Goal: Task Accomplishment & Management: Use online tool/utility

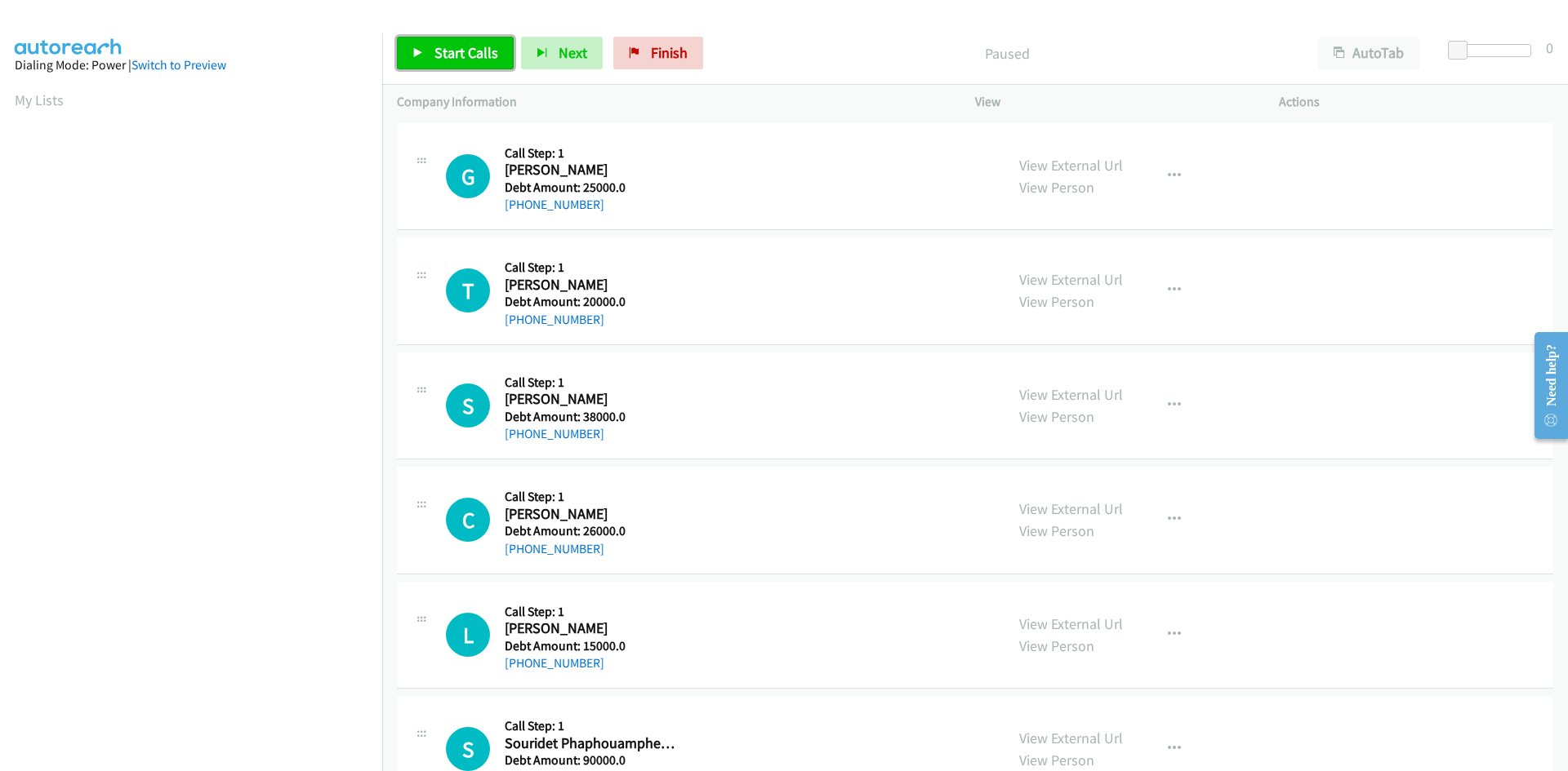
click at [470, 47] on span "Start Calls" at bounding box center [466, 52] width 63 height 19
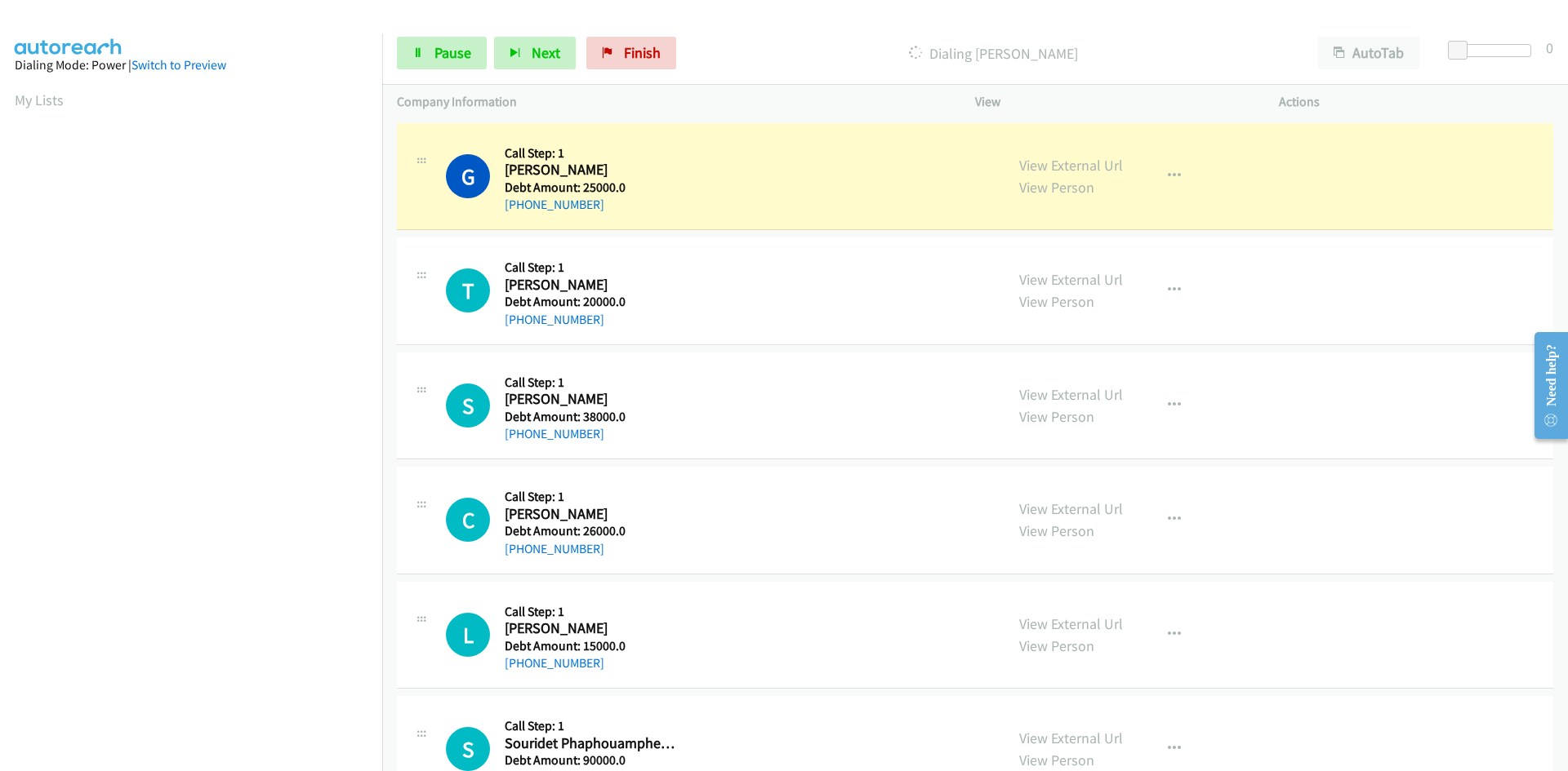
scroll to position [144, 0]
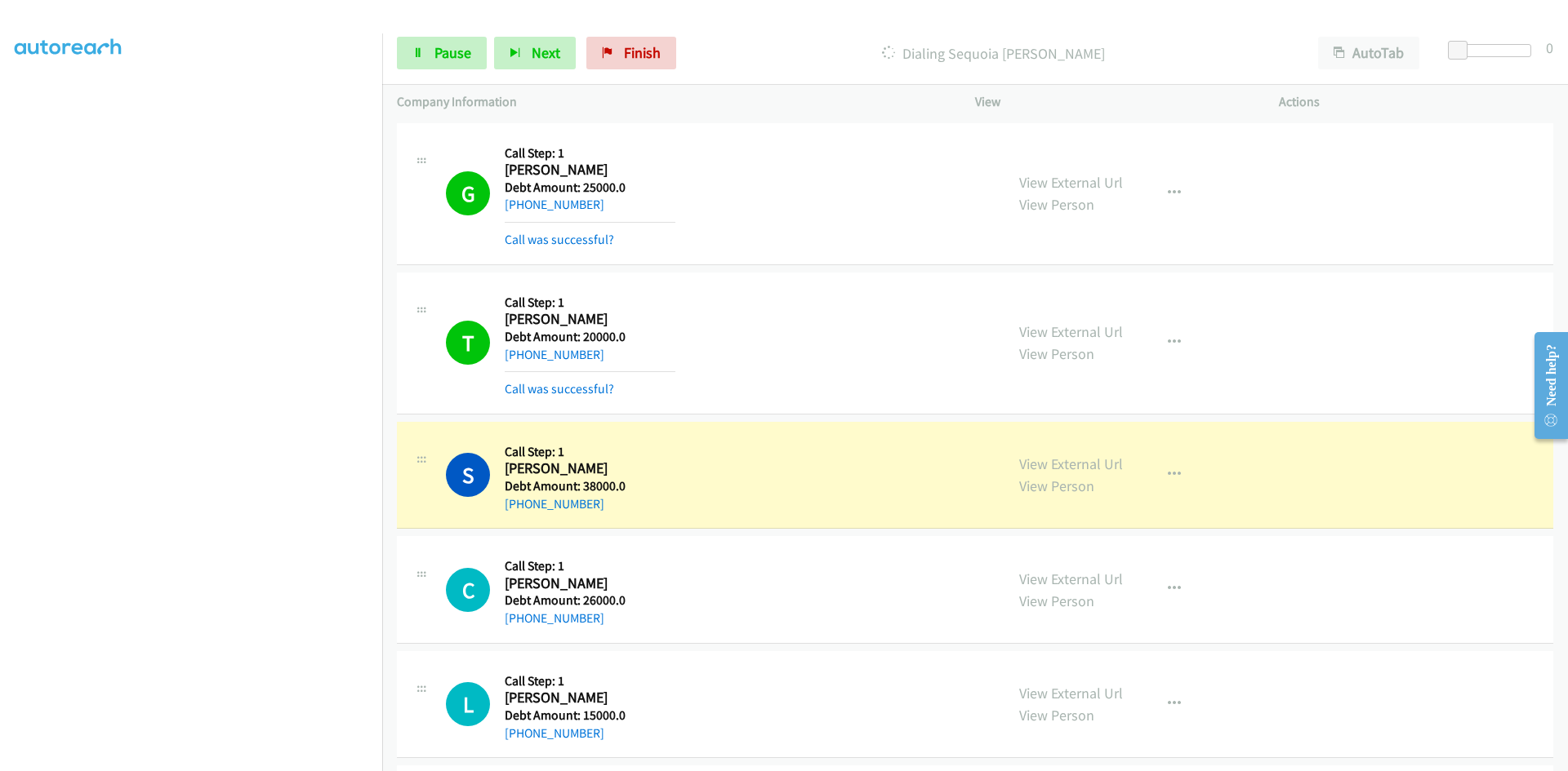
click at [1272, 561] on div "View External Url View Person View External Url Schedule/Manage Callback Skip C…" at bounding box center [1164, 589] width 319 height 77
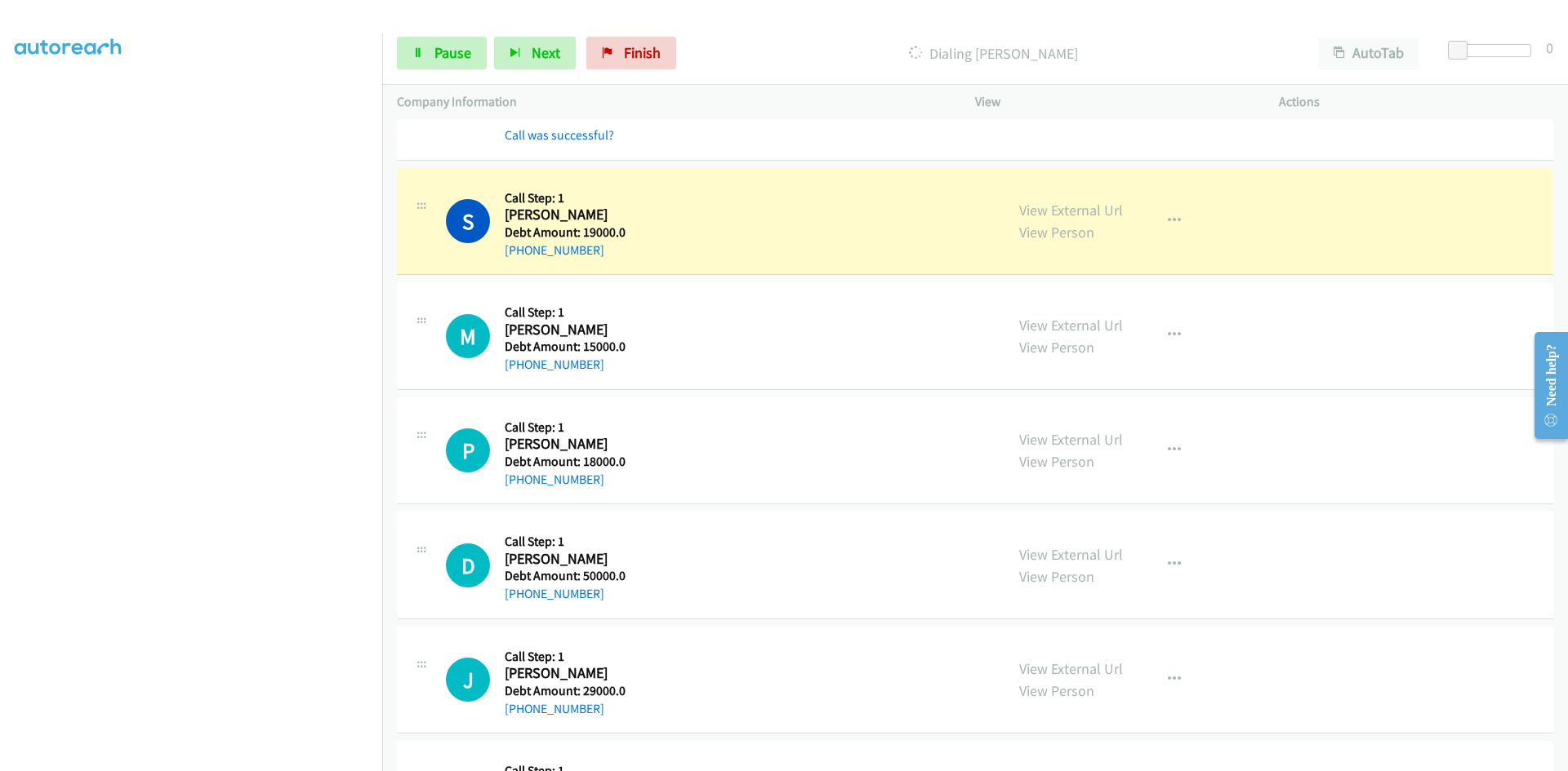
scroll to position [9902, 0]
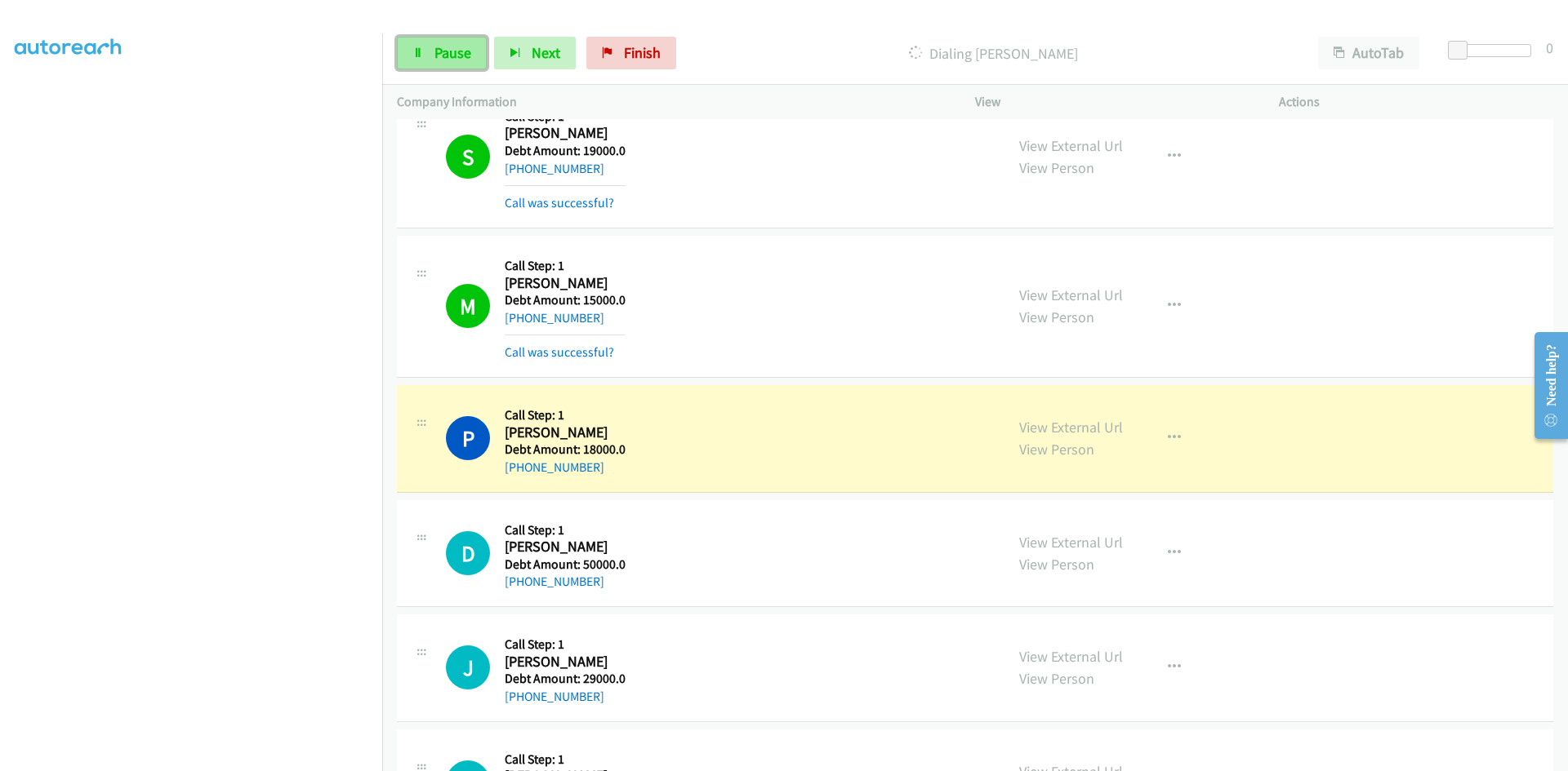
click at [460, 59] on span "Pause" at bounding box center [452, 52] width 36 height 19
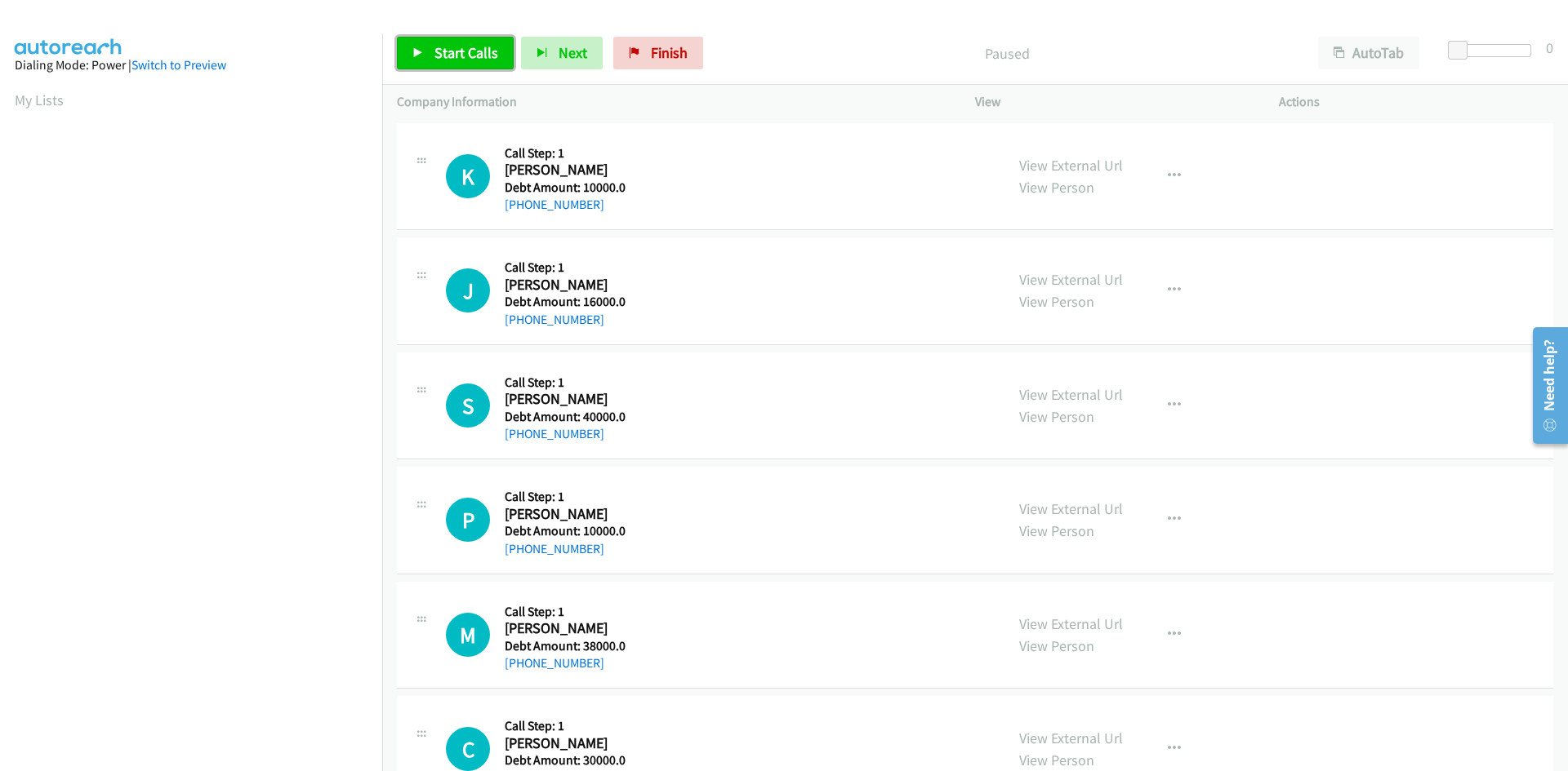
click at [427, 47] on link "Start Calls" at bounding box center [455, 52] width 116 height 33
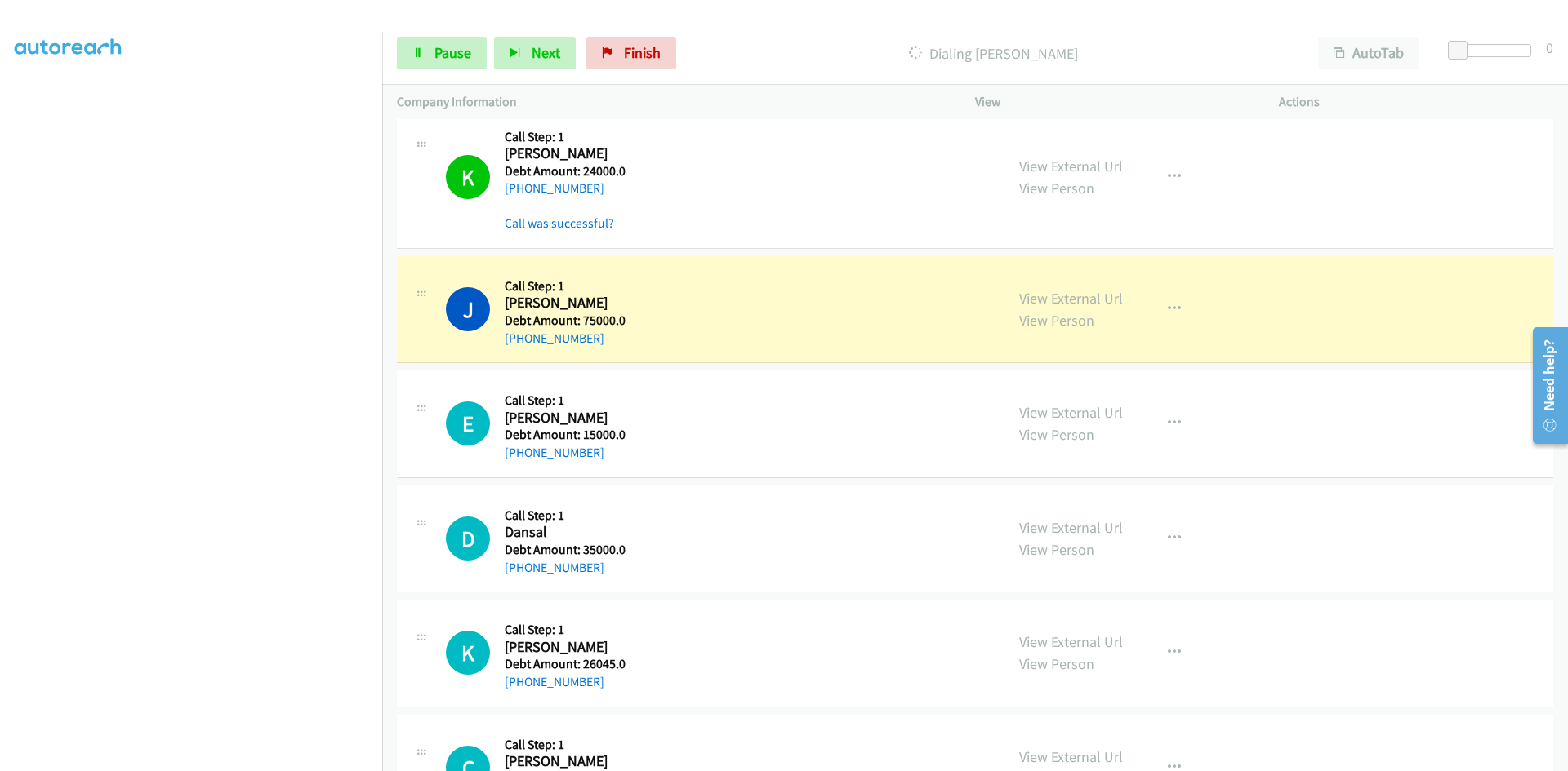
scroll to position [1306, 0]
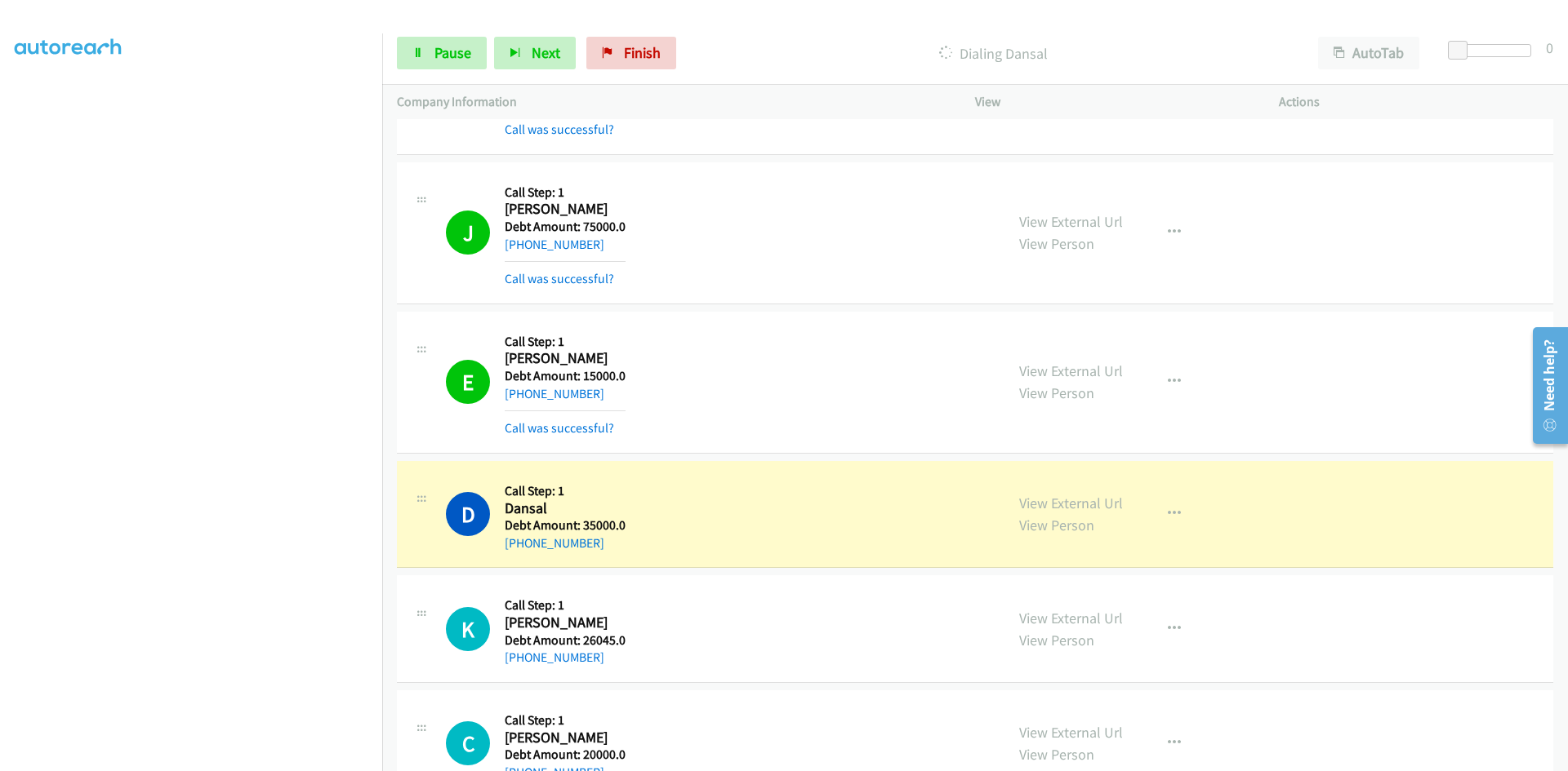
click at [1295, 259] on div "View External Url View Person View External Url Schedule/Manage Callback Skip C…" at bounding box center [1164, 233] width 319 height 112
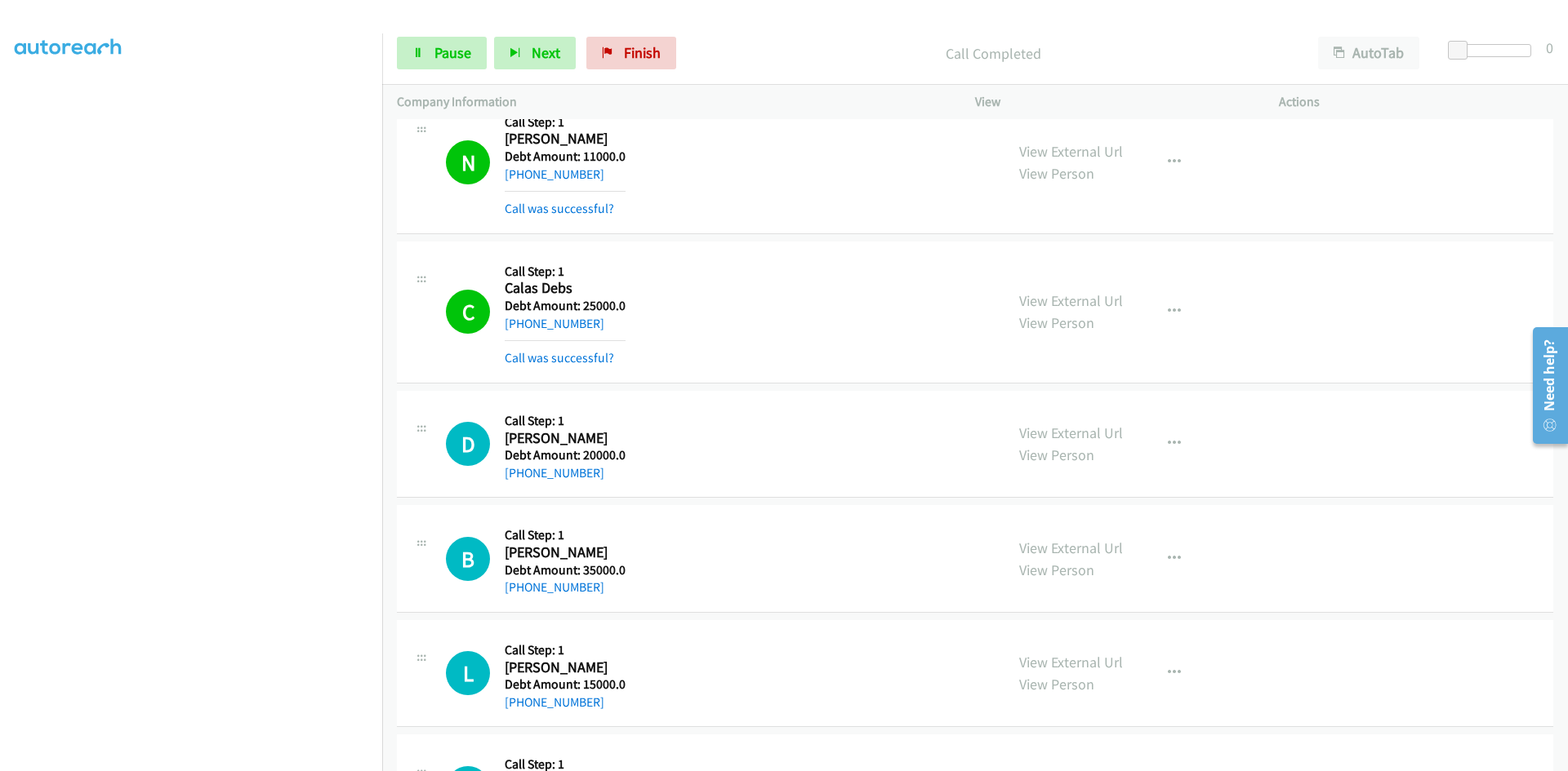
scroll to position [109, 0]
click at [447, 53] on span "Pause" at bounding box center [452, 52] width 36 height 19
click at [447, 53] on span "Start Calls" at bounding box center [466, 52] width 63 height 19
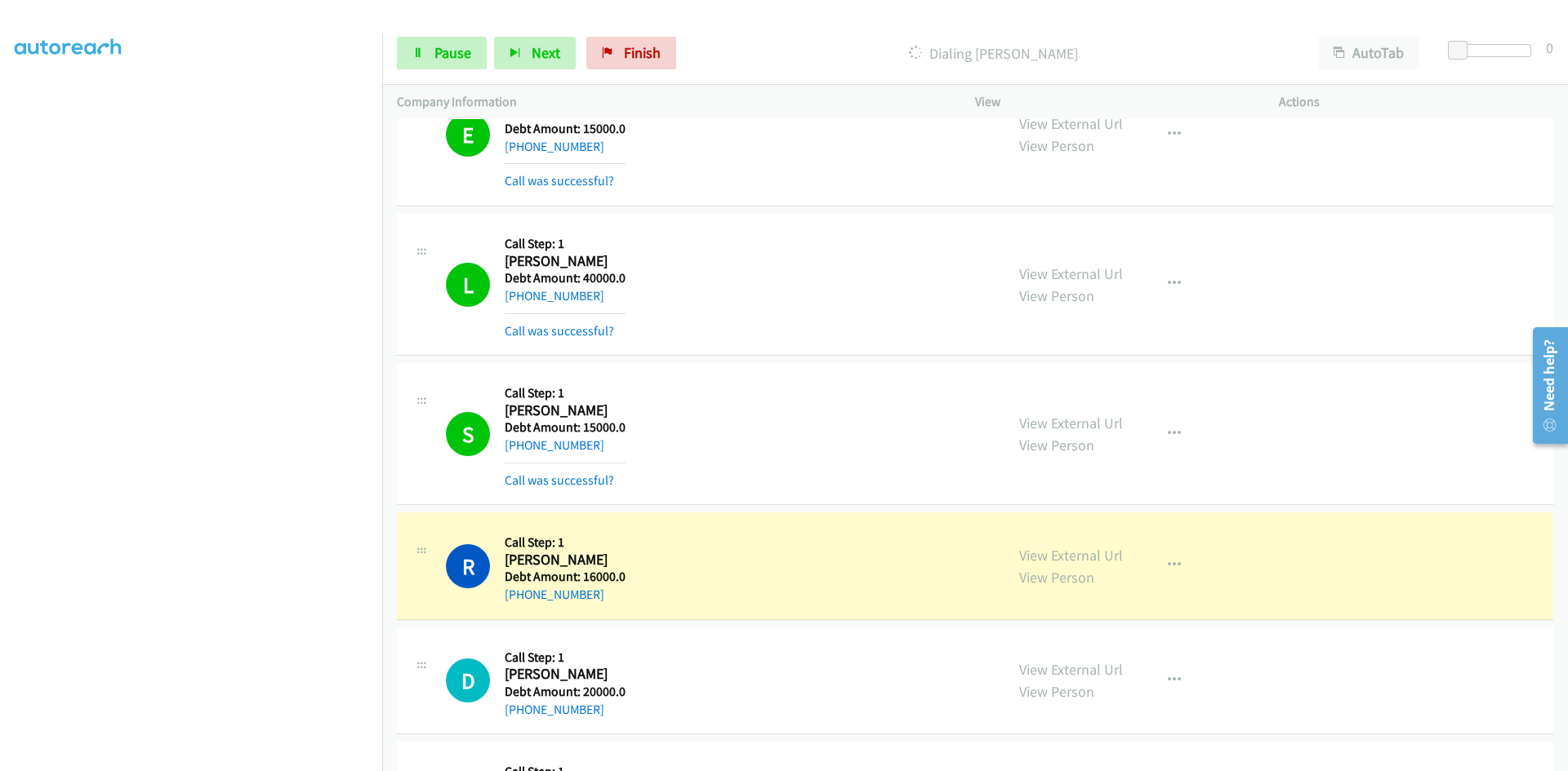
scroll to position [14509, 0]
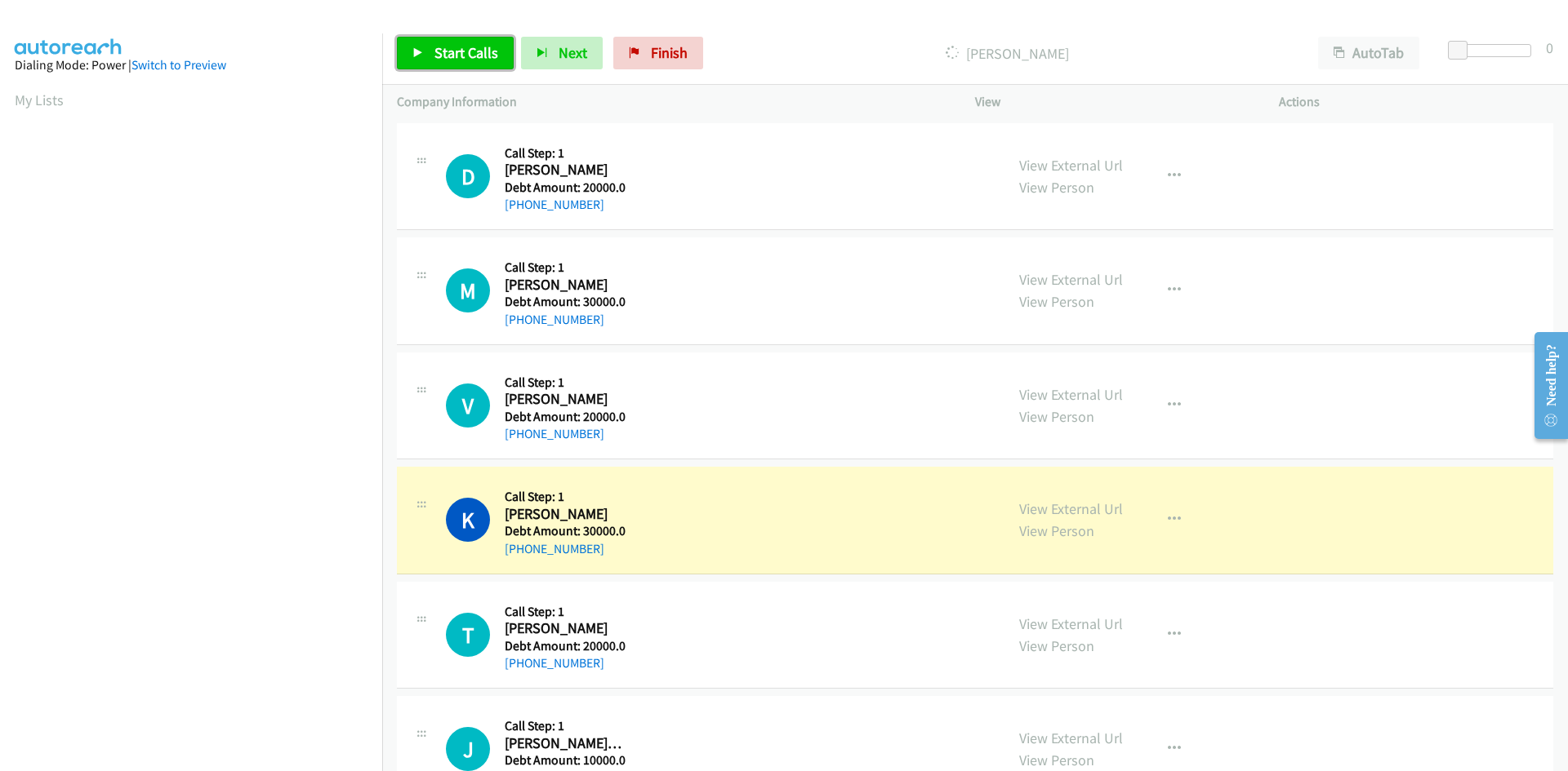
click at [446, 54] on span "Start Calls" at bounding box center [466, 52] width 63 height 19
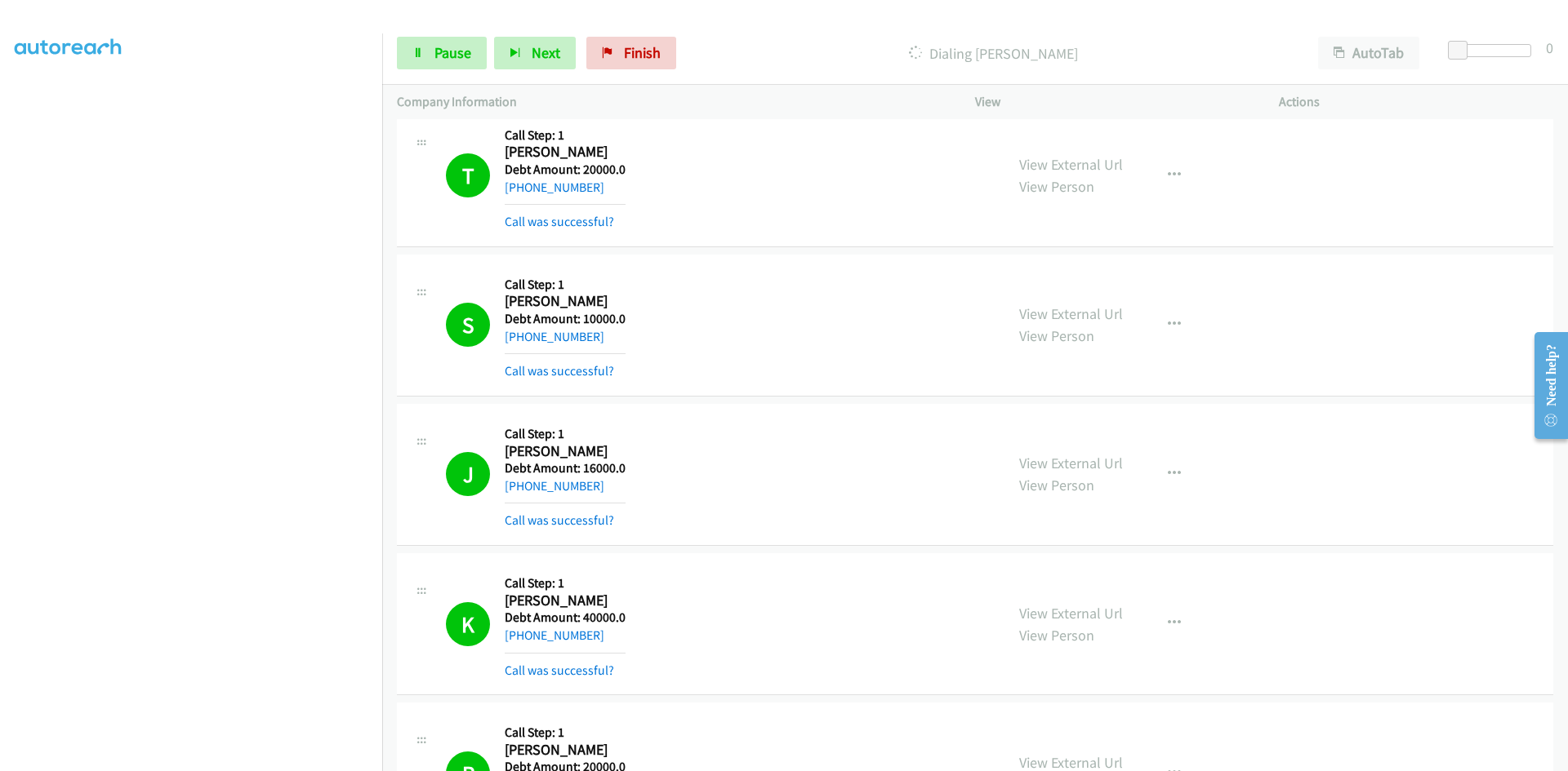
scroll to position [4163, 0]
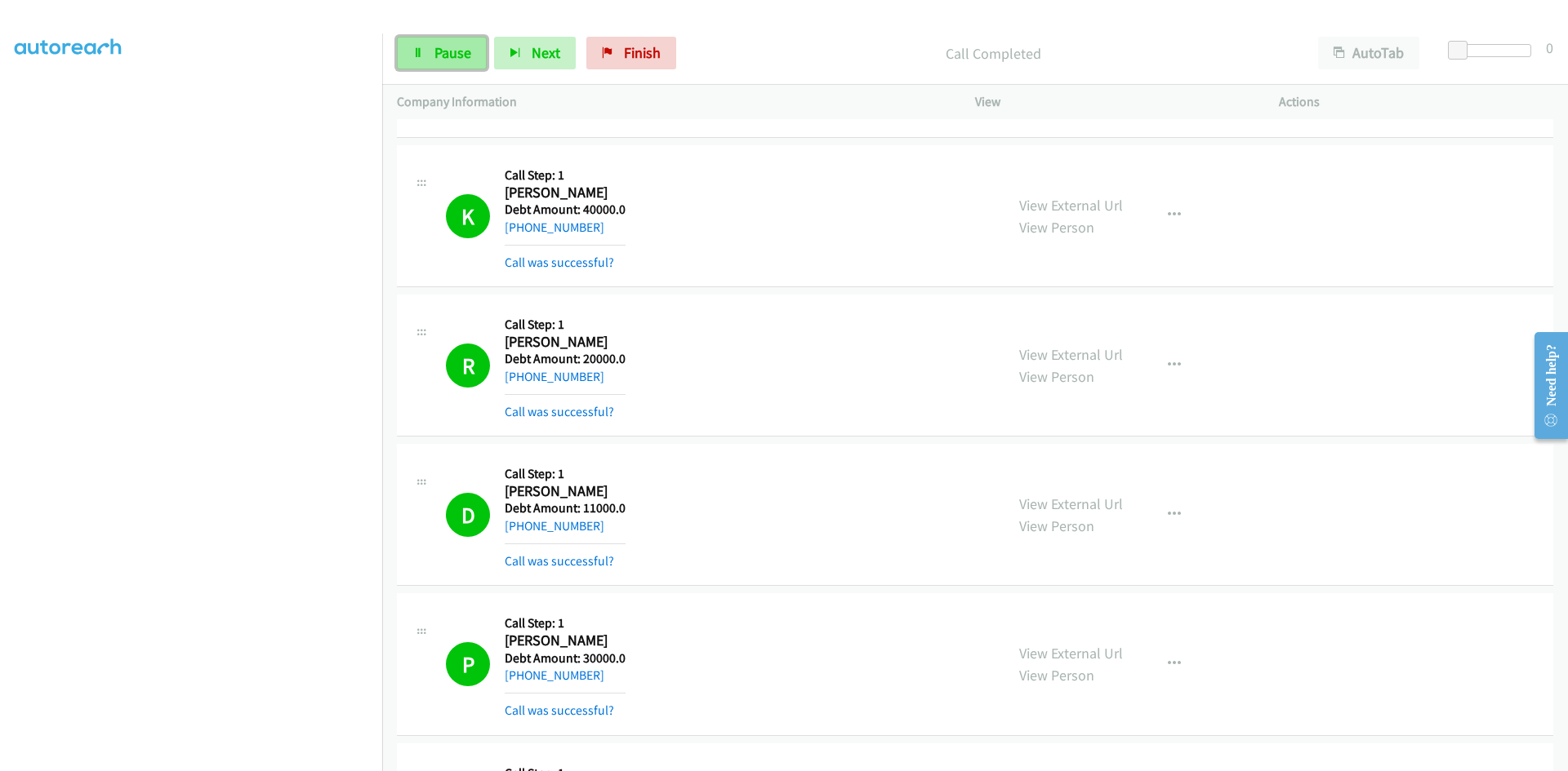
click at [448, 56] on span "Pause" at bounding box center [452, 52] width 36 height 19
click at [452, 56] on span "Start Calls" at bounding box center [466, 52] width 63 height 19
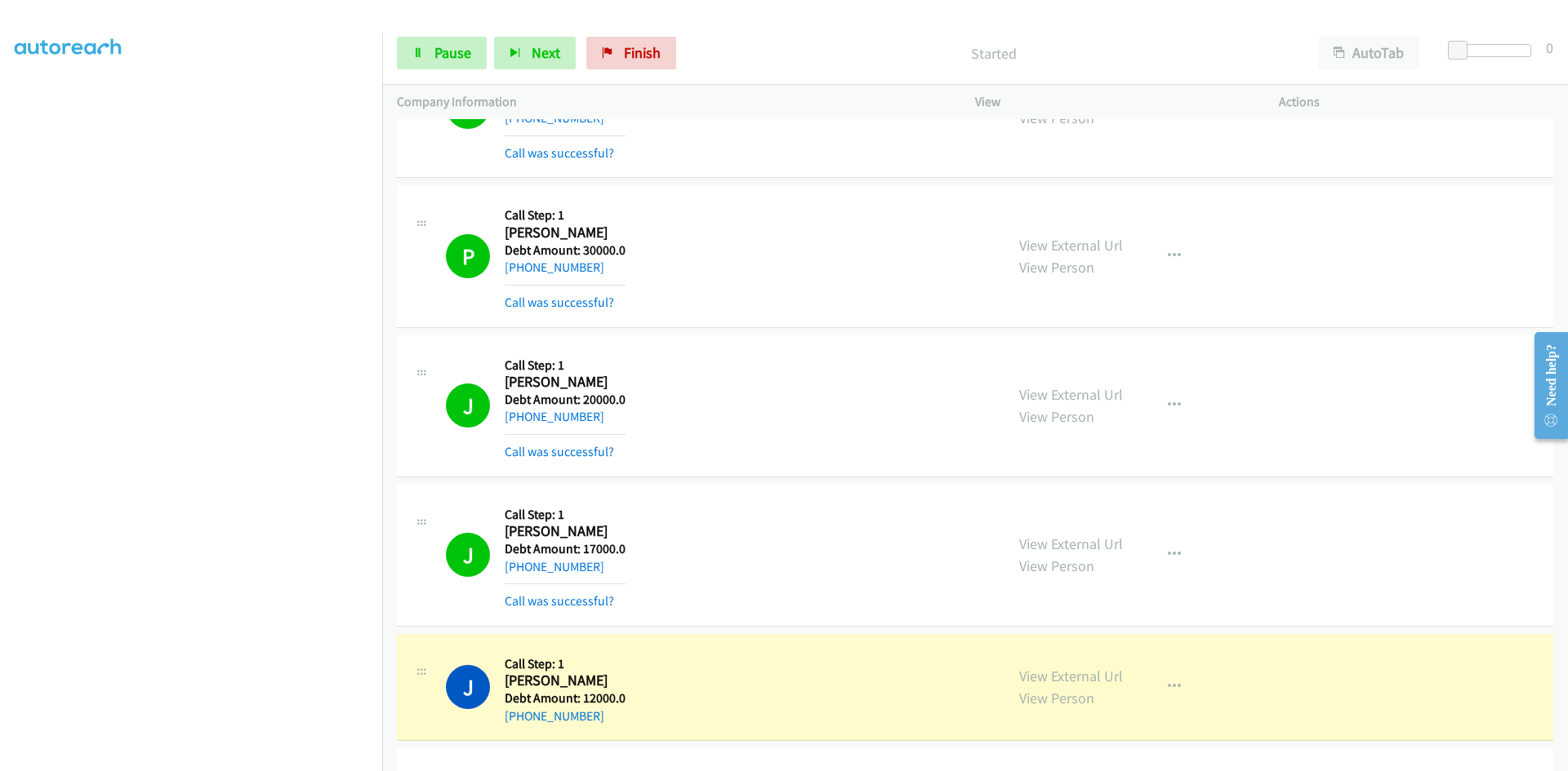
scroll to position [4734, 0]
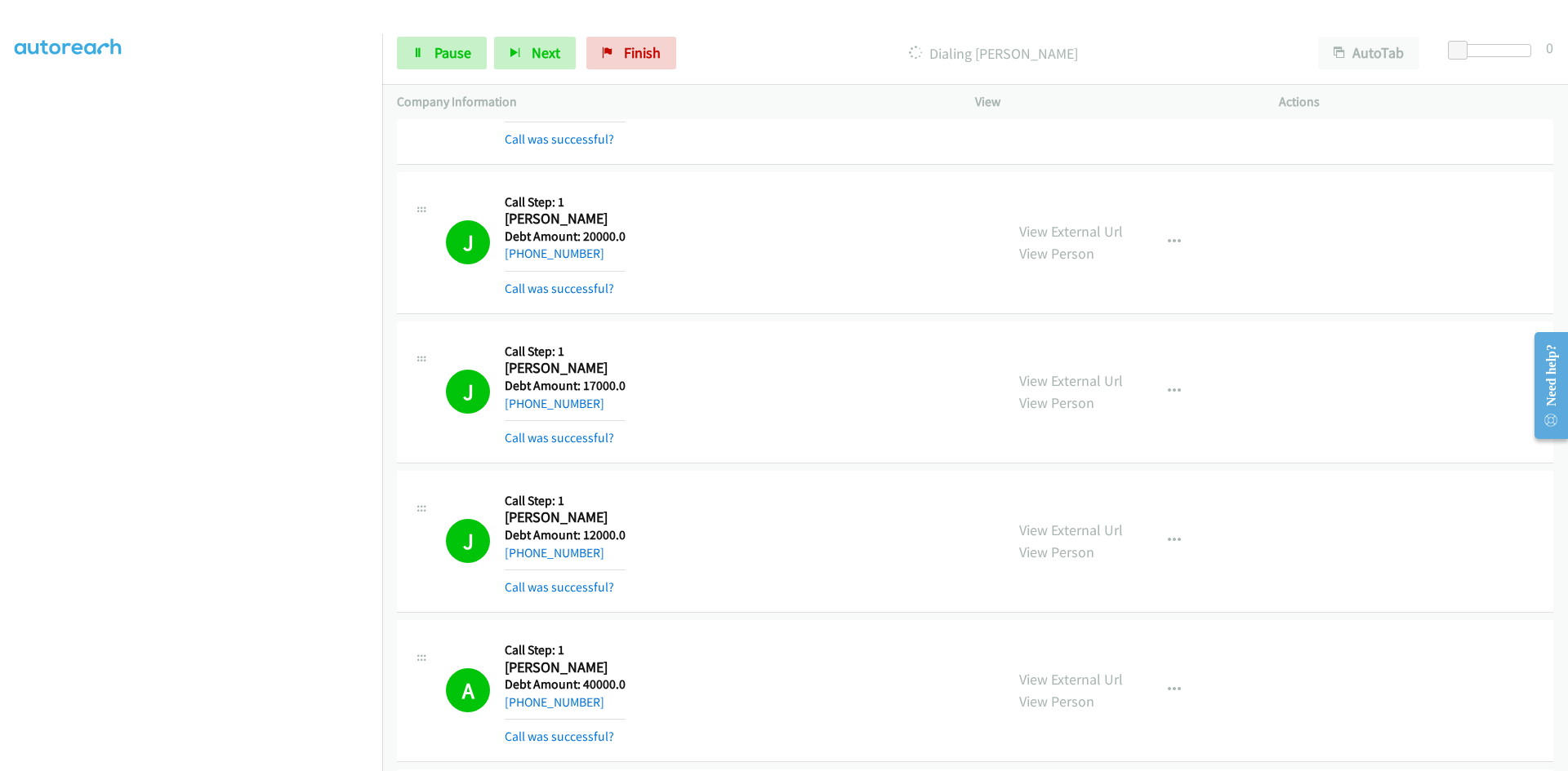
click at [1284, 580] on div "View External Url View Person View External Url Schedule/Manage Callback Skip C…" at bounding box center [1164, 542] width 319 height 112
click at [1187, 621] on div "A Callback Scheduled Call Step: 1 Alicia Reaves America/New_York Debt Amount: 4…" at bounding box center [975, 691] width 1156 height 142
click at [419, 57] on icon at bounding box center [418, 54] width 11 height 11
click at [434, 49] on span "Start Calls" at bounding box center [466, 52] width 63 height 19
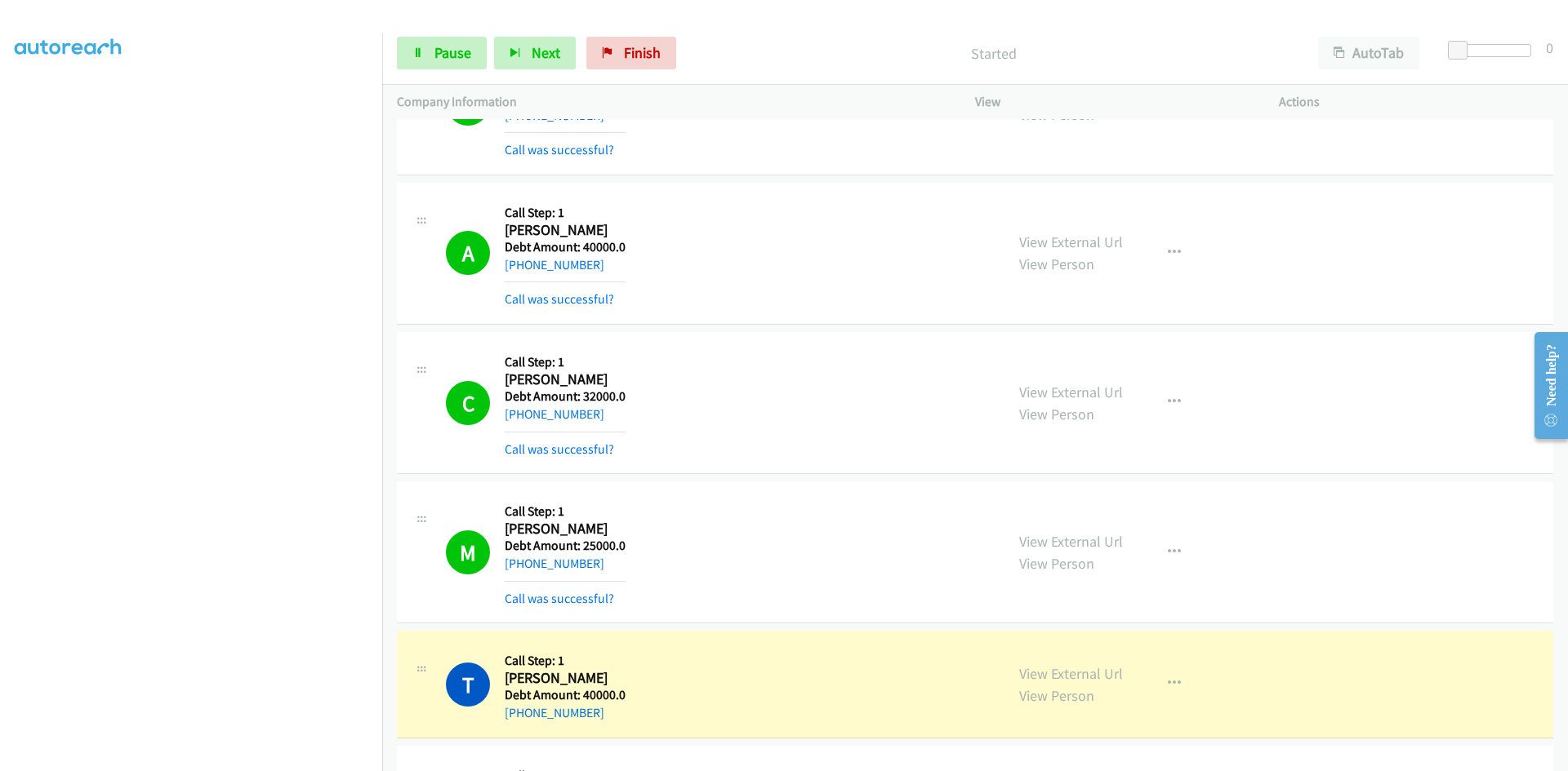
scroll to position [5469, 0]
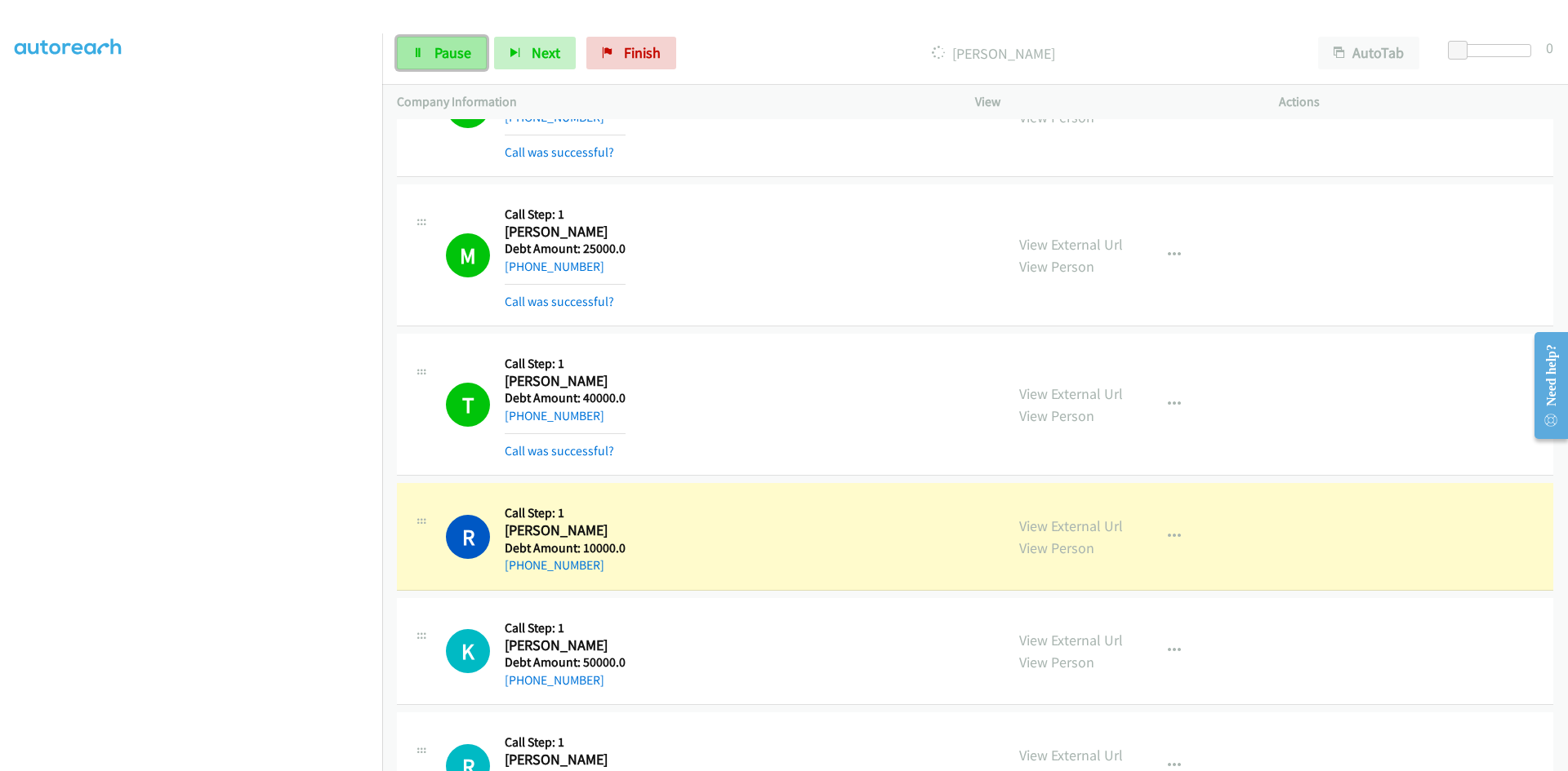
click at [458, 52] on span "Pause" at bounding box center [452, 52] width 36 height 19
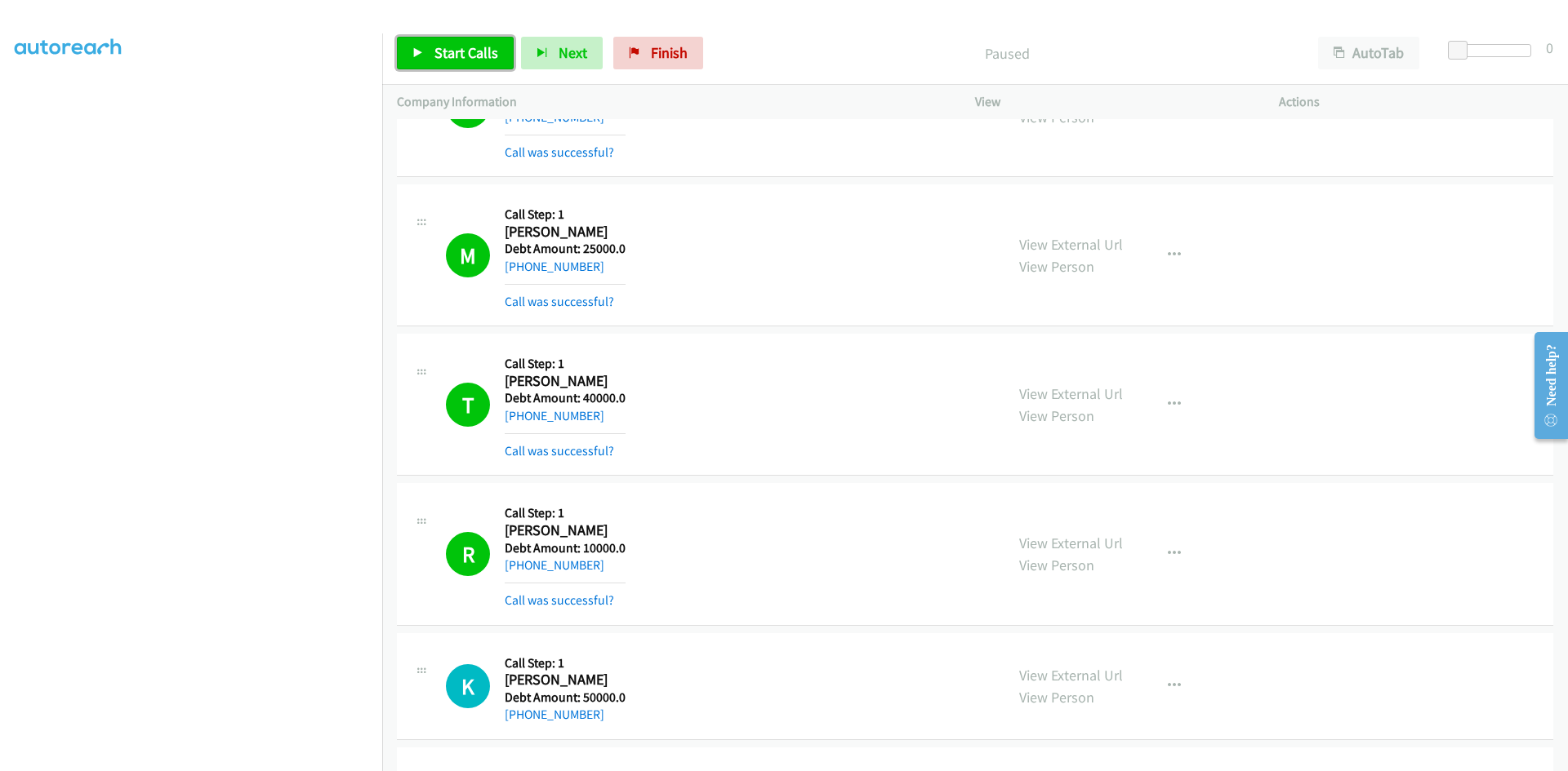
click at [467, 49] on span "Start Calls" at bounding box center [466, 52] width 63 height 19
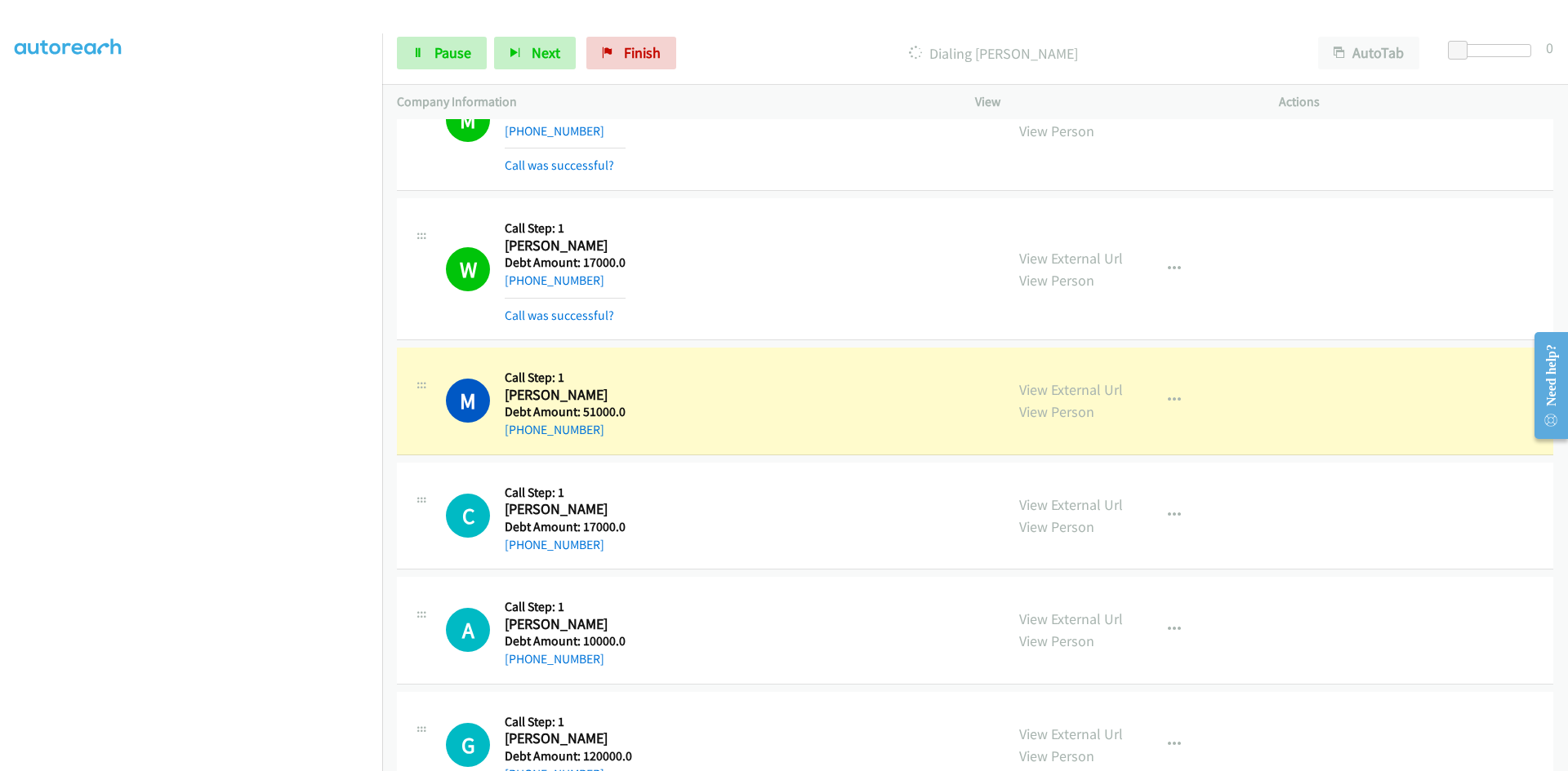
scroll to position [143, 0]
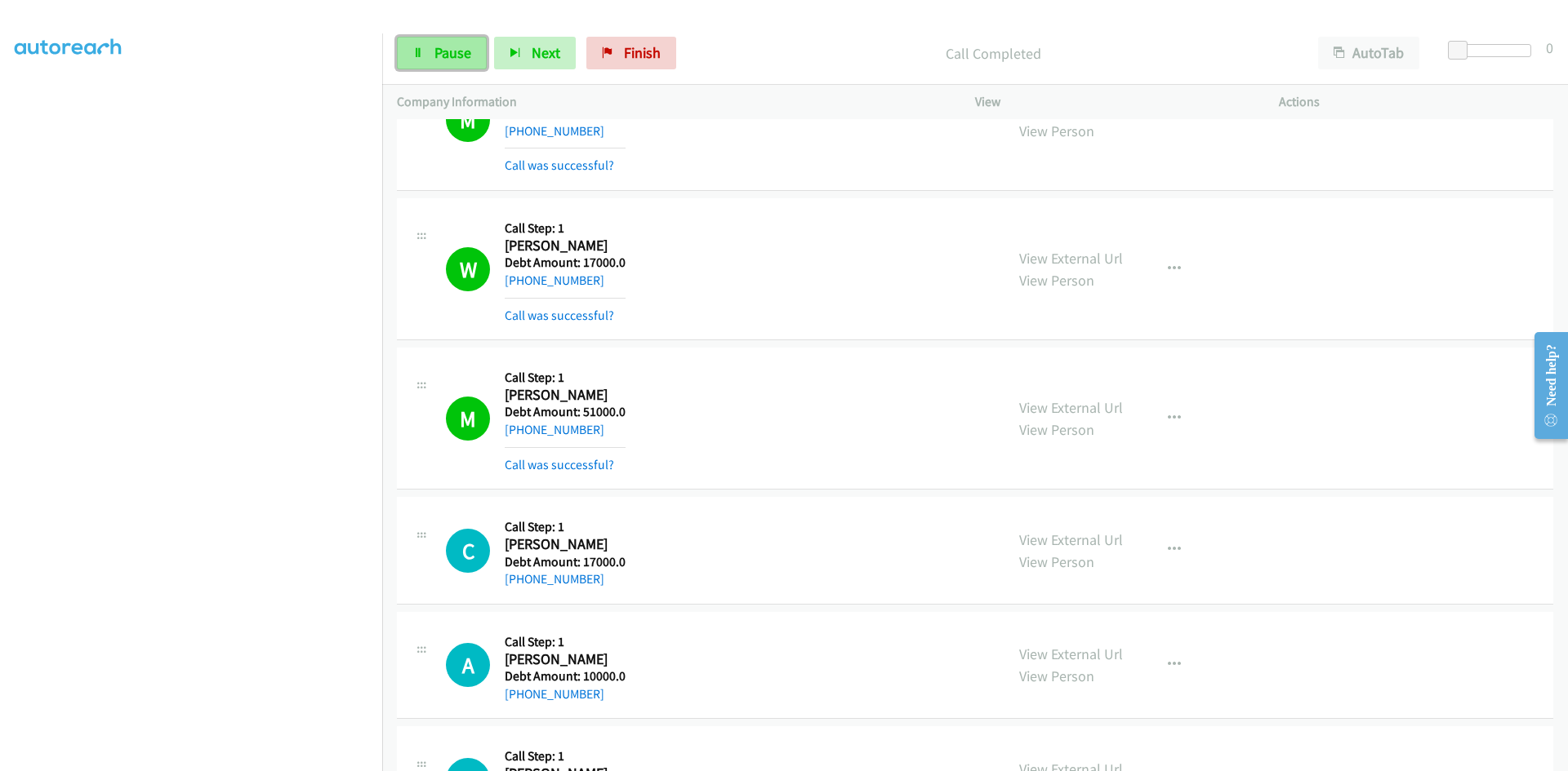
click at [448, 53] on span "Pause" at bounding box center [452, 52] width 36 height 19
click at [447, 55] on span "Start Calls" at bounding box center [466, 52] width 63 height 19
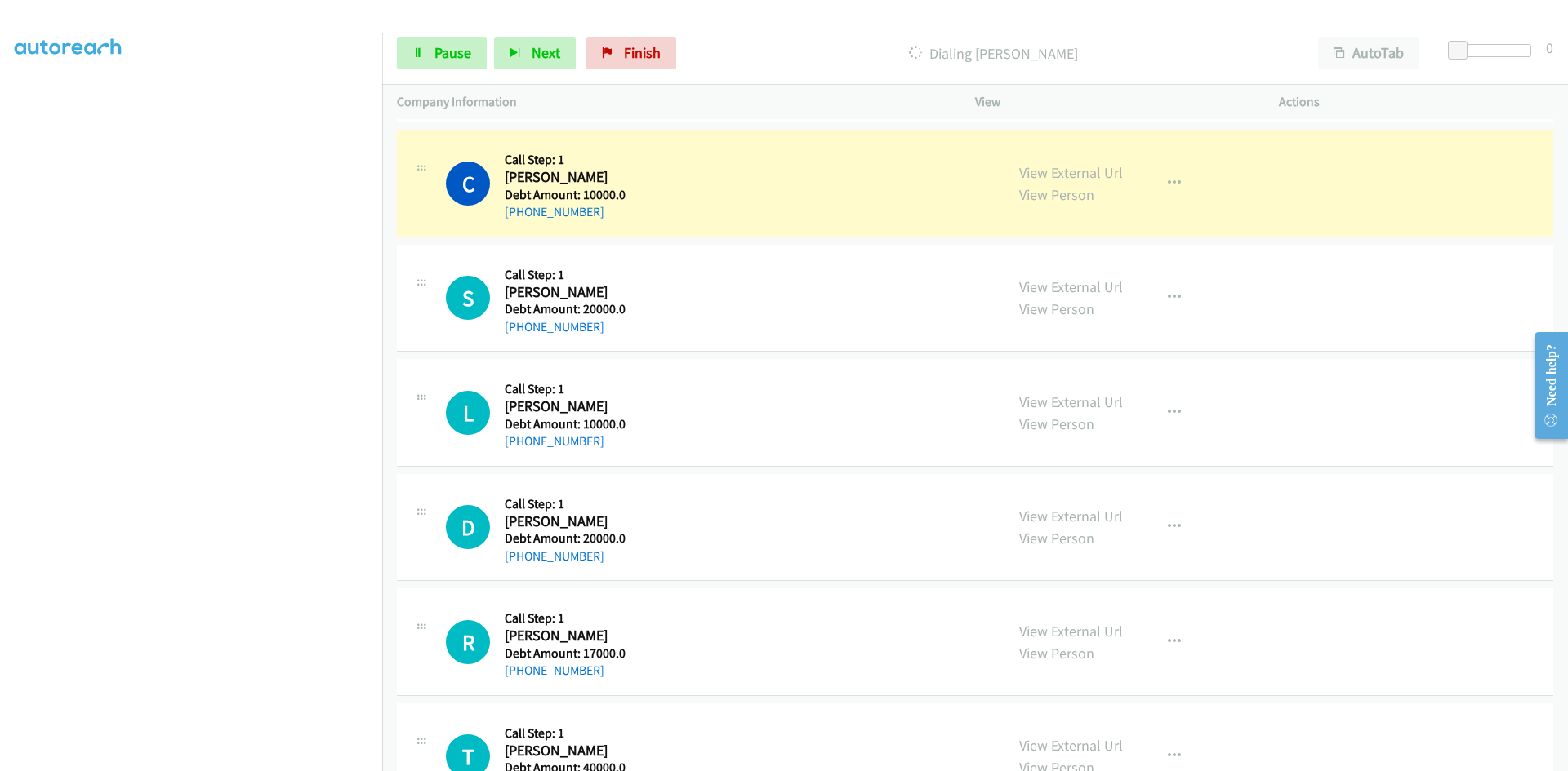
scroll to position [17665, 0]
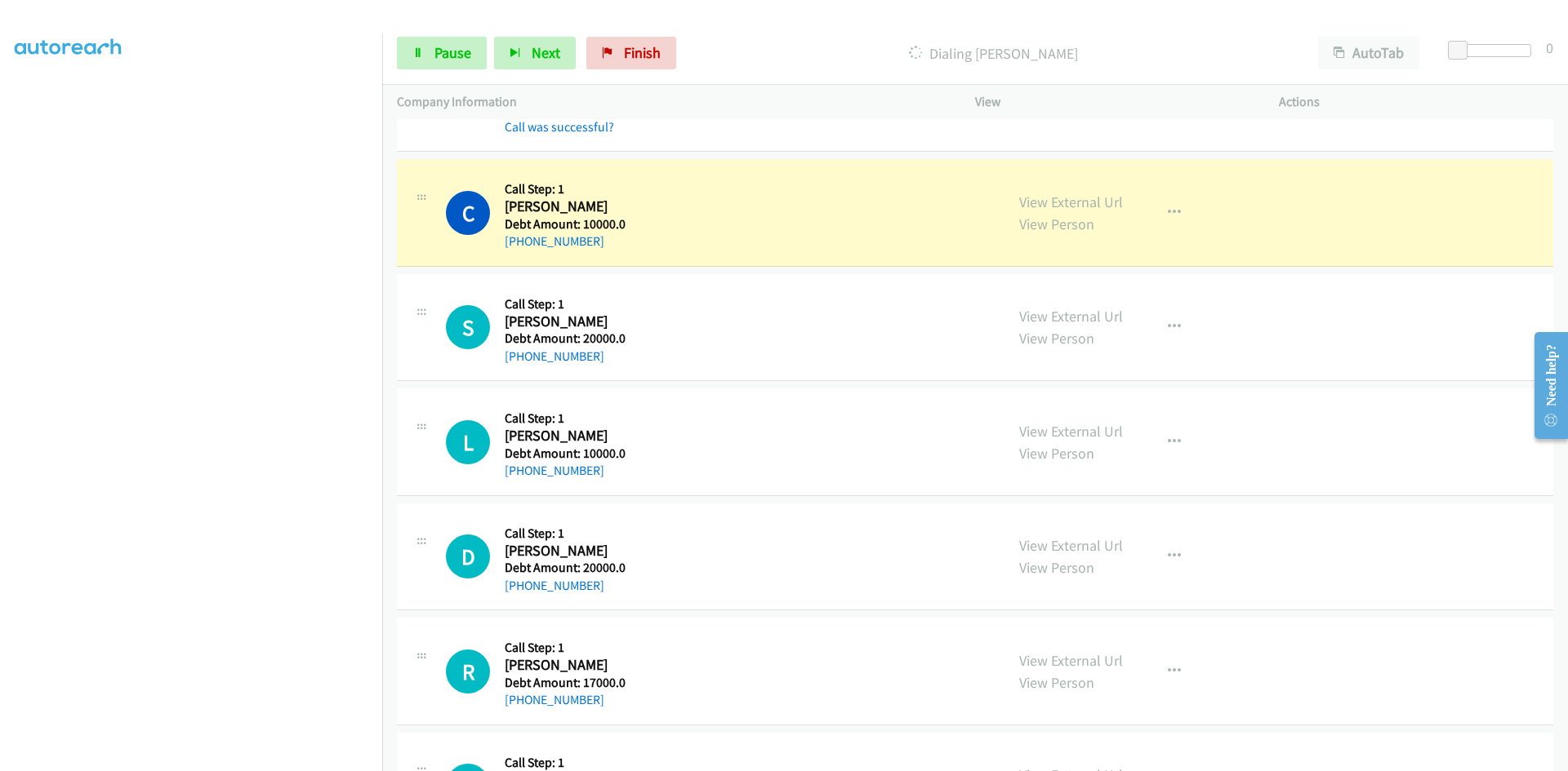
click at [1414, 643] on div "R Callback Scheduled Call Step: 1 Rhonda Jones America/New_York Debt Amount: 17…" at bounding box center [975, 672] width 1156 height 108
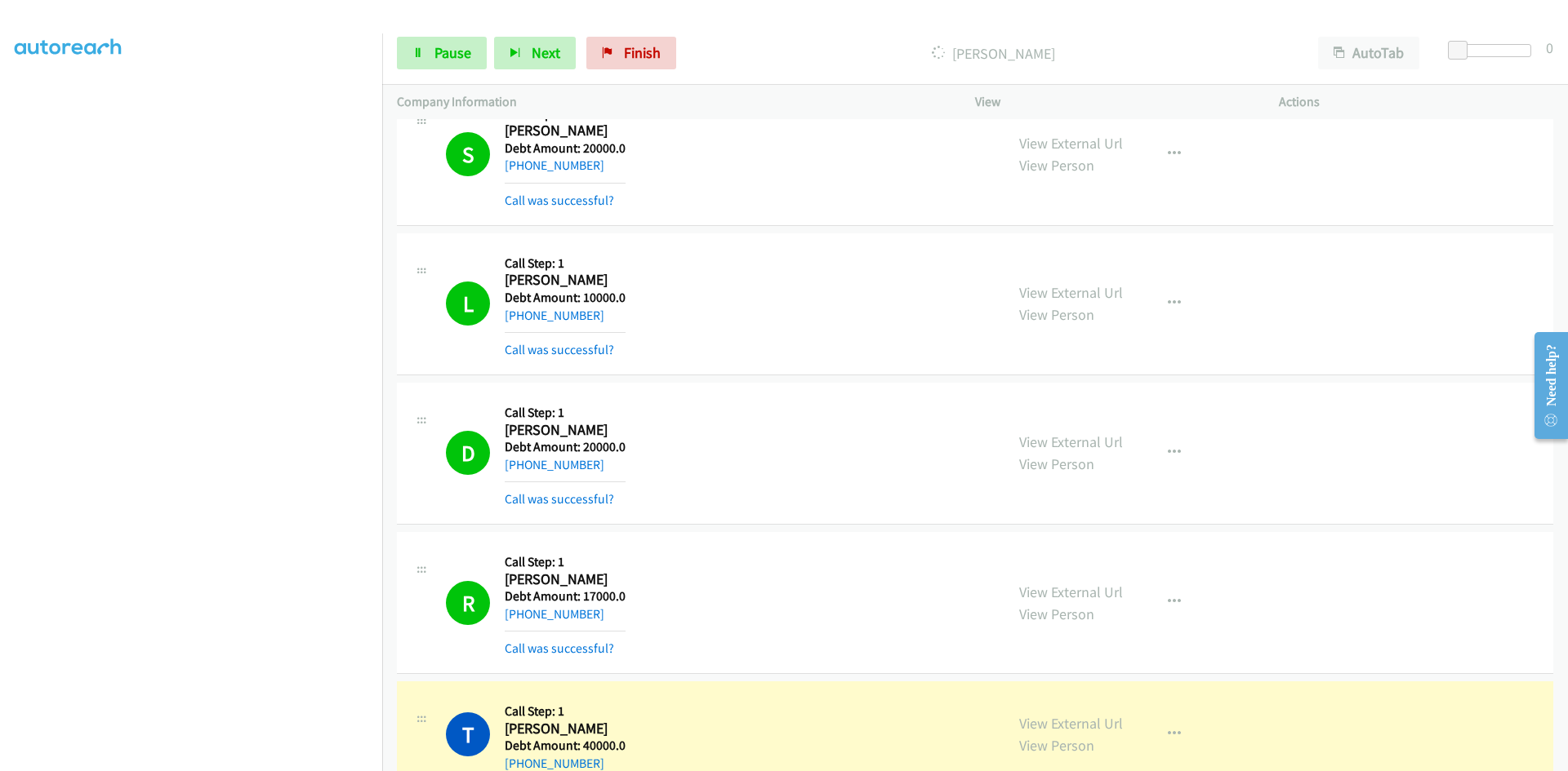
scroll to position [18155, 0]
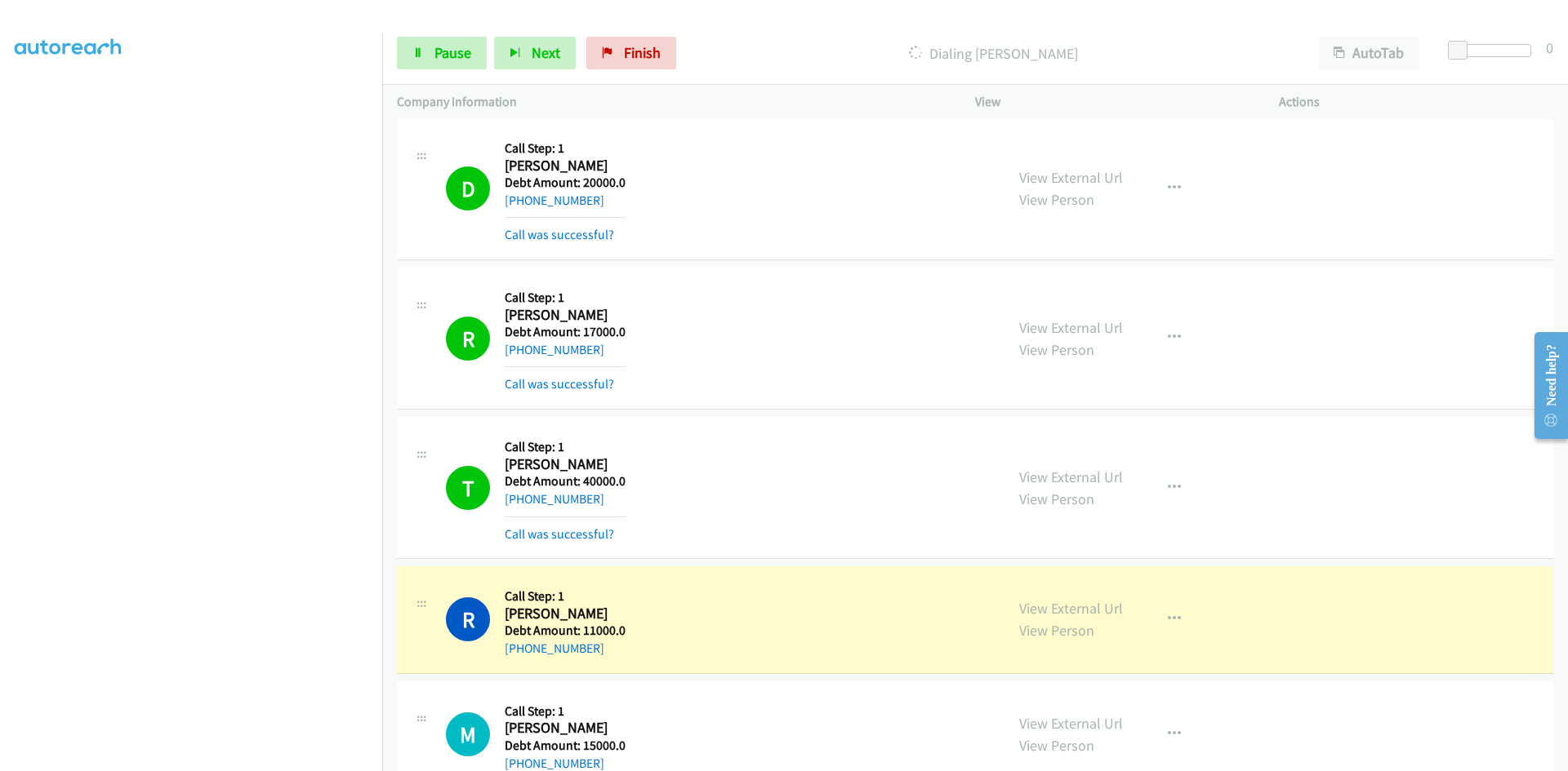
click at [1392, 532] on div "T Callback Scheduled Call Step: 1 Timothy America/New_York Debt Amount: 40000.0…" at bounding box center [975, 488] width 1156 height 142
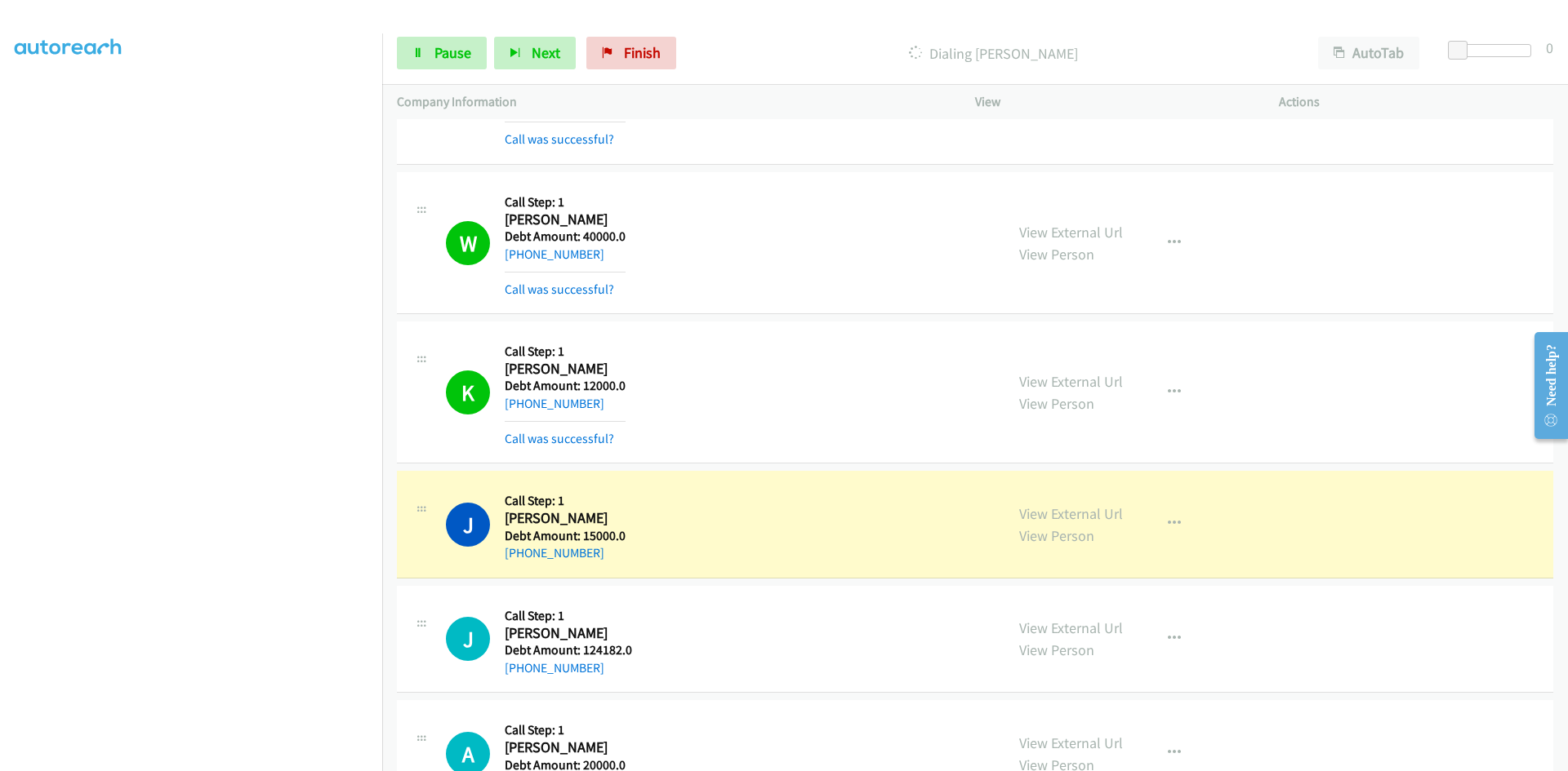
scroll to position [19742, 0]
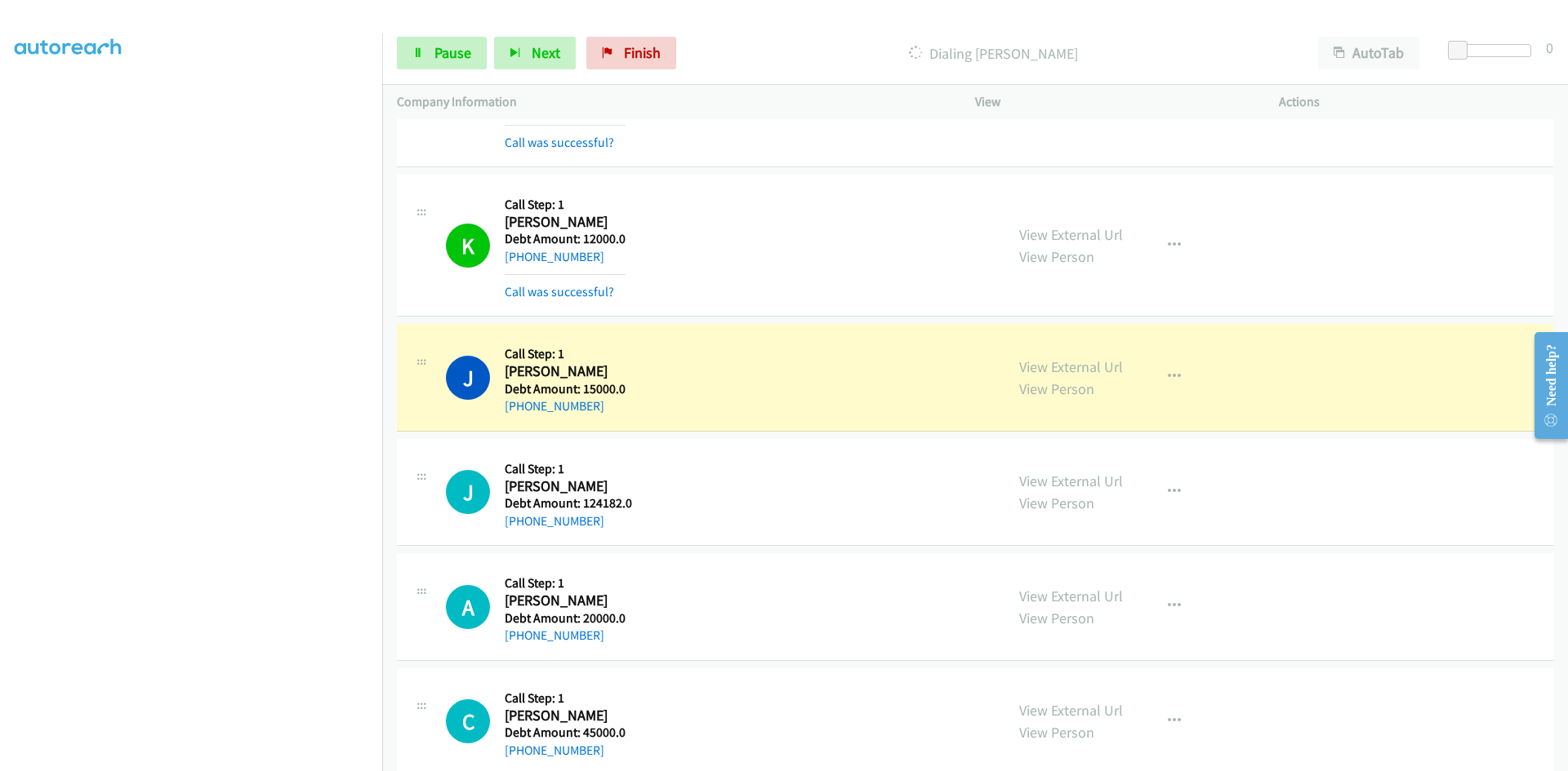
click at [1380, 705] on div "C Callback Scheduled Call Step: 1 Carol Mccool America/New_York Debt Amount: 45…" at bounding box center [975, 723] width 1156 height 108
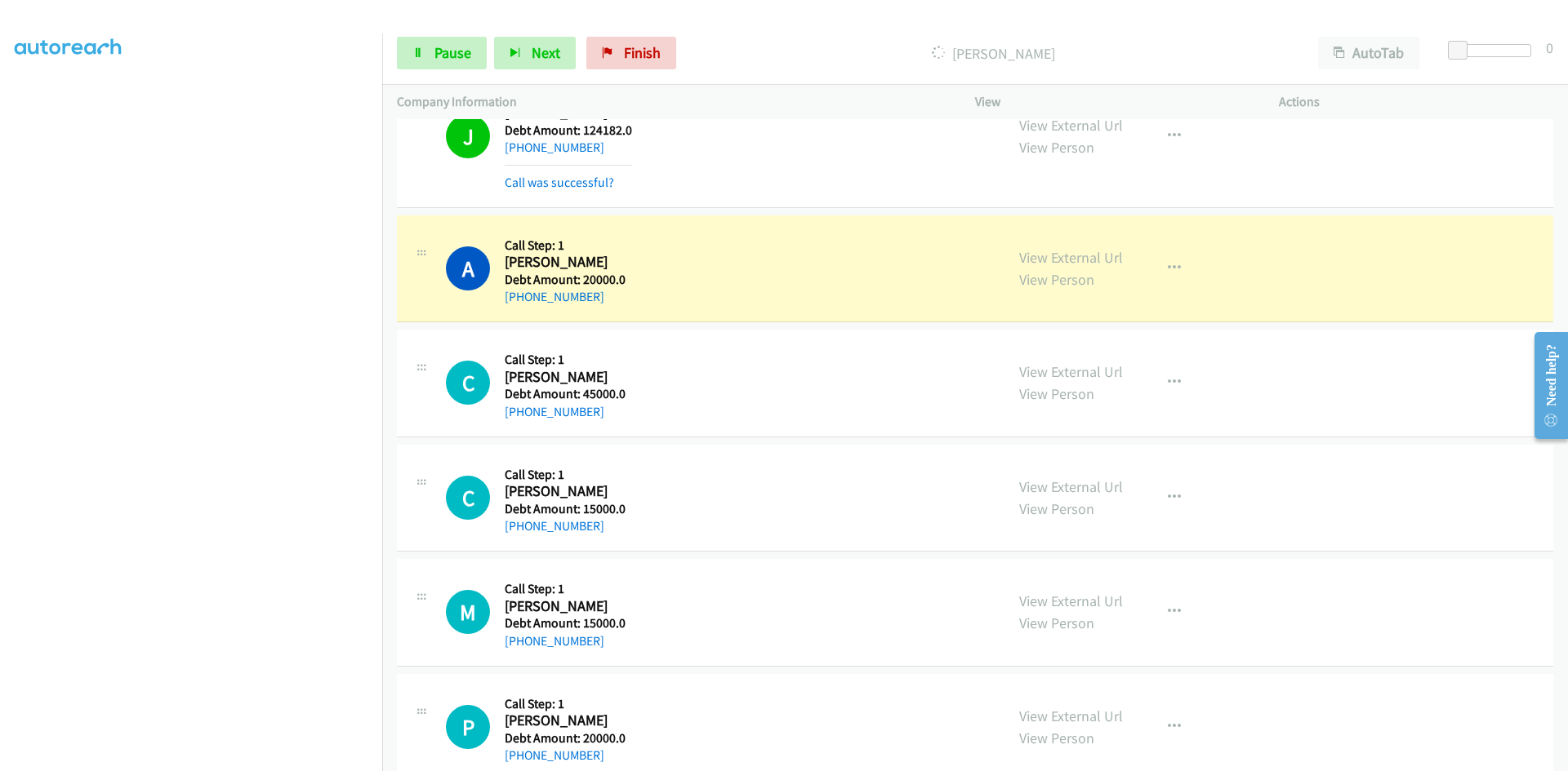
scroll to position [20232, 0]
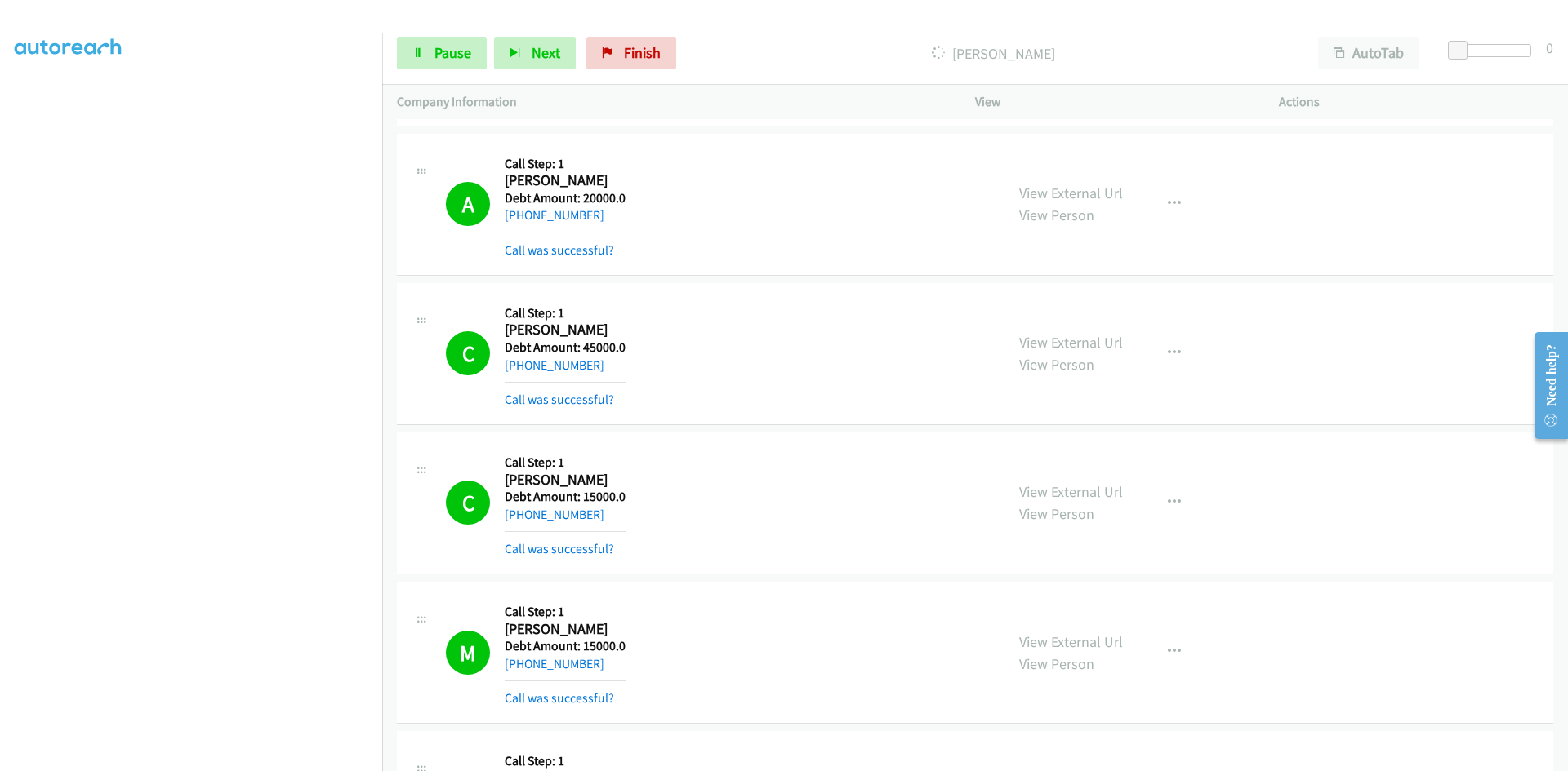
click at [1318, 705] on div "M Callback Scheduled Call Step: 1 Mark Nance America/New_York Debt Amount: 1500…" at bounding box center [975, 653] width 1156 height 142
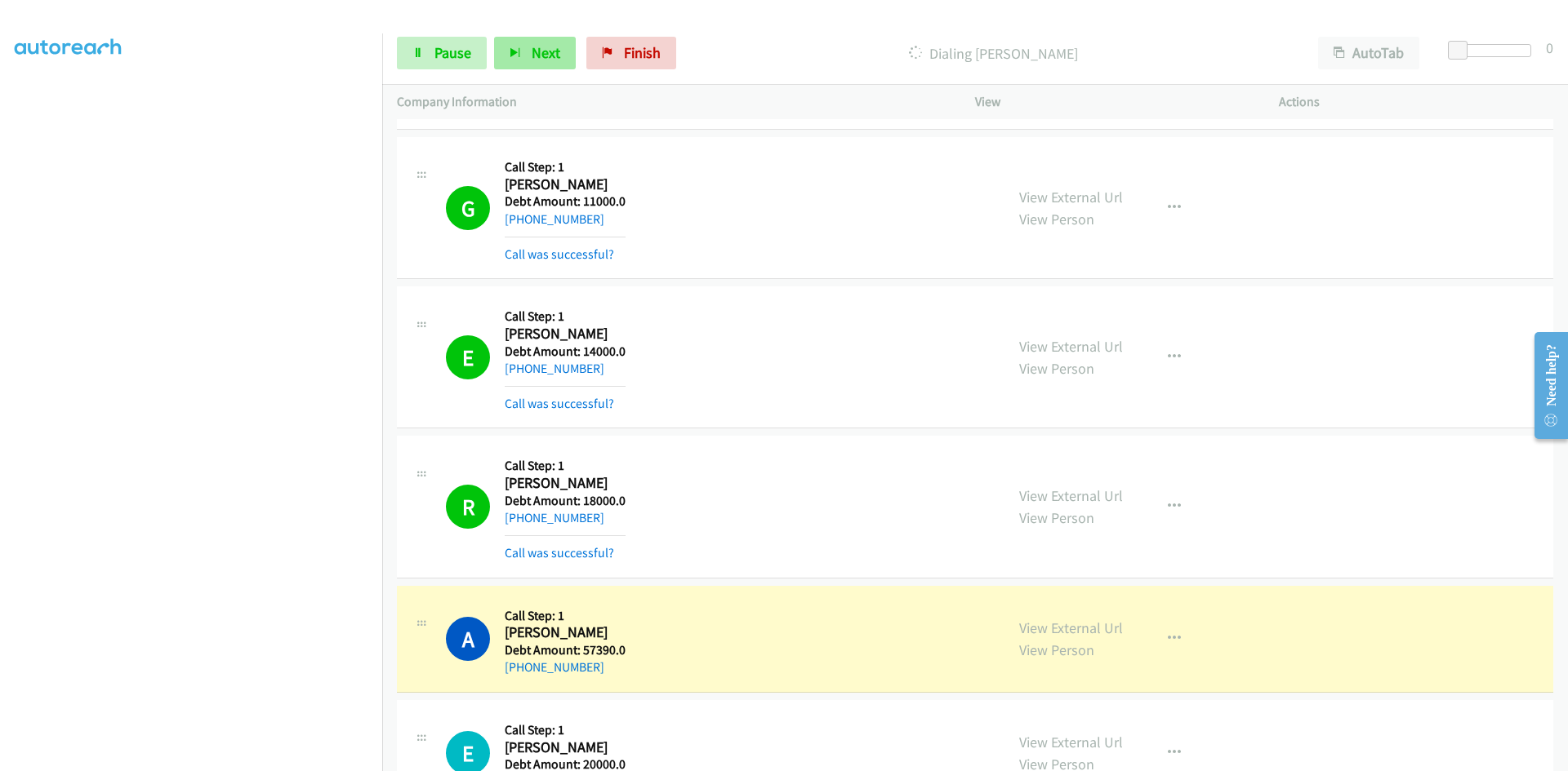
scroll to position [21999, 0]
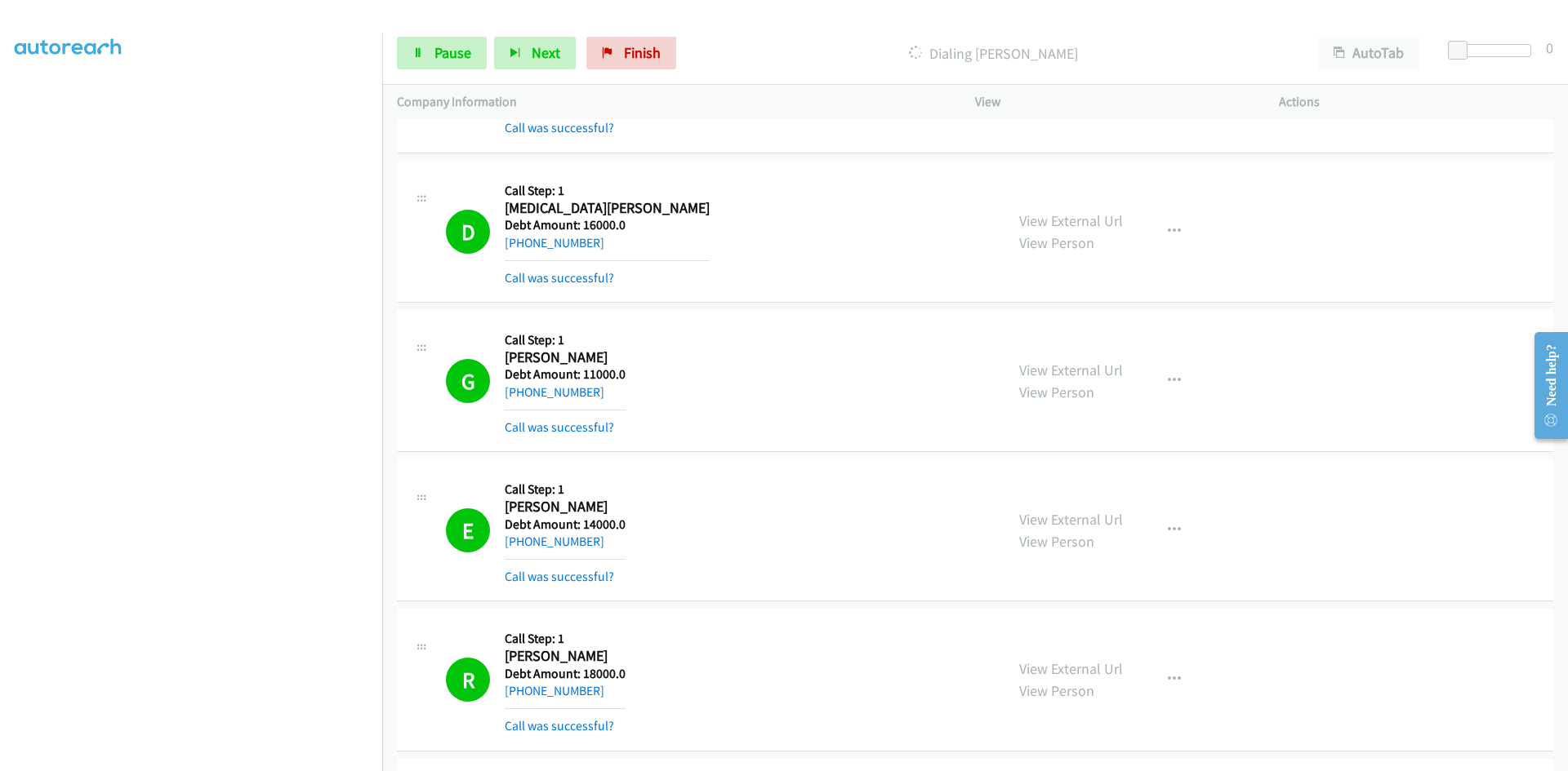
click at [1224, 612] on div "R Callback Scheduled Call Step: 1 Rhonda Broaden America/New_York Debt Amount: …" at bounding box center [975, 680] width 1156 height 142
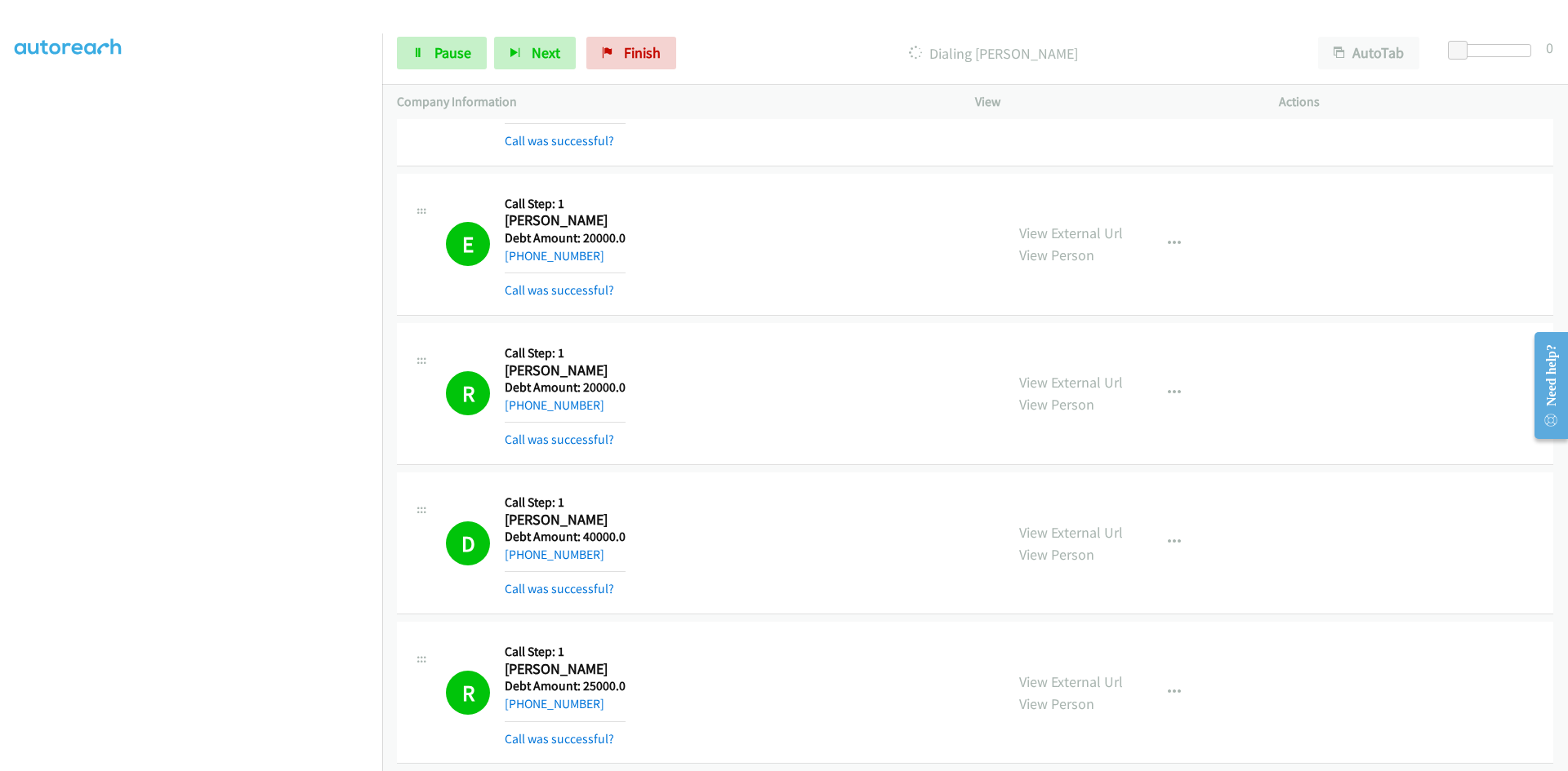
scroll to position [23223, 0]
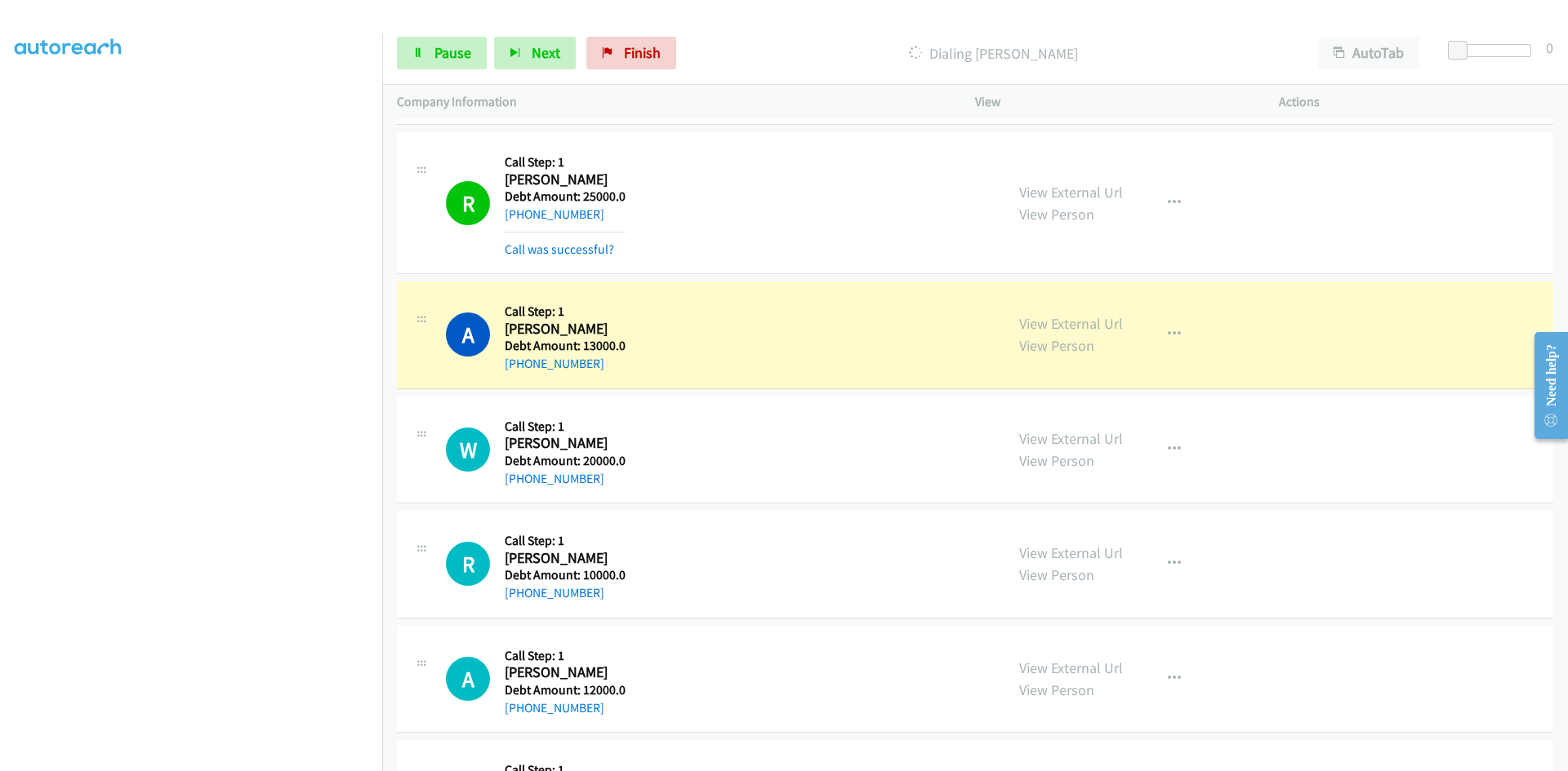
click at [1391, 657] on div "A Callback Scheduled Call Step: 1 Amber Bush America/Los_Angeles Debt Amount: 1…" at bounding box center [975, 680] width 1156 height 108
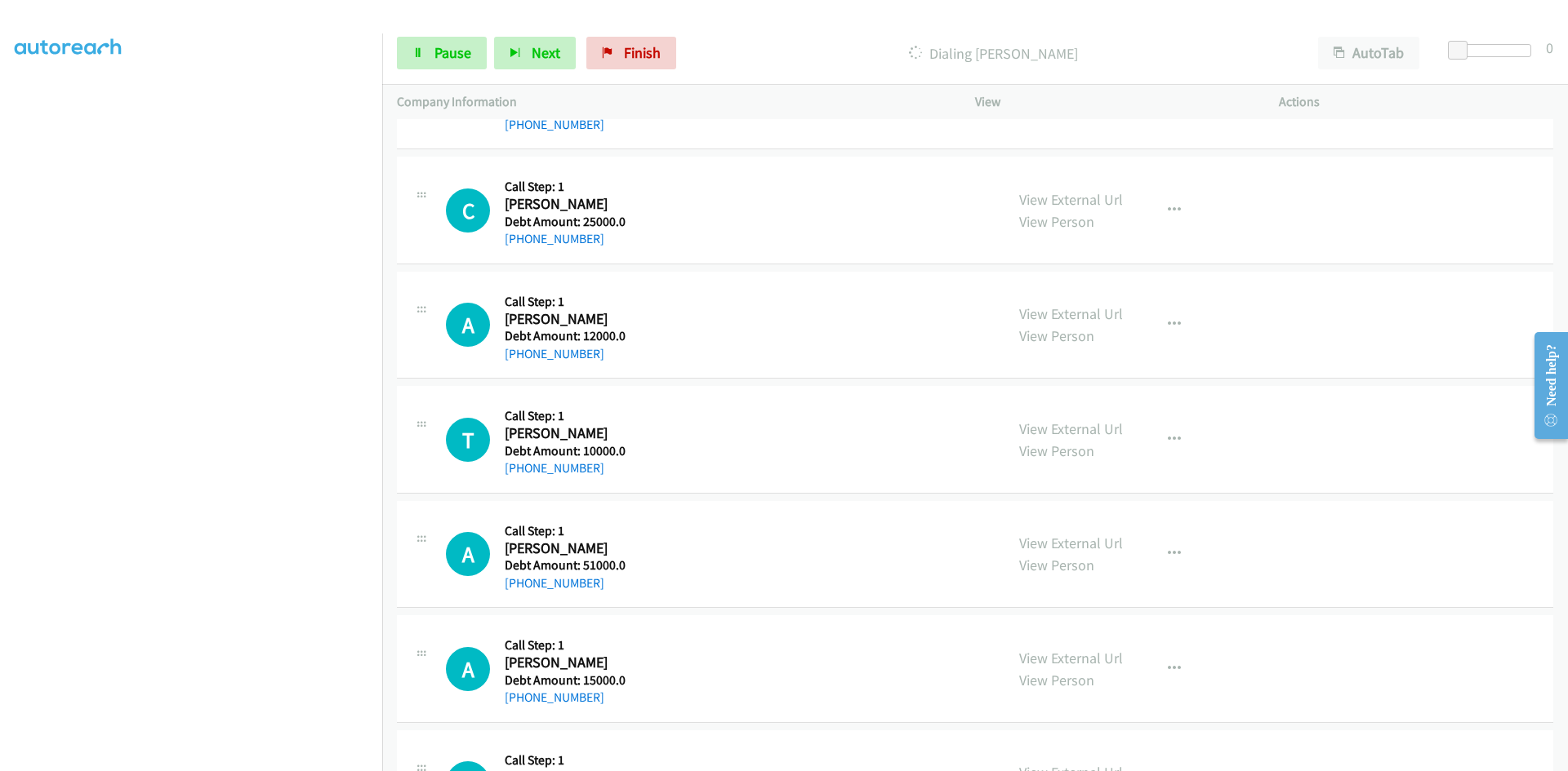
scroll to position [23549, 0]
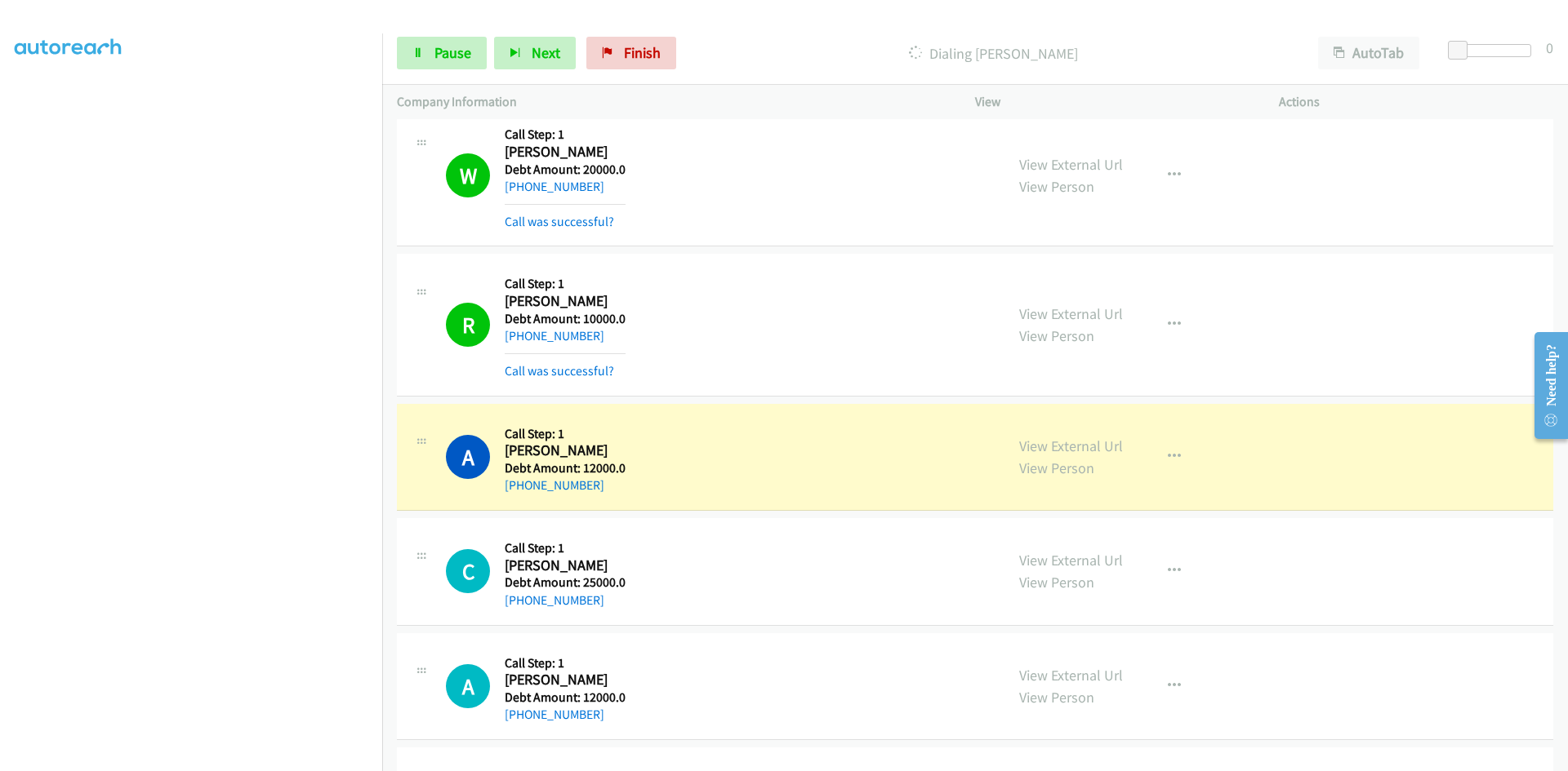
click at [1254, 646] on div "A Callback Scheduled Call Step: 1 Anca Ciochina America/New_York Debt Amount: 1…" at bounding box center [975, 687] width 1156 height 108
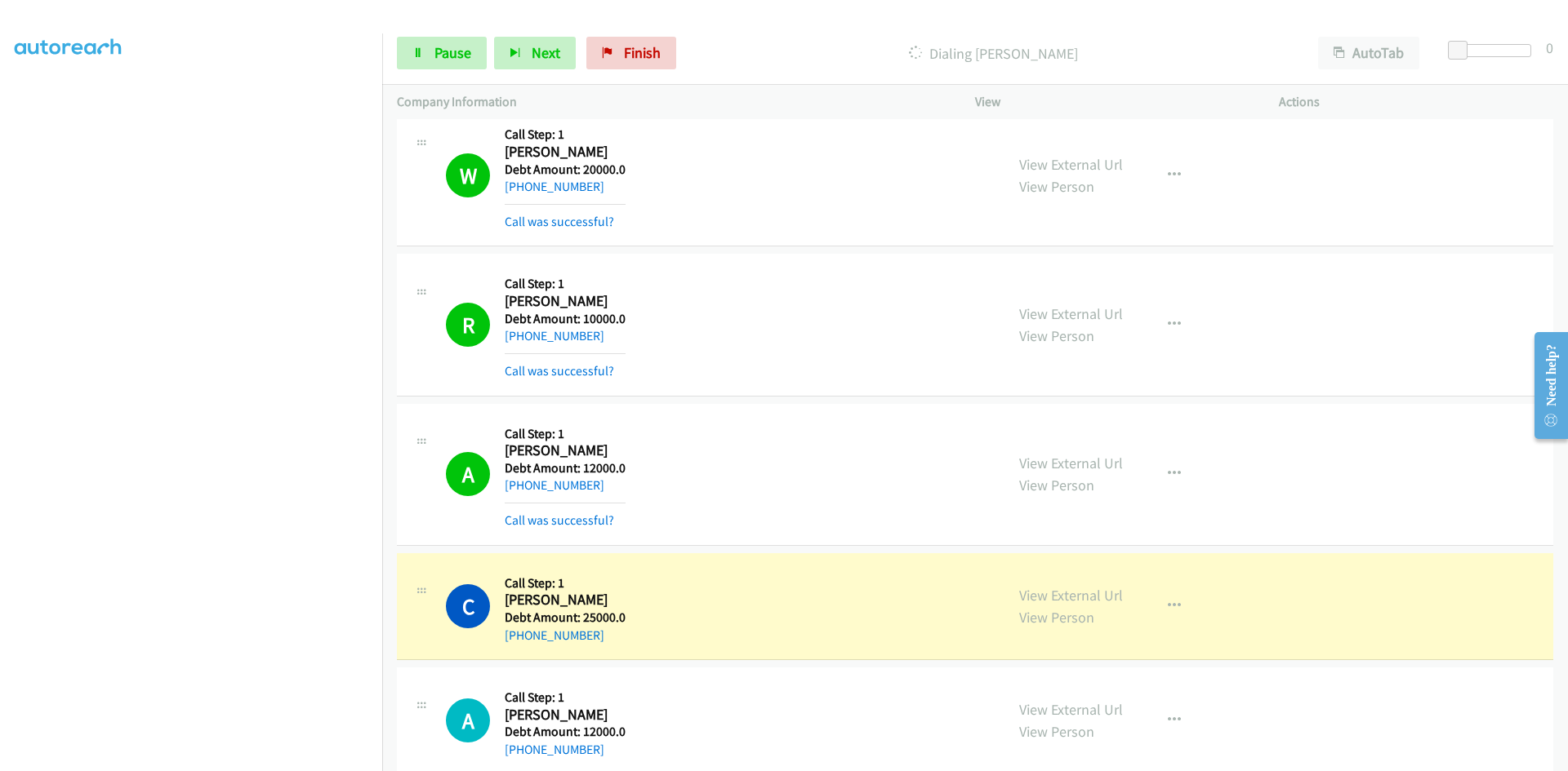
scroll to position [23713, 0]
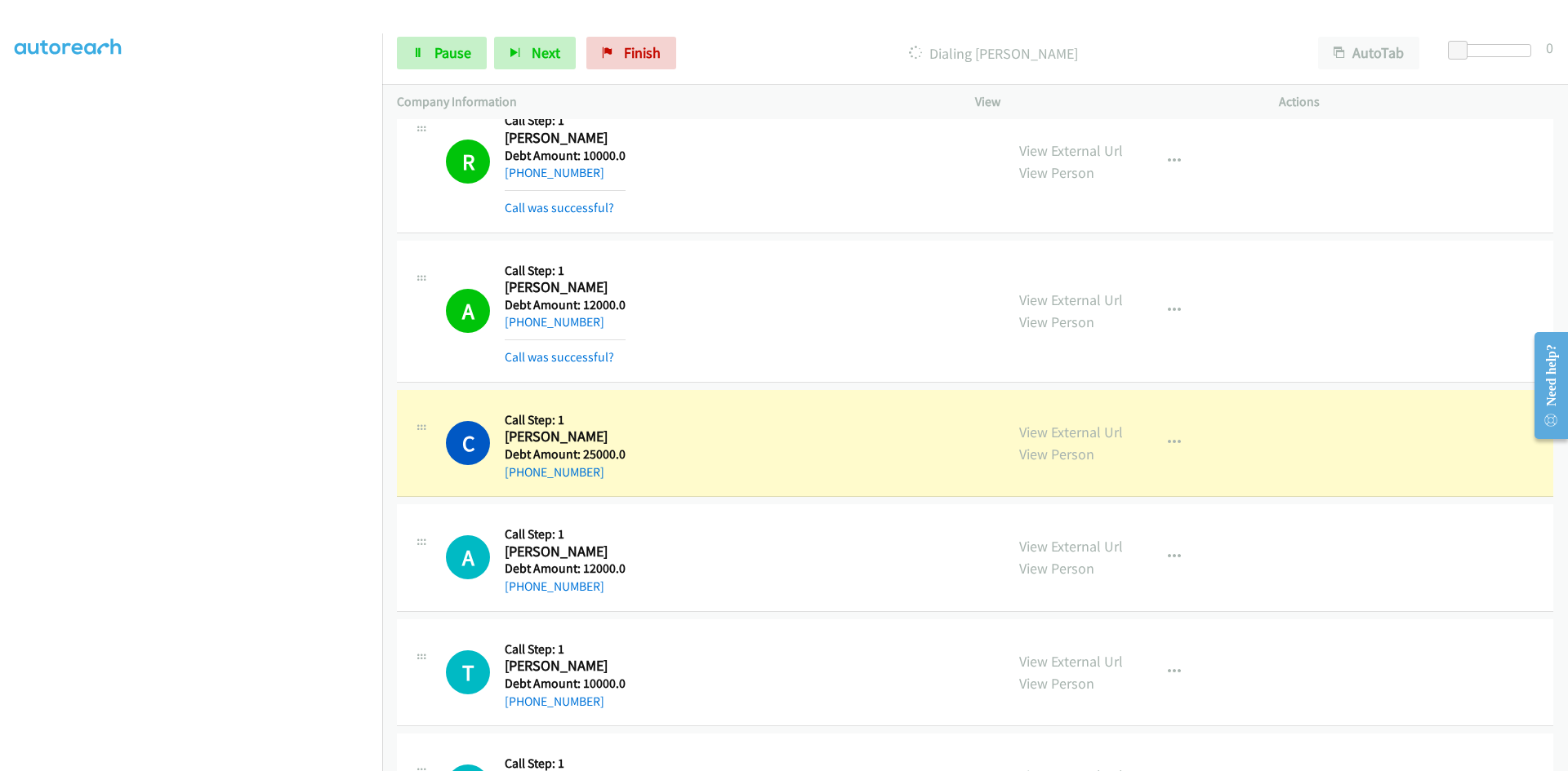
click at [1122, 684] on div "View External Url View Person View External Url Schedule/Manage Callback Skip C…" at bounding box center [1164, 672] width 319 height 77
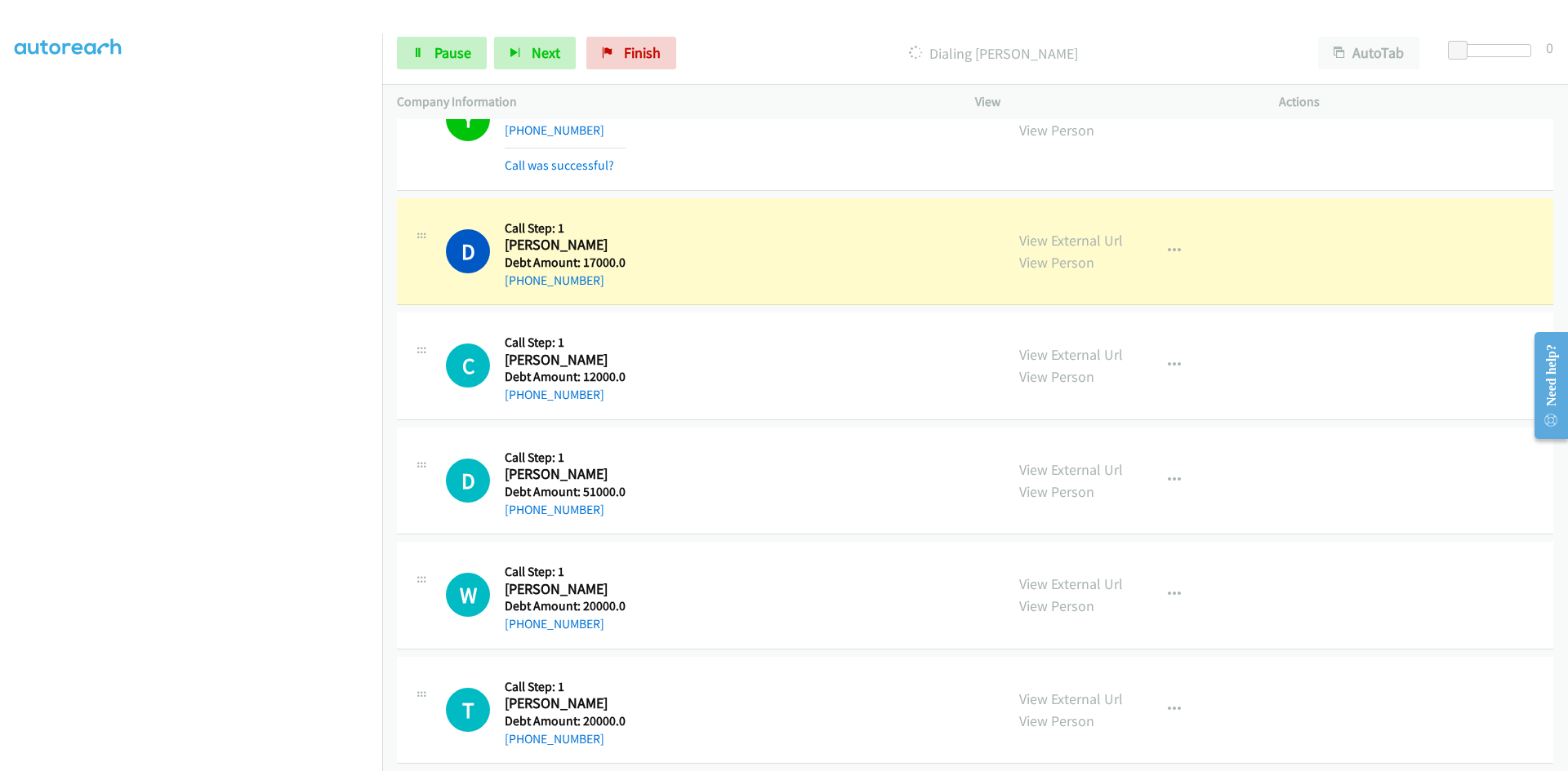
scroll to position [25182, 0]
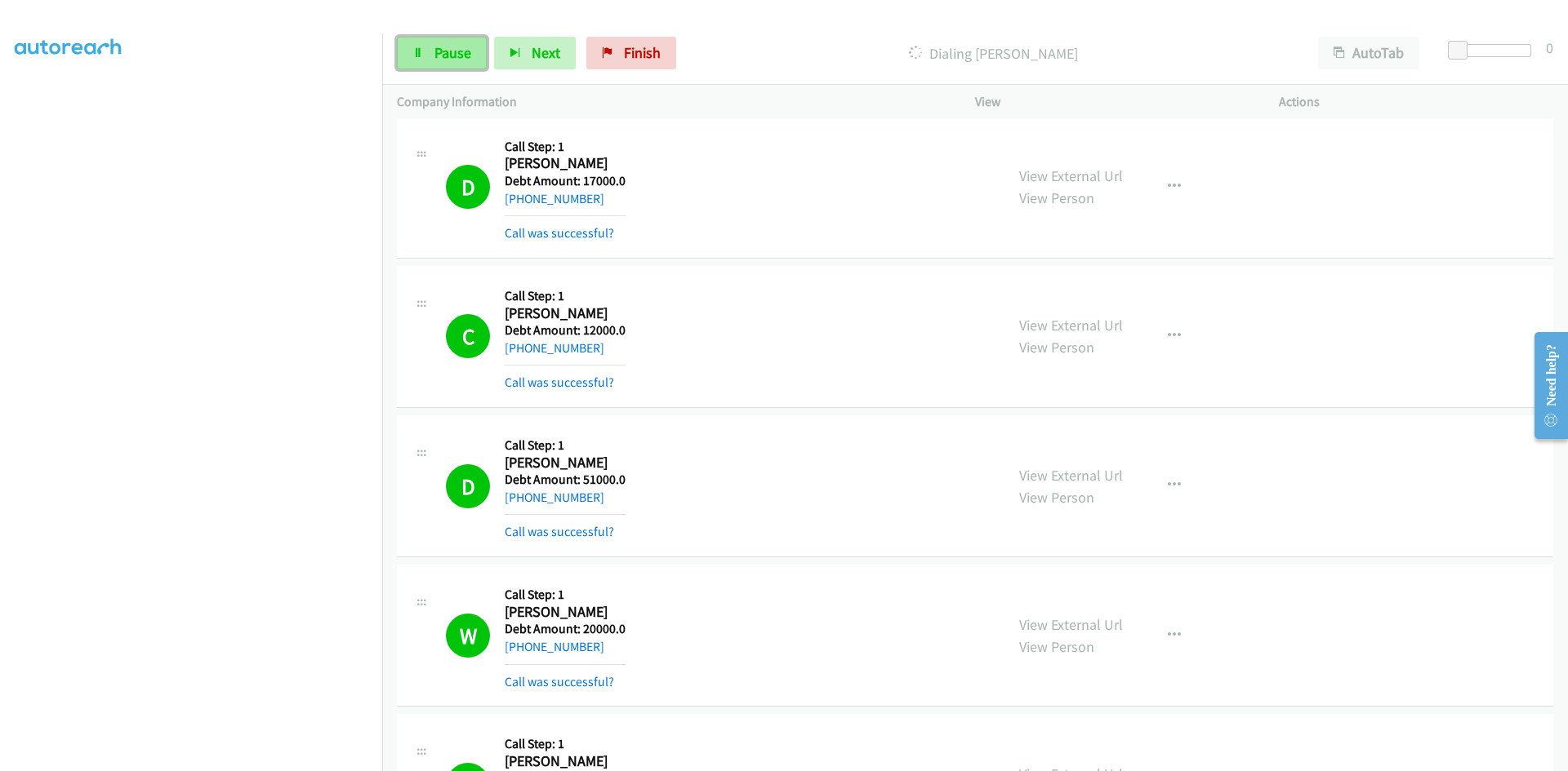
click at [447, 47] on span "Pause" at bounding box center [452, 52] width 36 height 19
click at [454, 48] on span "Start Calls" at bounding box center [466, 52] width 63 height 19
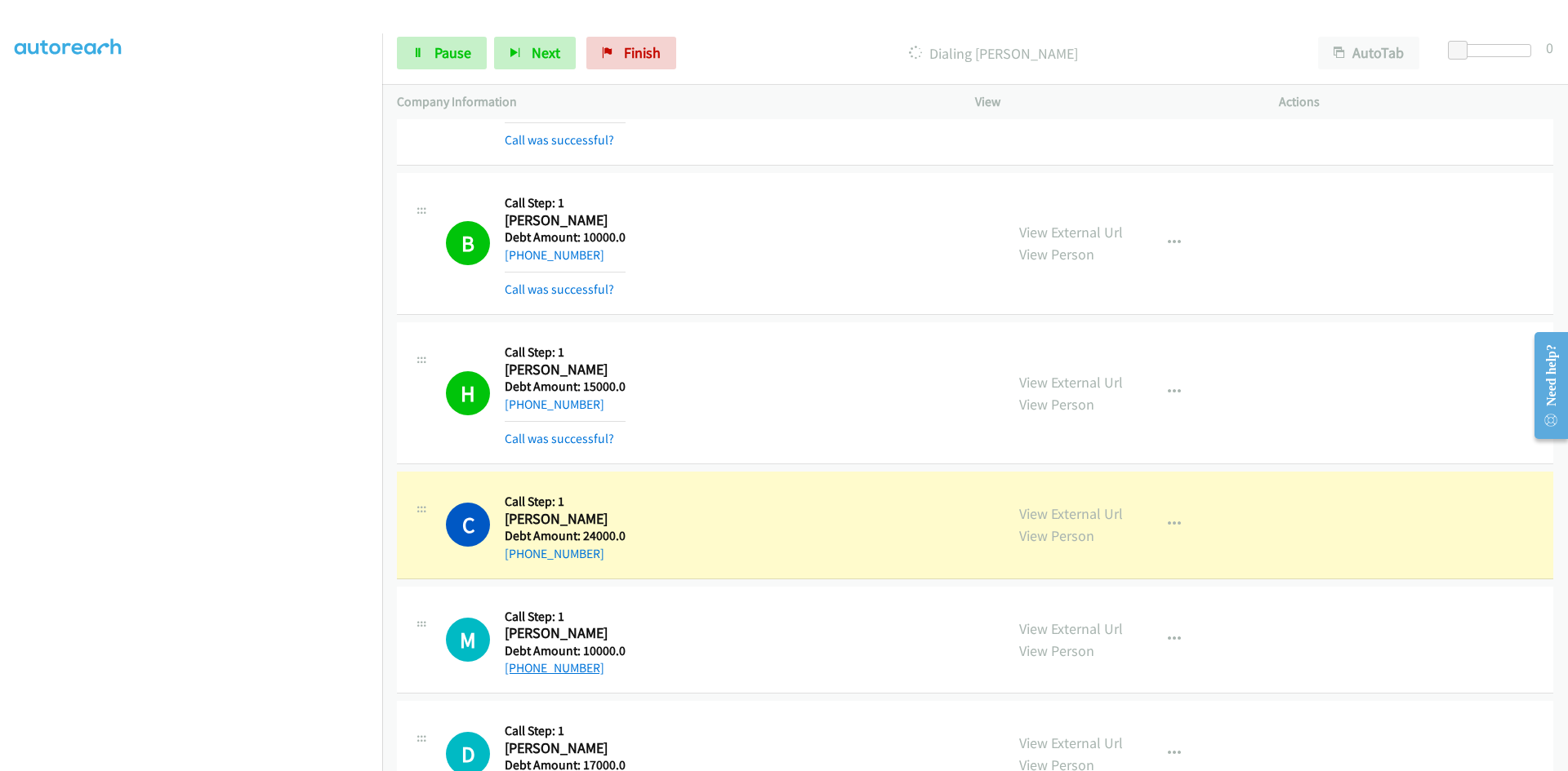
scroll to position [27794, 0]
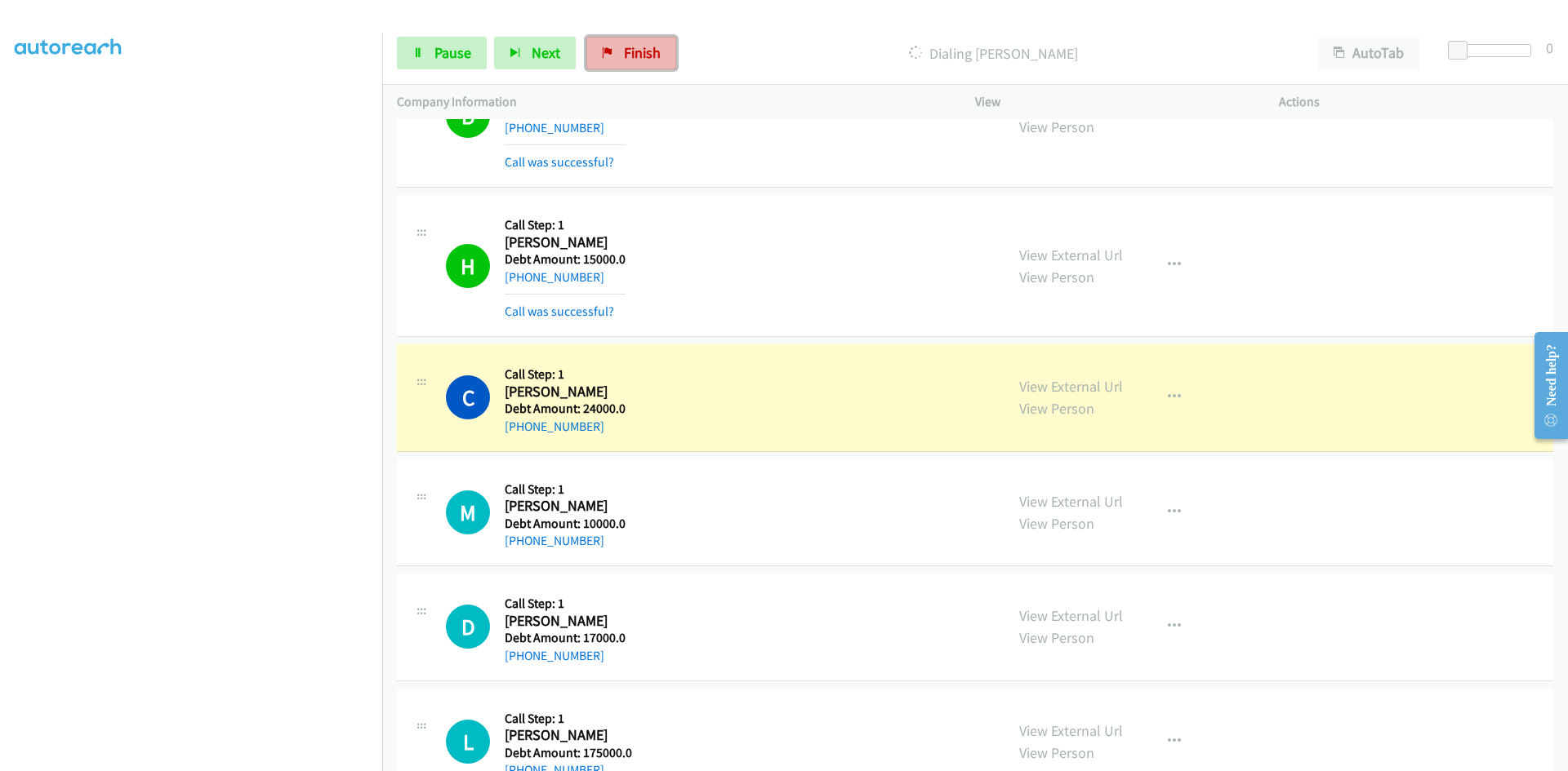
click at [608, 43] on link "Finish" at bounding box center [631, 52] width 89 height 33
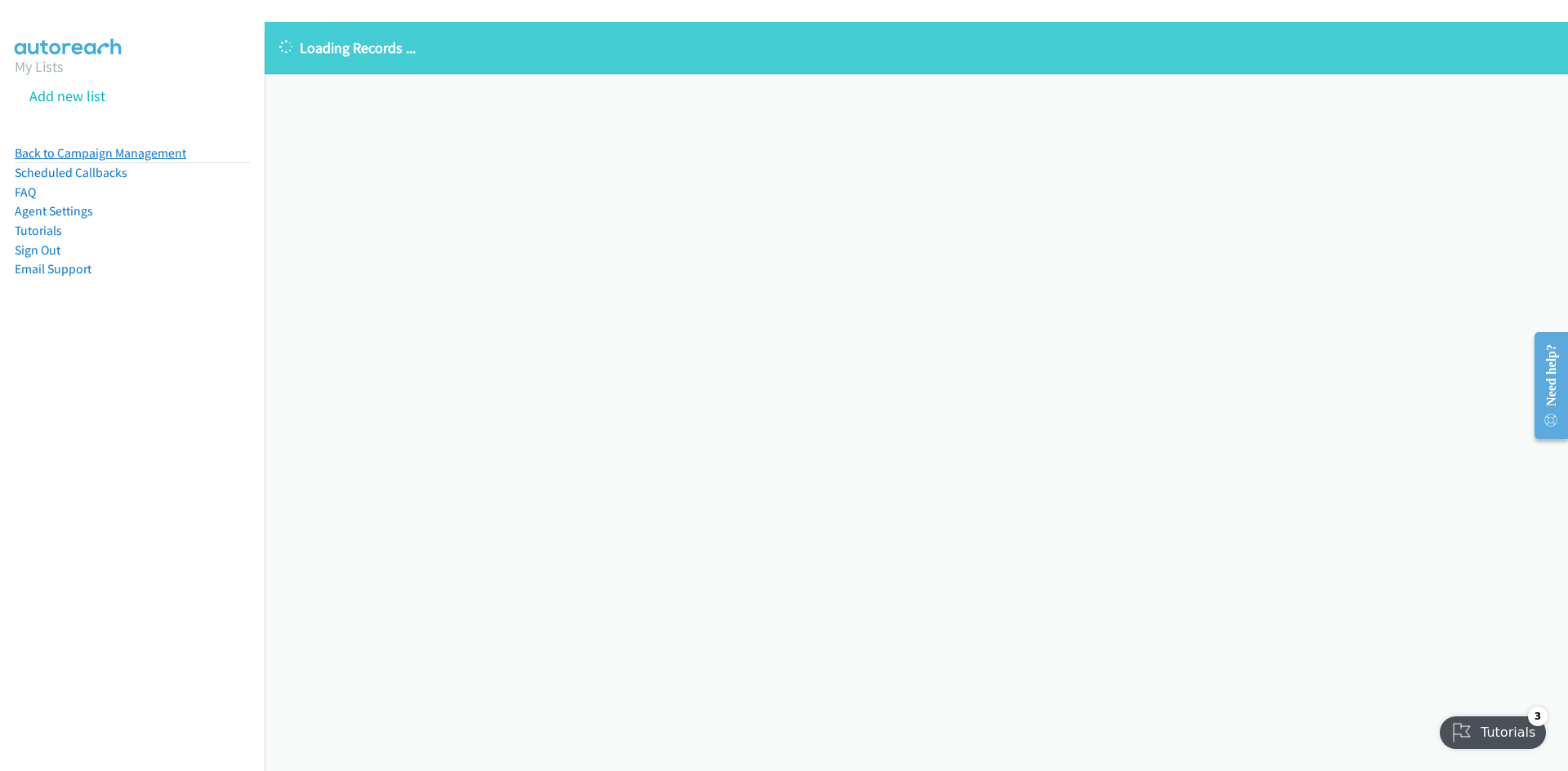
click at [60, 158] on link "Back to Campaign Management" at bounding box center [101, 153] width 171 height 16
click at [332, 54] on p "Loading Records ..." at bounding box center [916, 47] width 1274 height 22
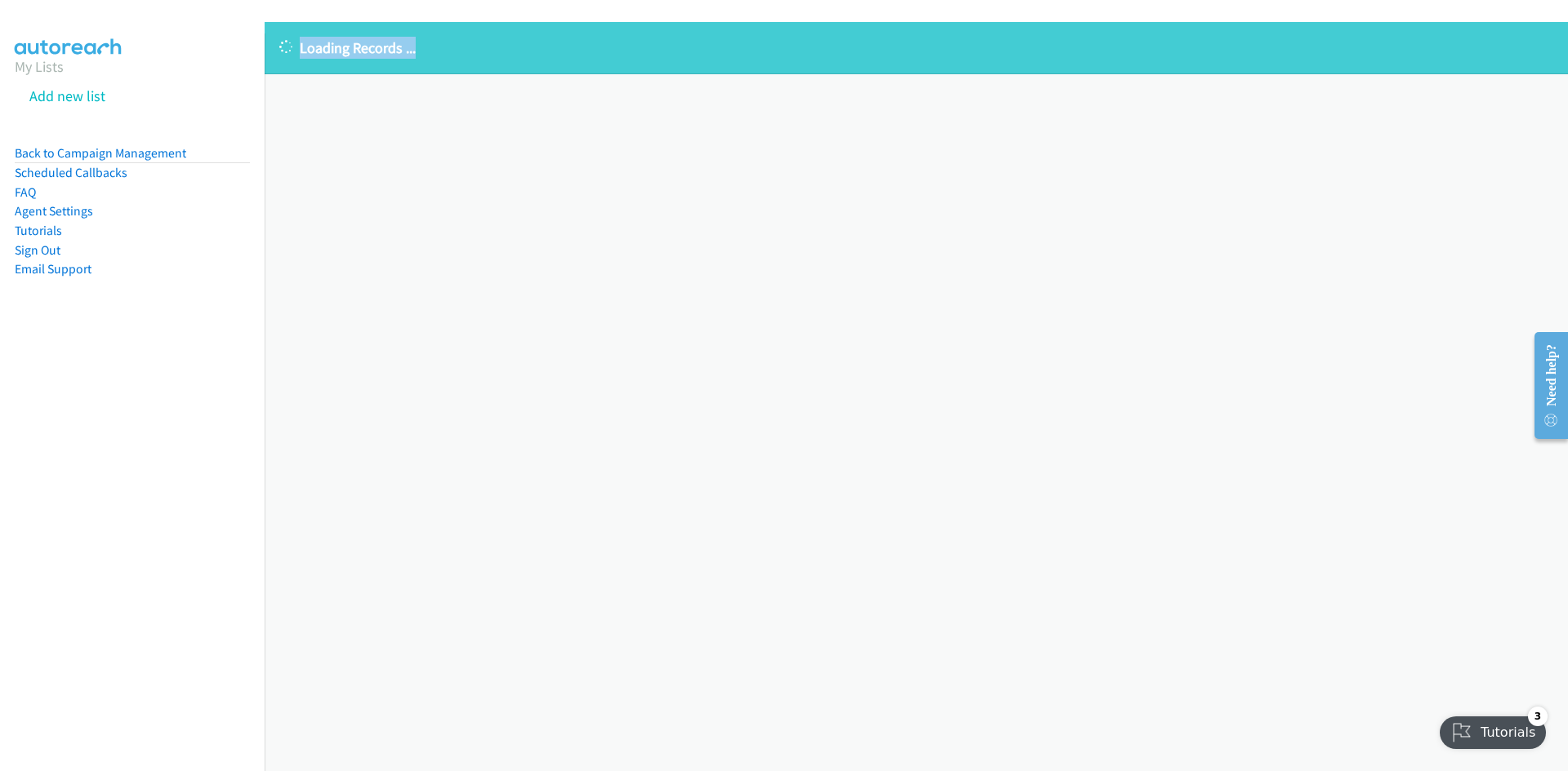
click at [423, 41] on p "Loading Records ..." at bounding box center [916, 47] width 1274 height 22
click at [343, 42] on p "Loading Records ..." at bounding box center [916, 47] width 1274 height 22
click at [522, 322] on div "Loading Records ... Sorry, something went wrong please try again." at bounding box center [916, 397] width 1303 height 750
click at [954, 521] on div "Loading Records ... Sorry, something went wrong please try again." at bounding box center [916, 397] width 1303 height 750
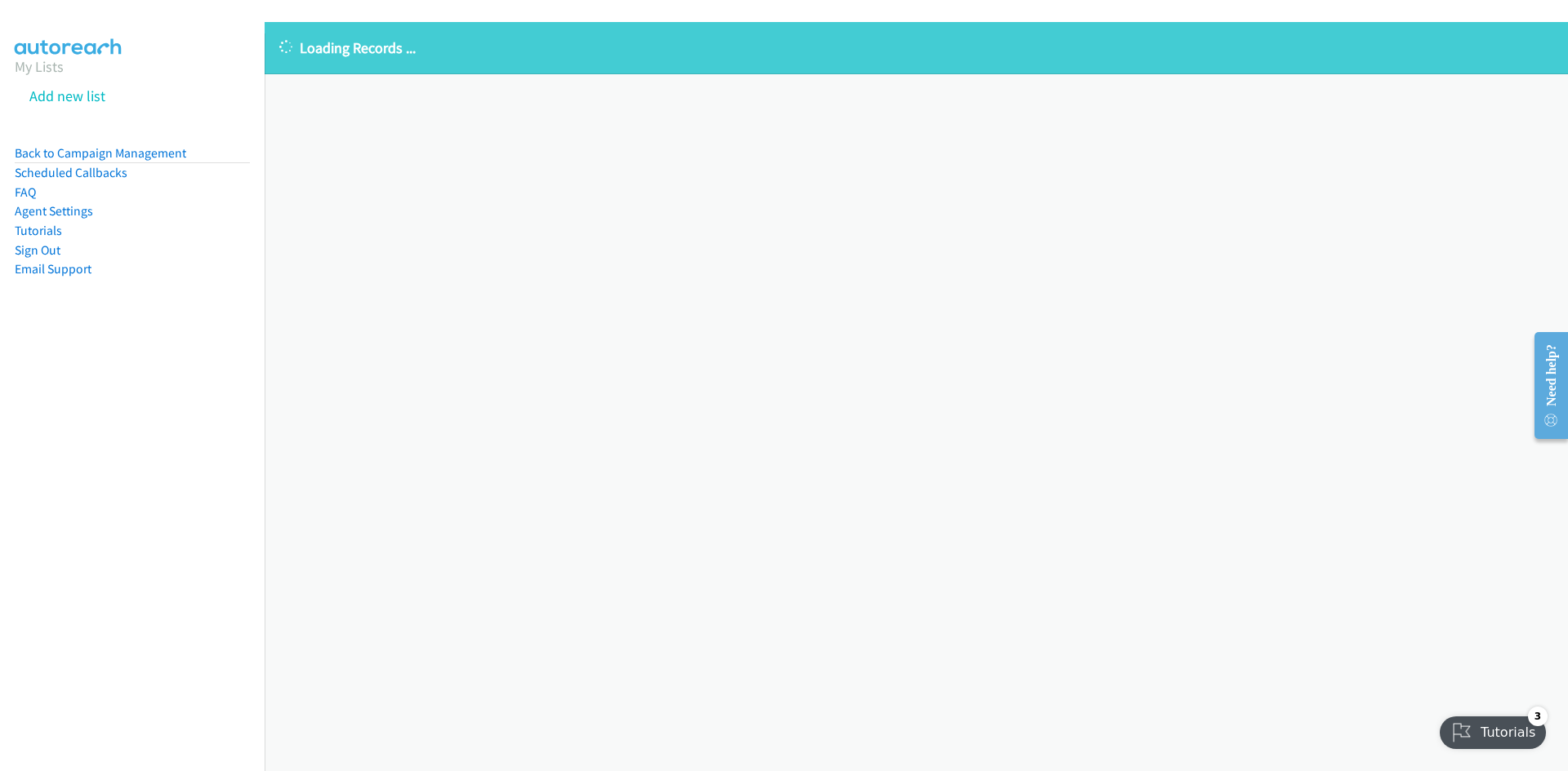
click at [945, 521] on div "Loading Records ... Sorry, something went wrong please try again." at bounding box center [916, 397] width 1303 height 750
click at [935, 519] on div "Loading Records ... Sorry, something went wrong please try again." at bounding box center [916, 397] width 1303 height 750
click at [315, 42] on p "Loading Records ..." at bounding box center [916, 47] width 1274 height 22
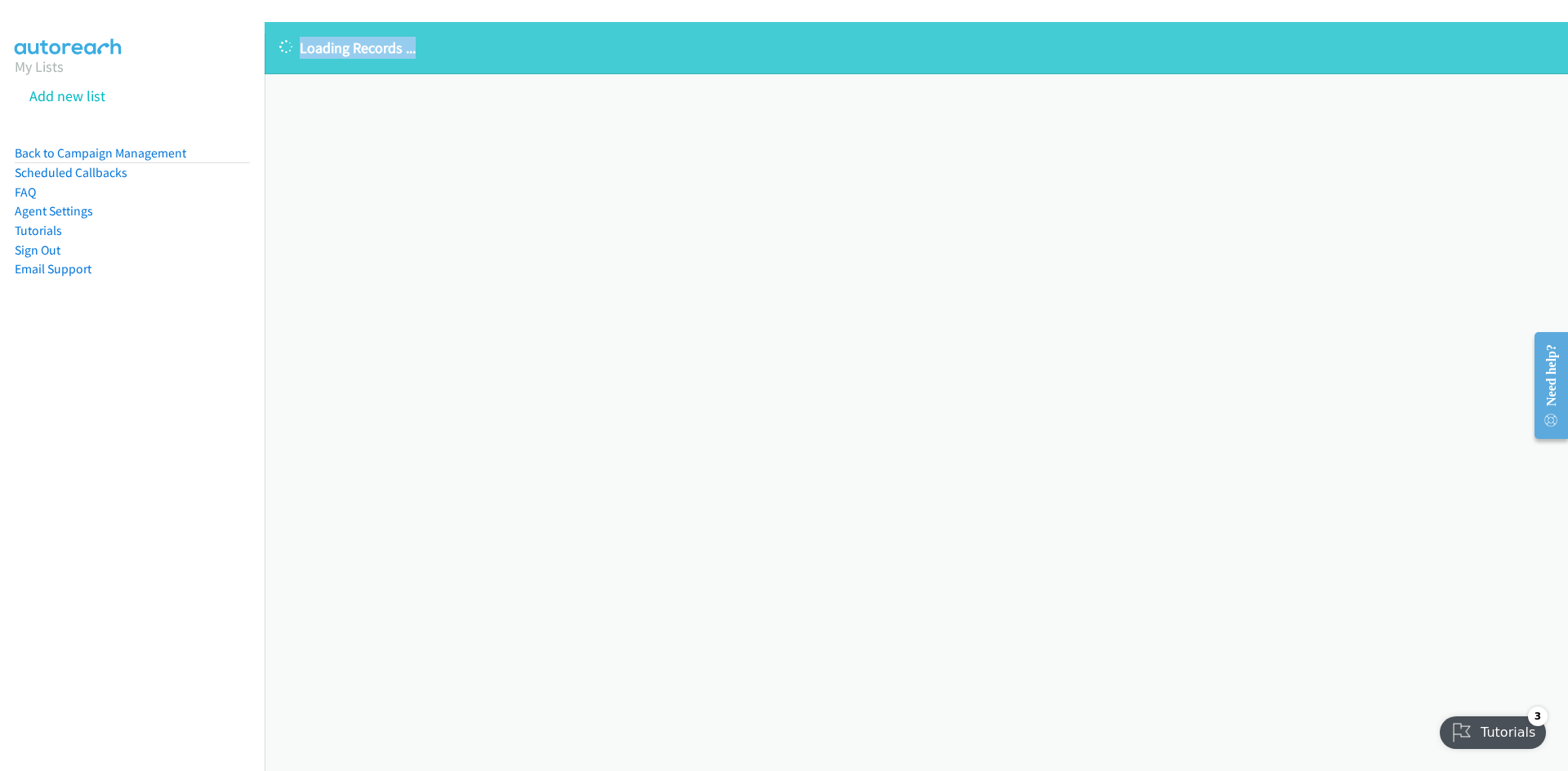
click at [315, 42] on p "Loading Records ..." at bounding box center [916, 47] width 1274 height 22
click at [103, 149] on link "Back to Campaign Management" at bounding box center [101, 153] width 171 height 16
drag, startPoint x: 103, startPoint y: 149, endPoint x: 122, endPoint y: 151, distance: 19.1
click at [103, 149] on link "Back to Campaign Management" at bounding box center [101, 153] width 171 height 16
click at [1083, 208] on div "Loading Records ... Sorry, something went wrong please try again." at bounding box center [916, 397] width 1303 height 750
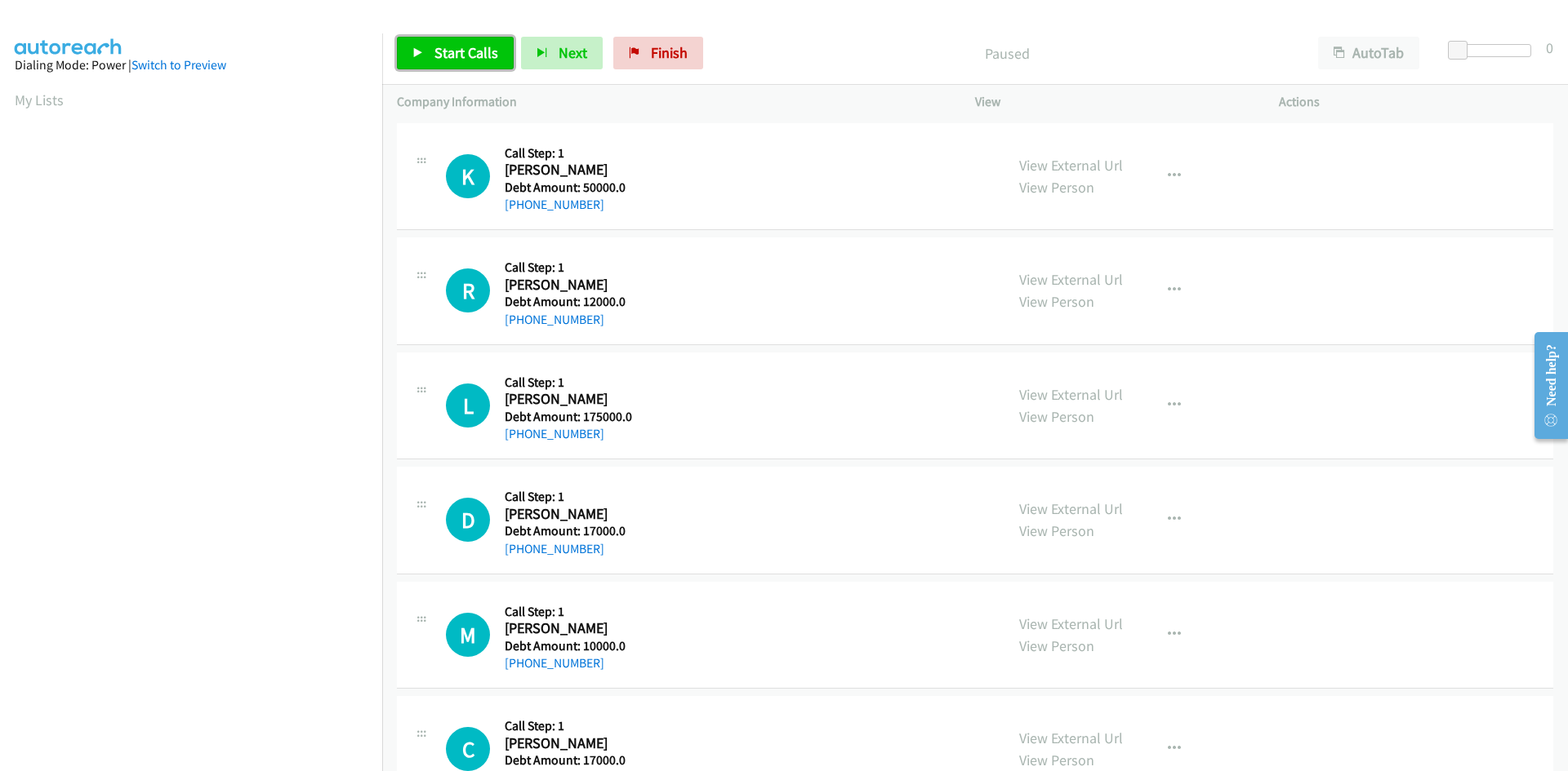
click at [473, 40] on link "Start Calls" at bounding box center [455, 52] width 116 height 33
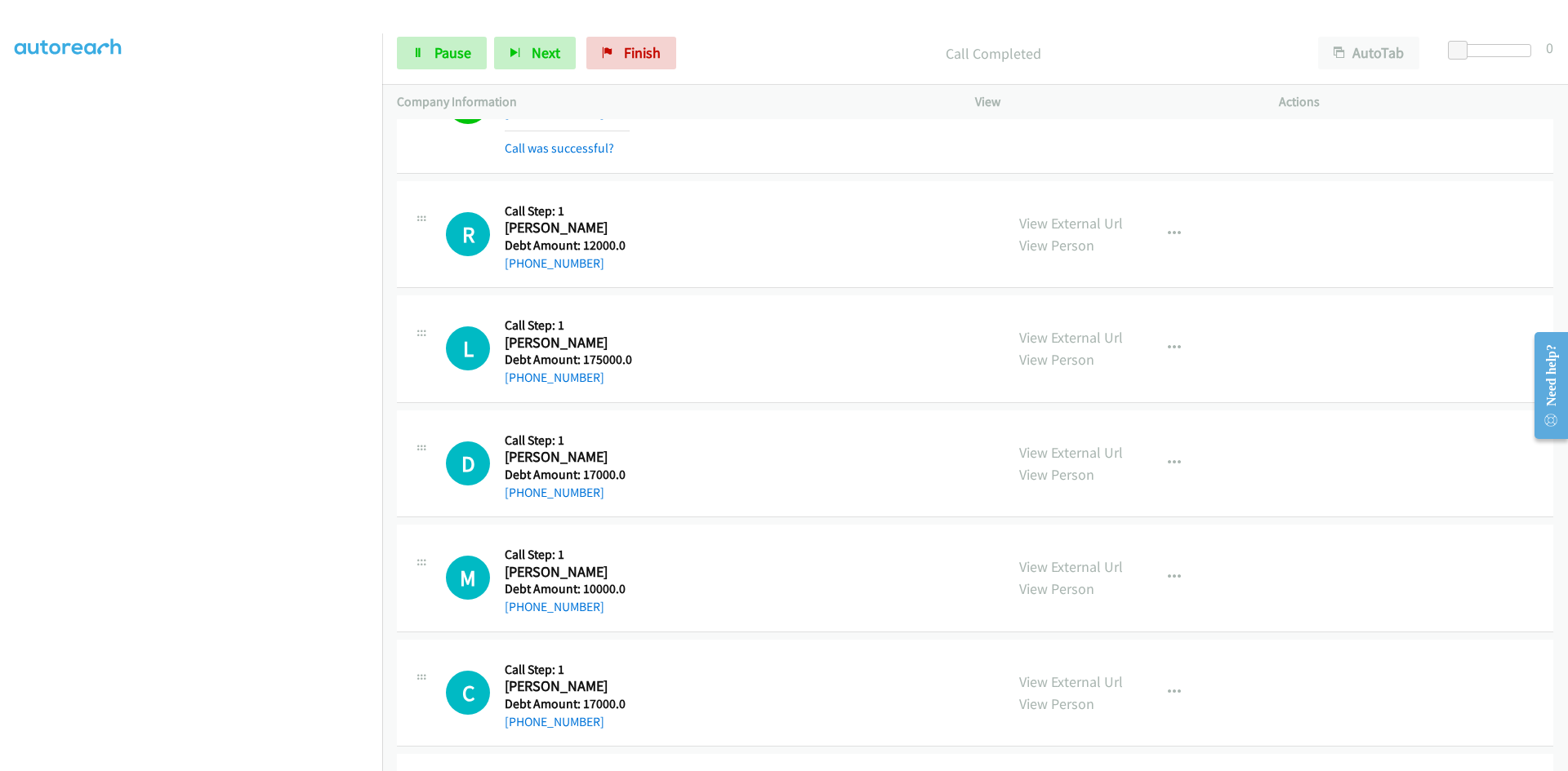
scroll to position [163, 0]
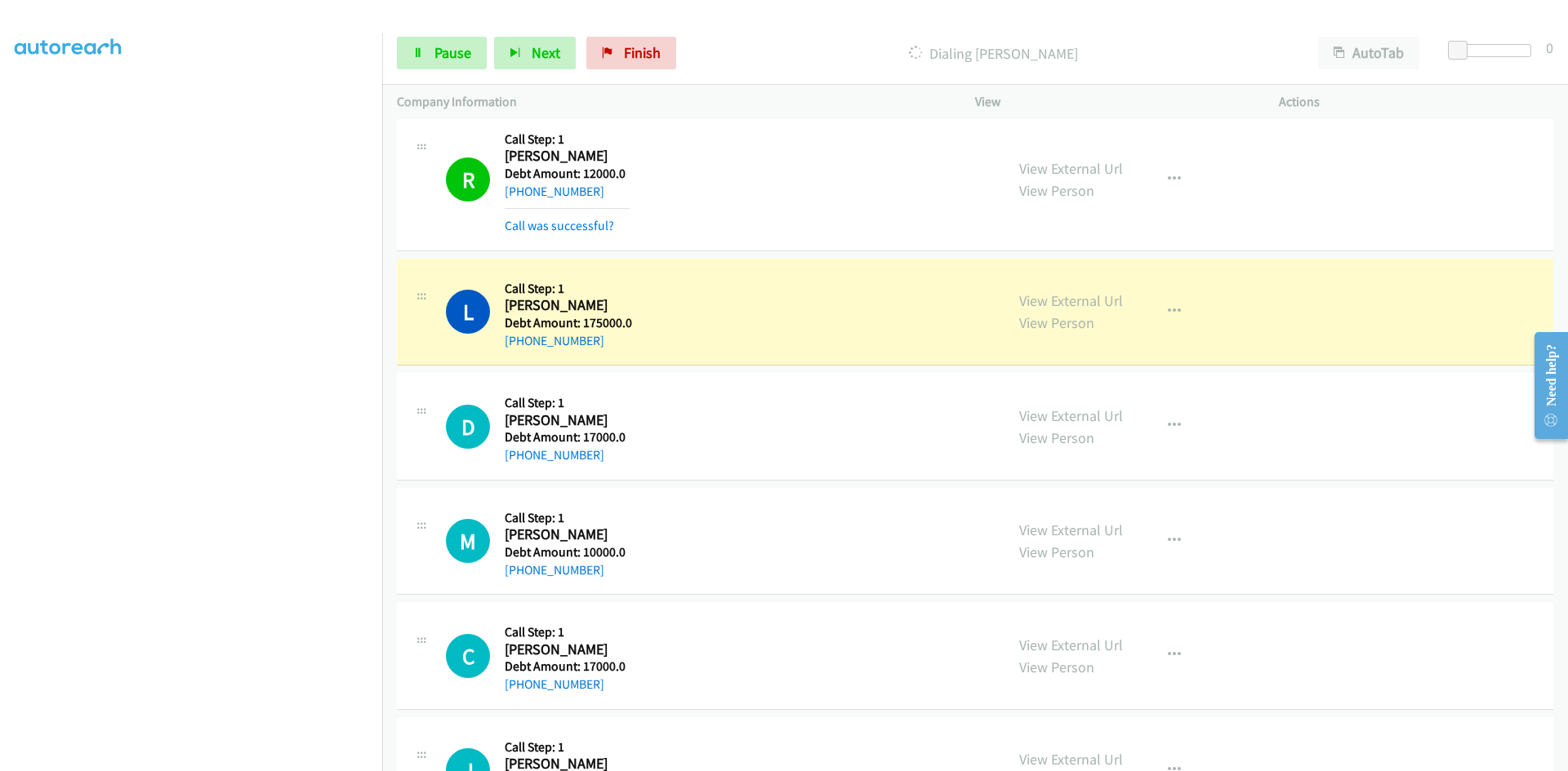
click at [1096, 697] on div "C Callback Scheduled Call Step: 1 [PERSON_NAME] America/Los_Angeles Debt Amount…" at bounding box center [975, 656] width 1156 height 108
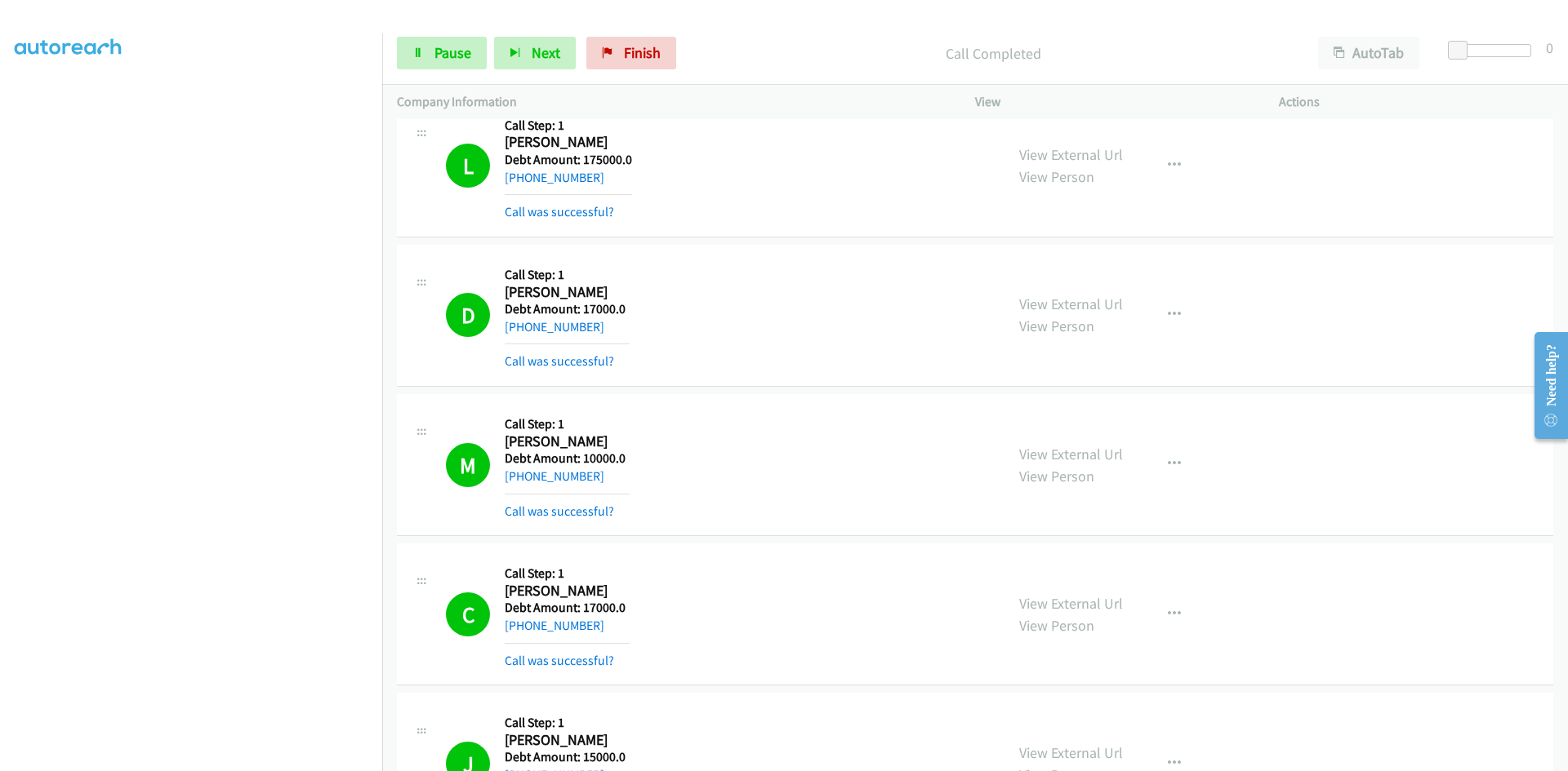
scroll to position [0, 0]
click at [440, 62] on link "Pause" at bounding box center [442, 52] width 89 height 33
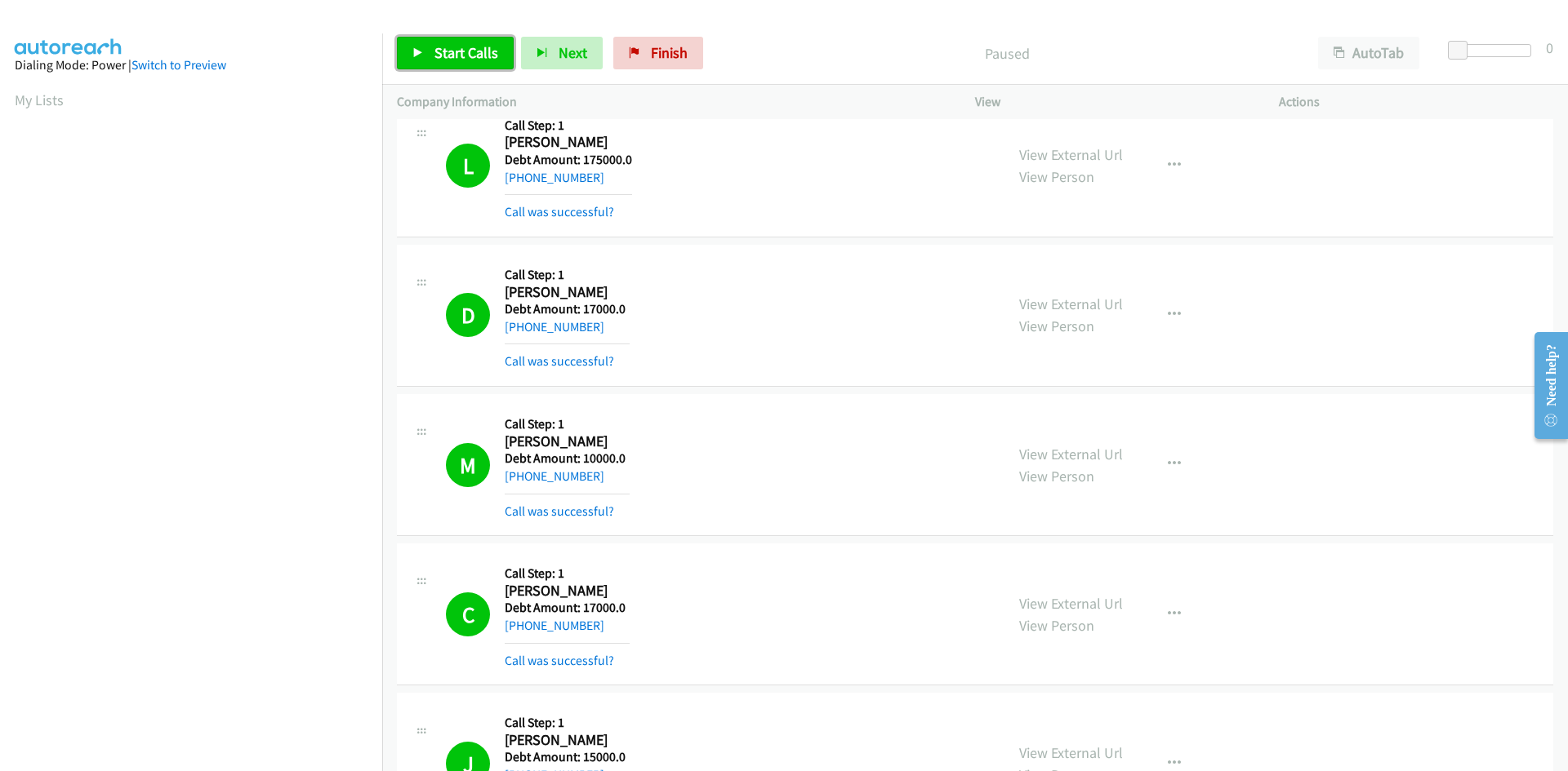
click at [440, 62] on link "Start Calls" at bounding box center [455, 52] width 116 height 33
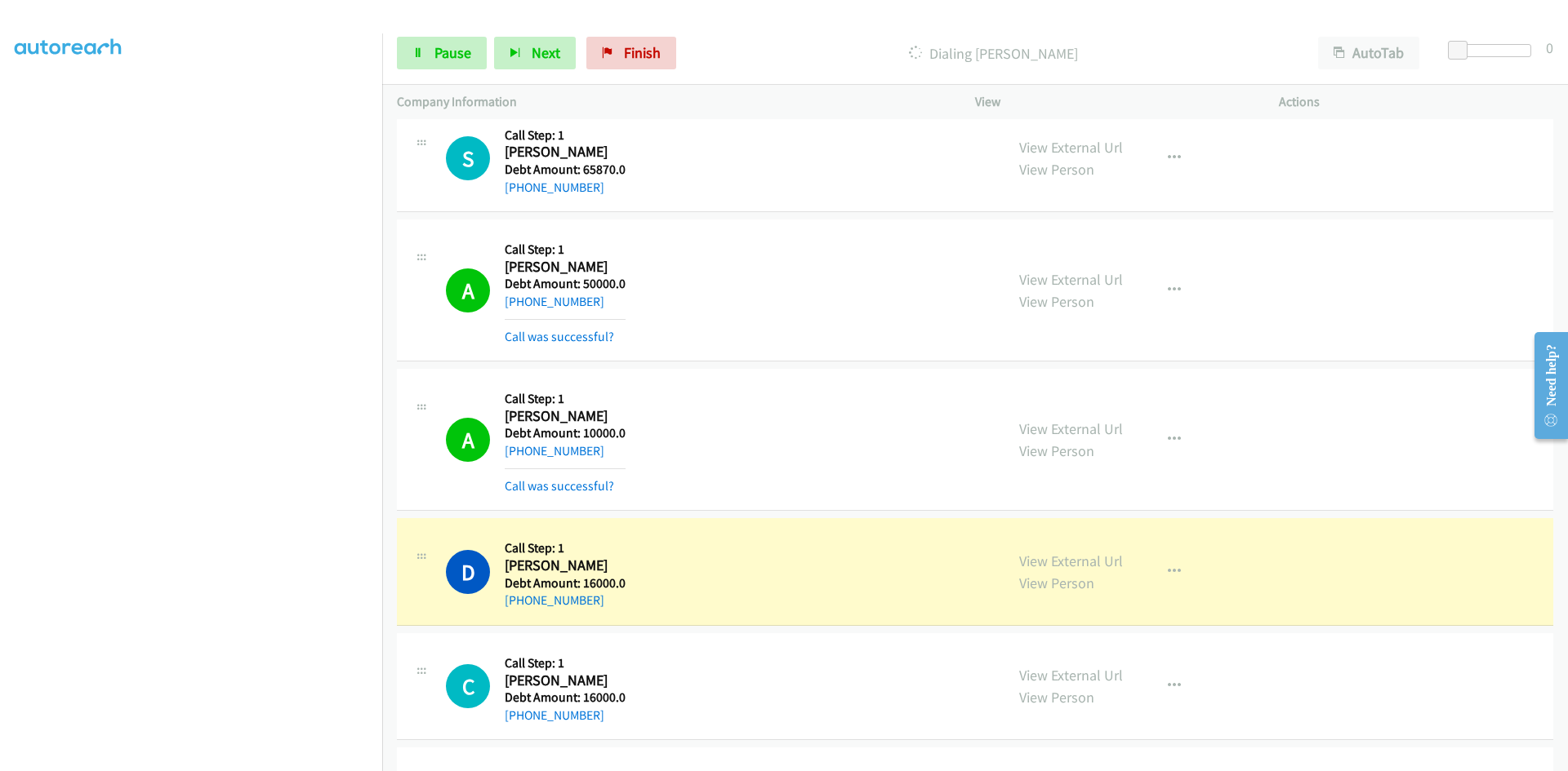
scroll to position [4081, 0]
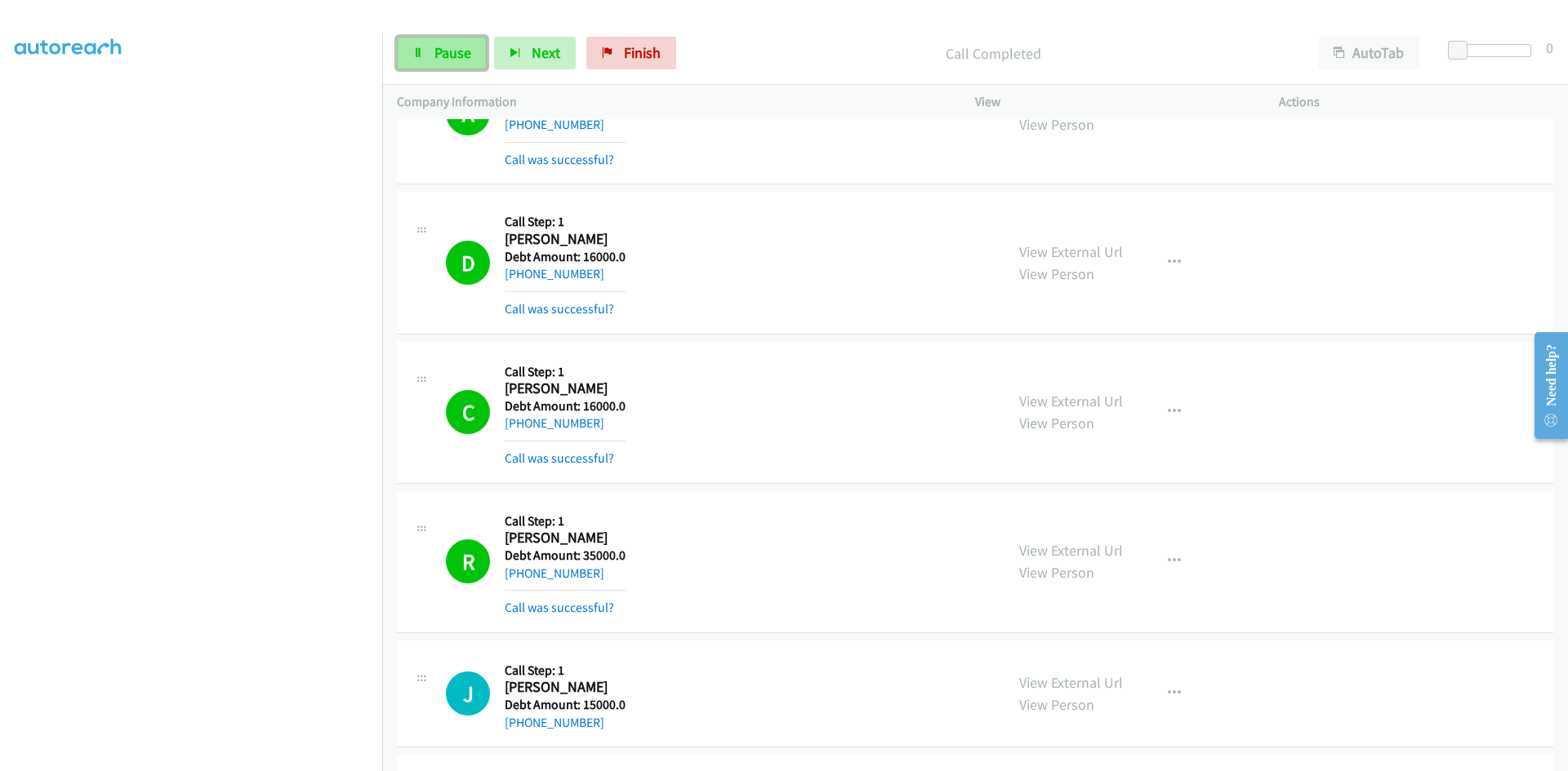
click at [429, 56] on link "Pause" at bounding box center [442, 52] width 89 height 33
click at [434, 56] on span "Start Calls" at bounding box center [466, 52] width 63 height 19
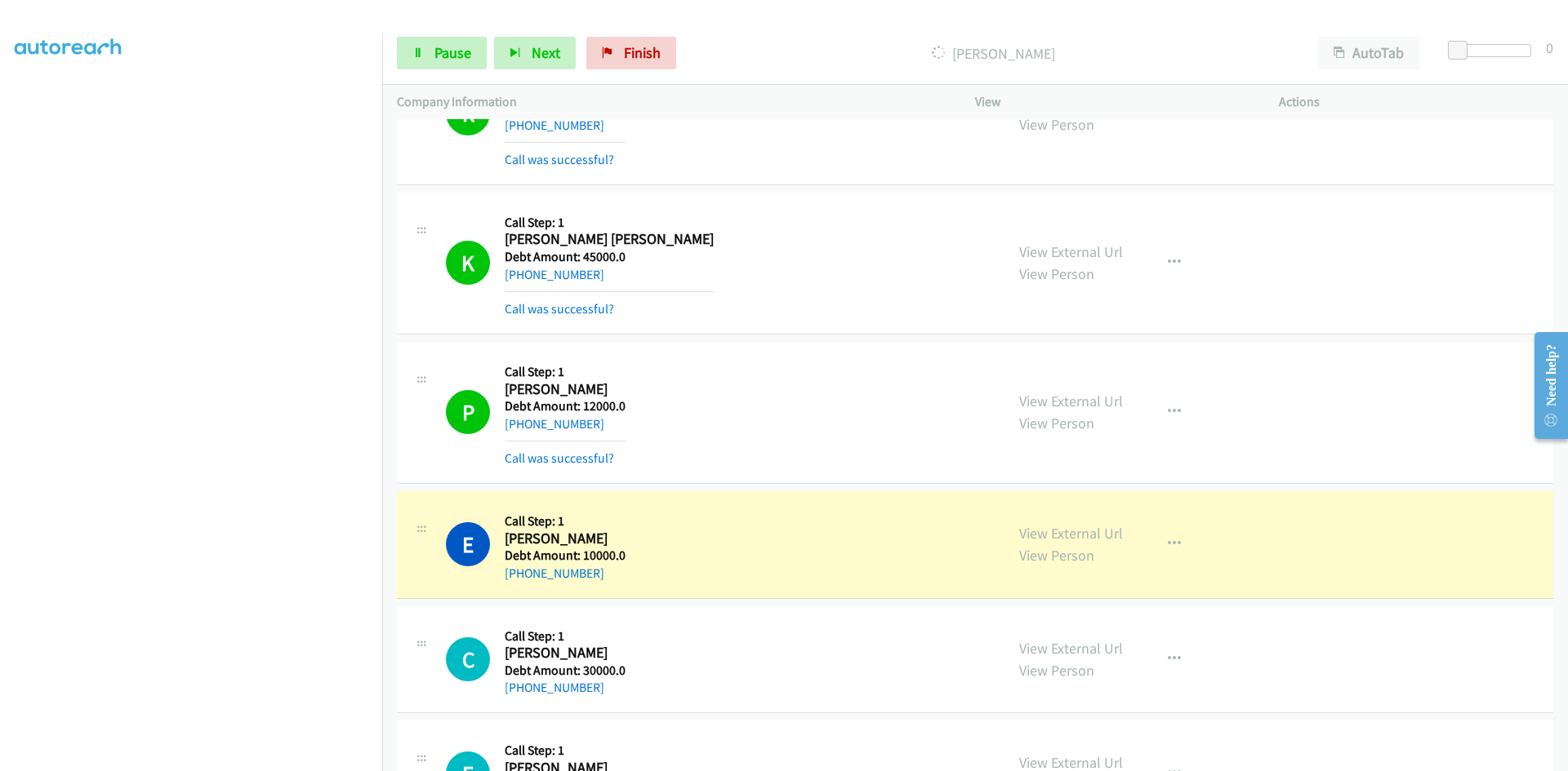
scroll to position [6565, 0]
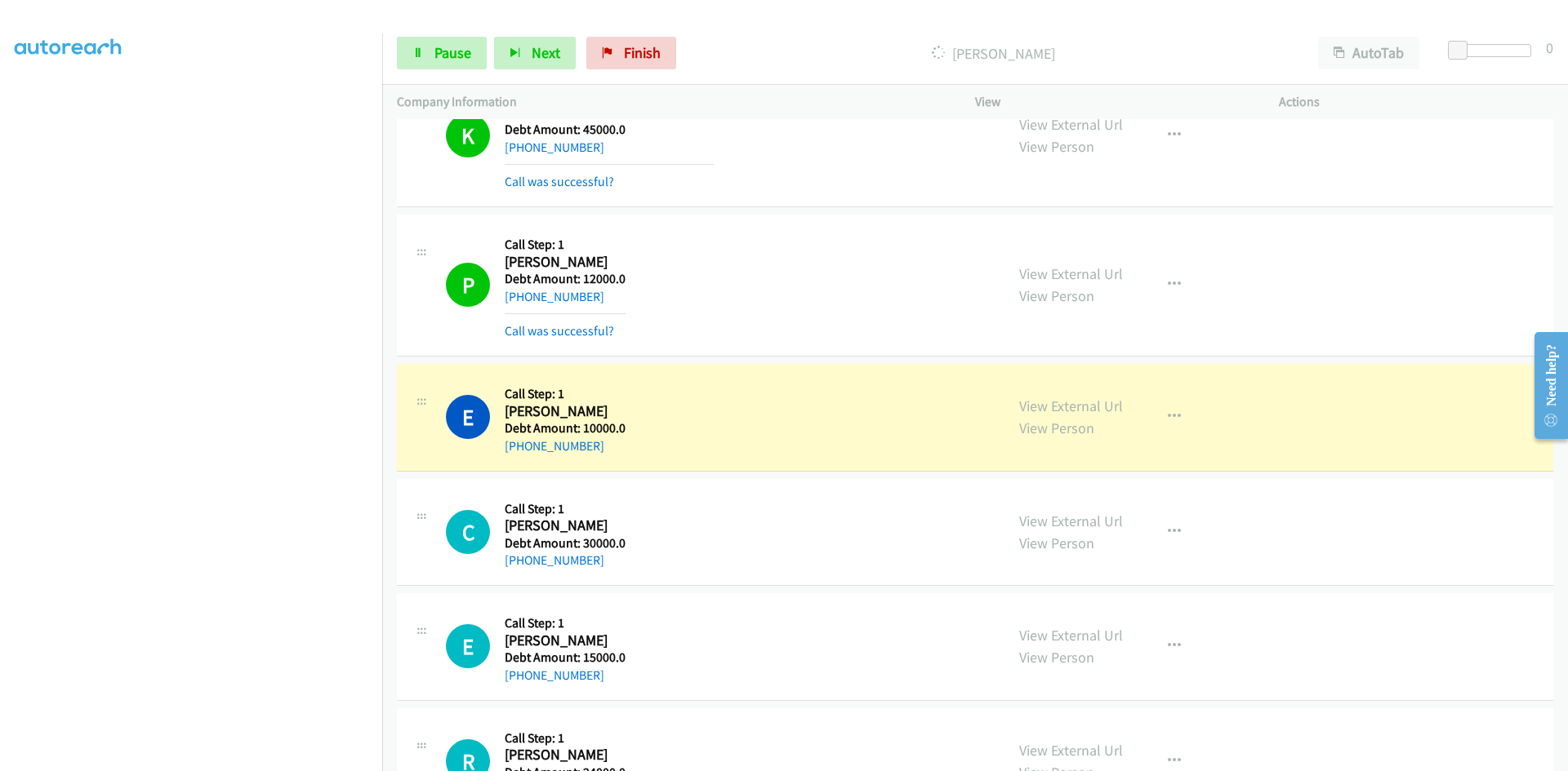
click at [1299, 716] on div "R Callback Scheduled Call Step: 1 [PERSON_NAME] America/New_York Debt Amount: 2…" at bounding box center [975, 763] width 1156 height 108
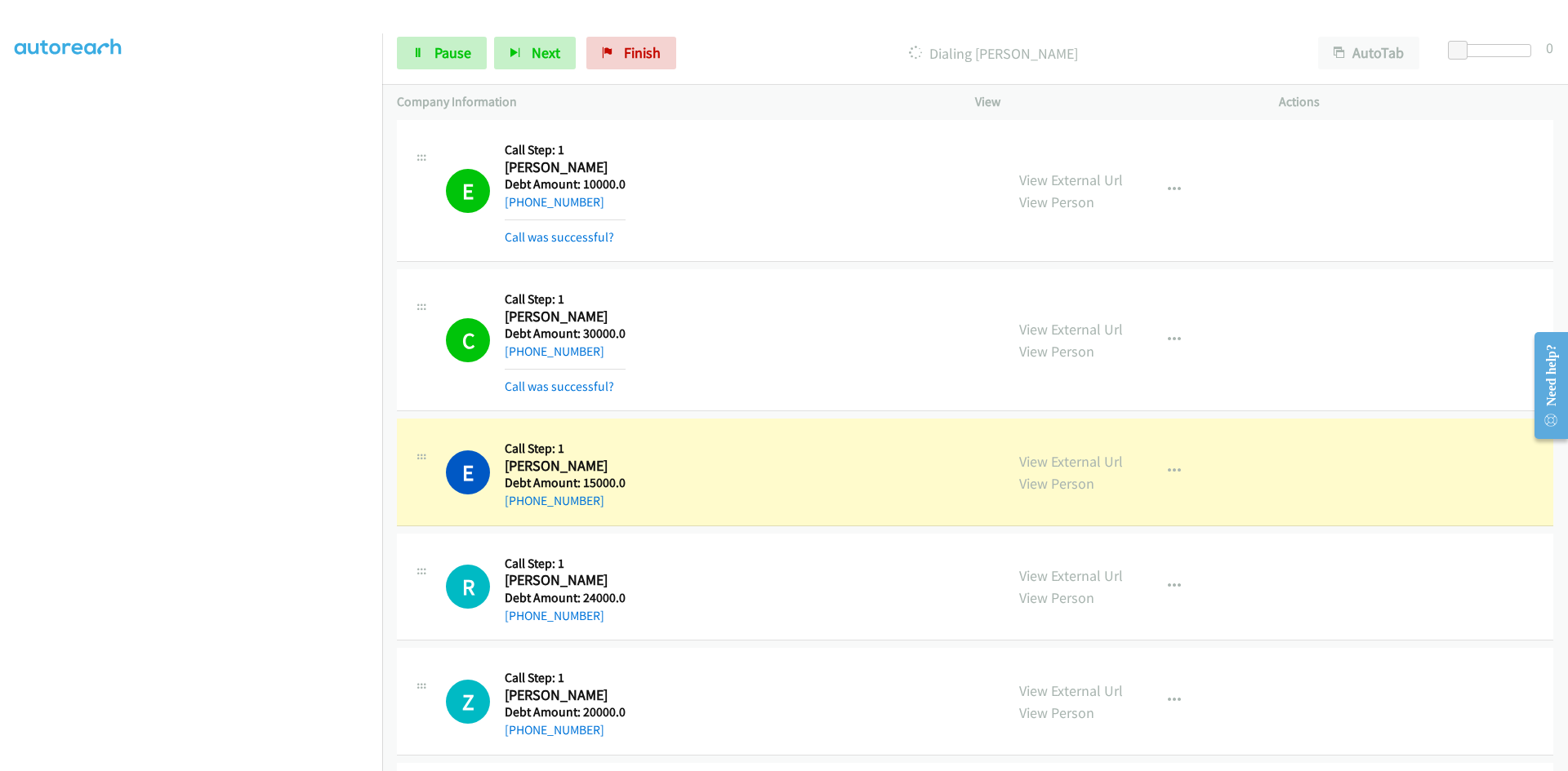
scroll to position [6810, 0]
click at [1320, 671] on div "Z Callback Scheduled Call Step: 1 [PERSON_NAME] America/Chicago Debt Amount: 20…" at bounding box center [975, 701] width 1156 height 108
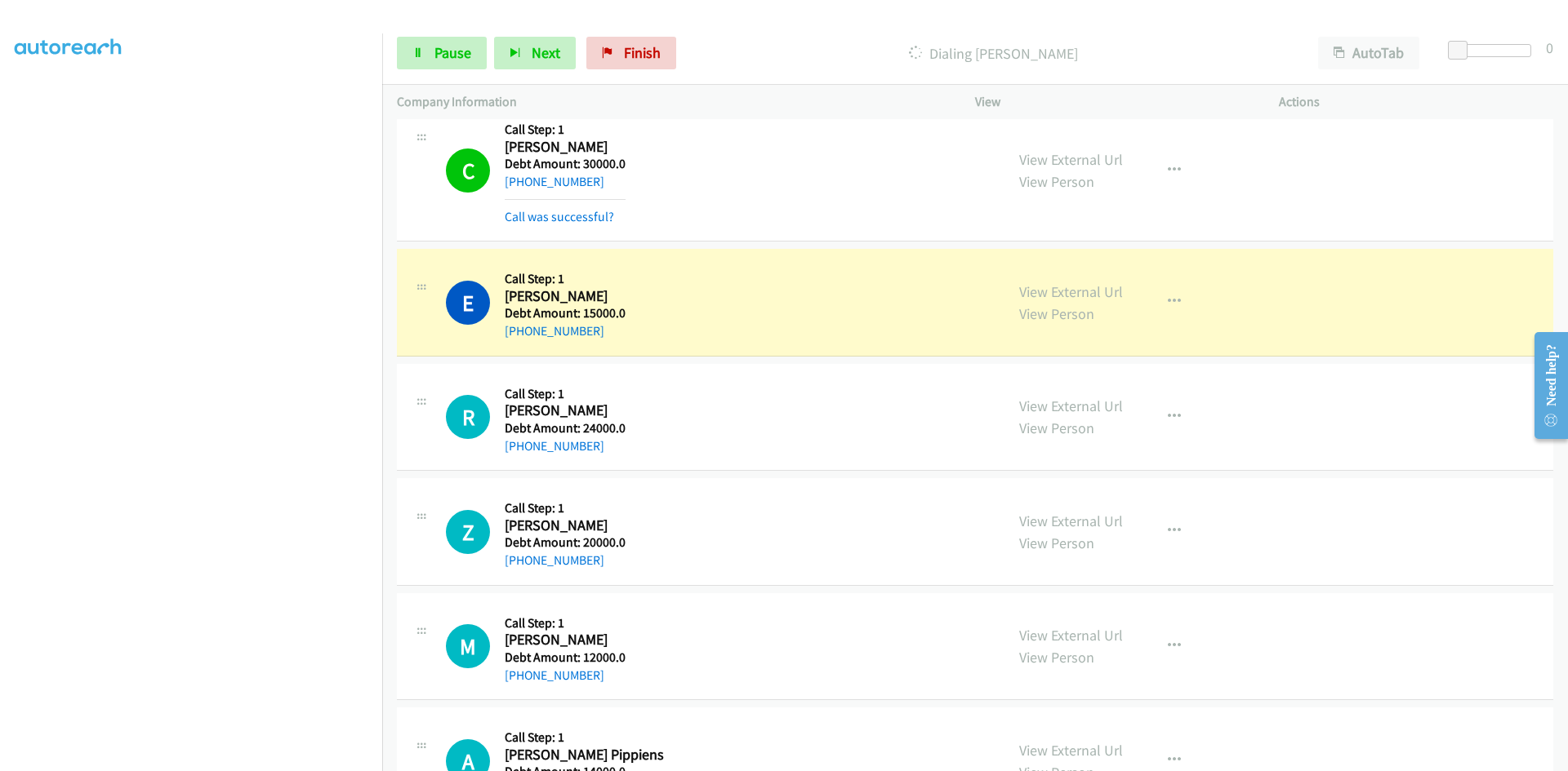
scroll to position [6892, 0]
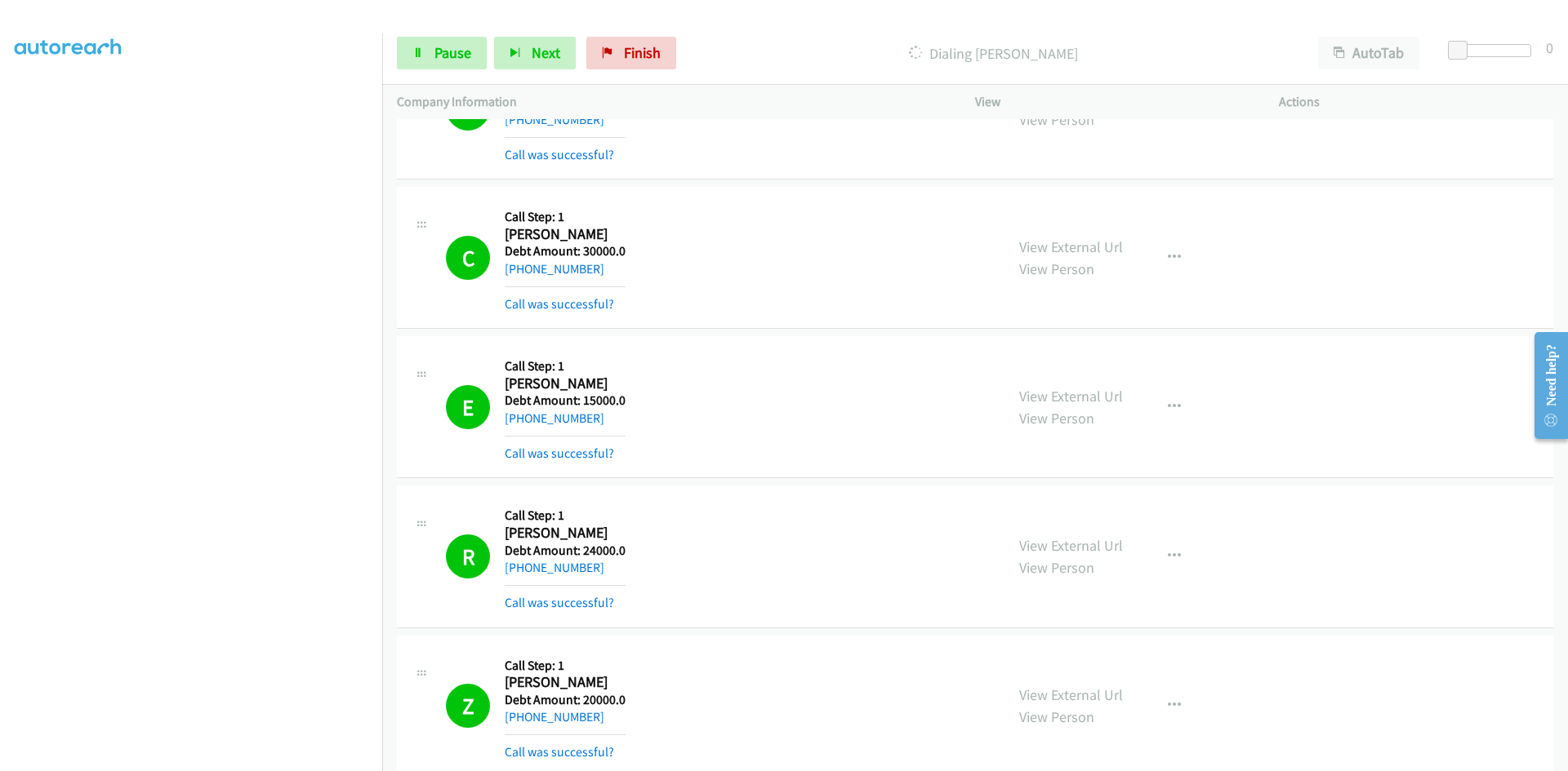
click at [1446, 633] on td "Z Callback Scheduled Call Step: 1 [PERSON_NAME] America/Chicago Debt Amount: 20…" at bounding box center [975, 706] width 1186 height 149
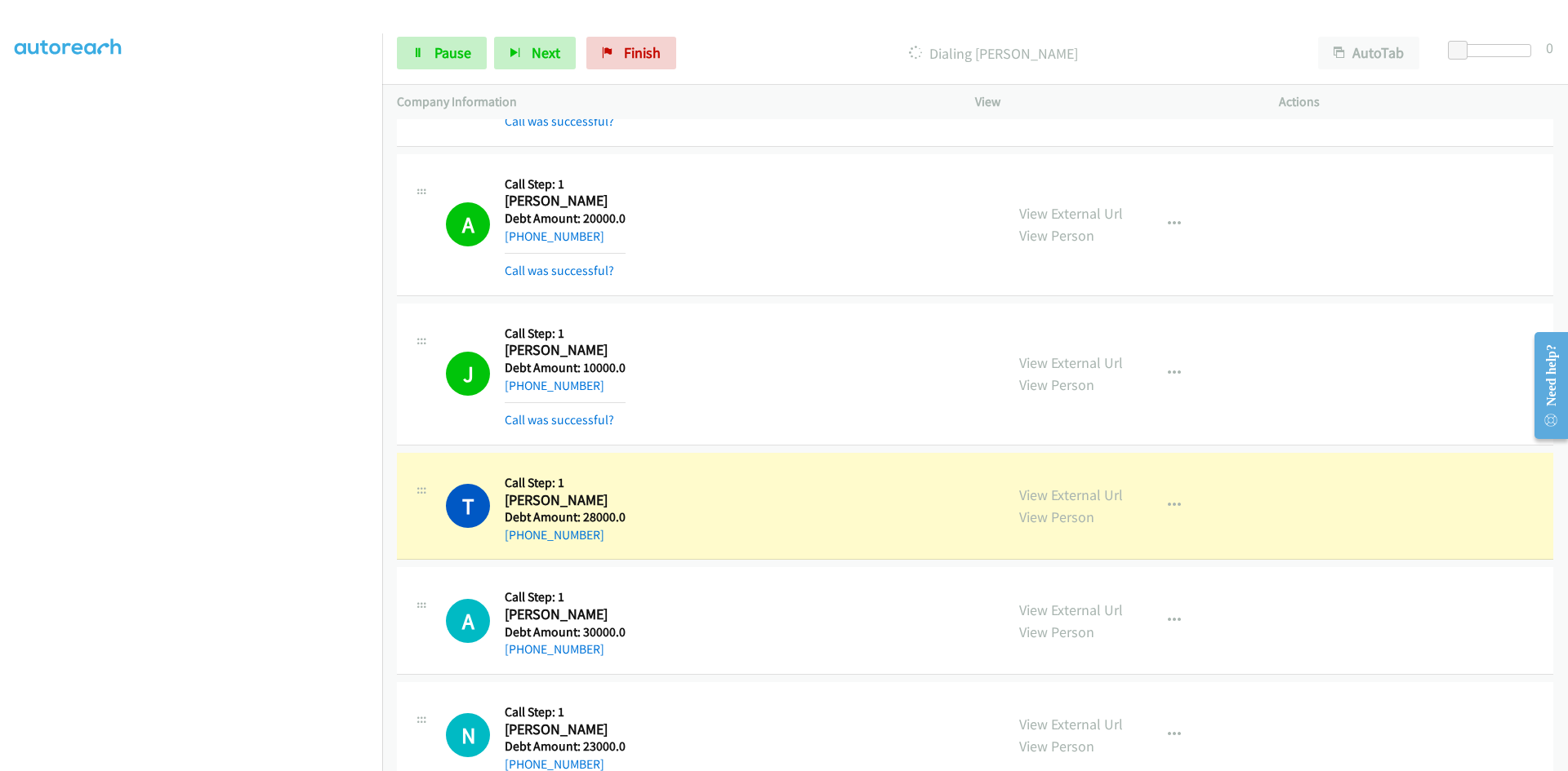
scroll to position [8722, 0]
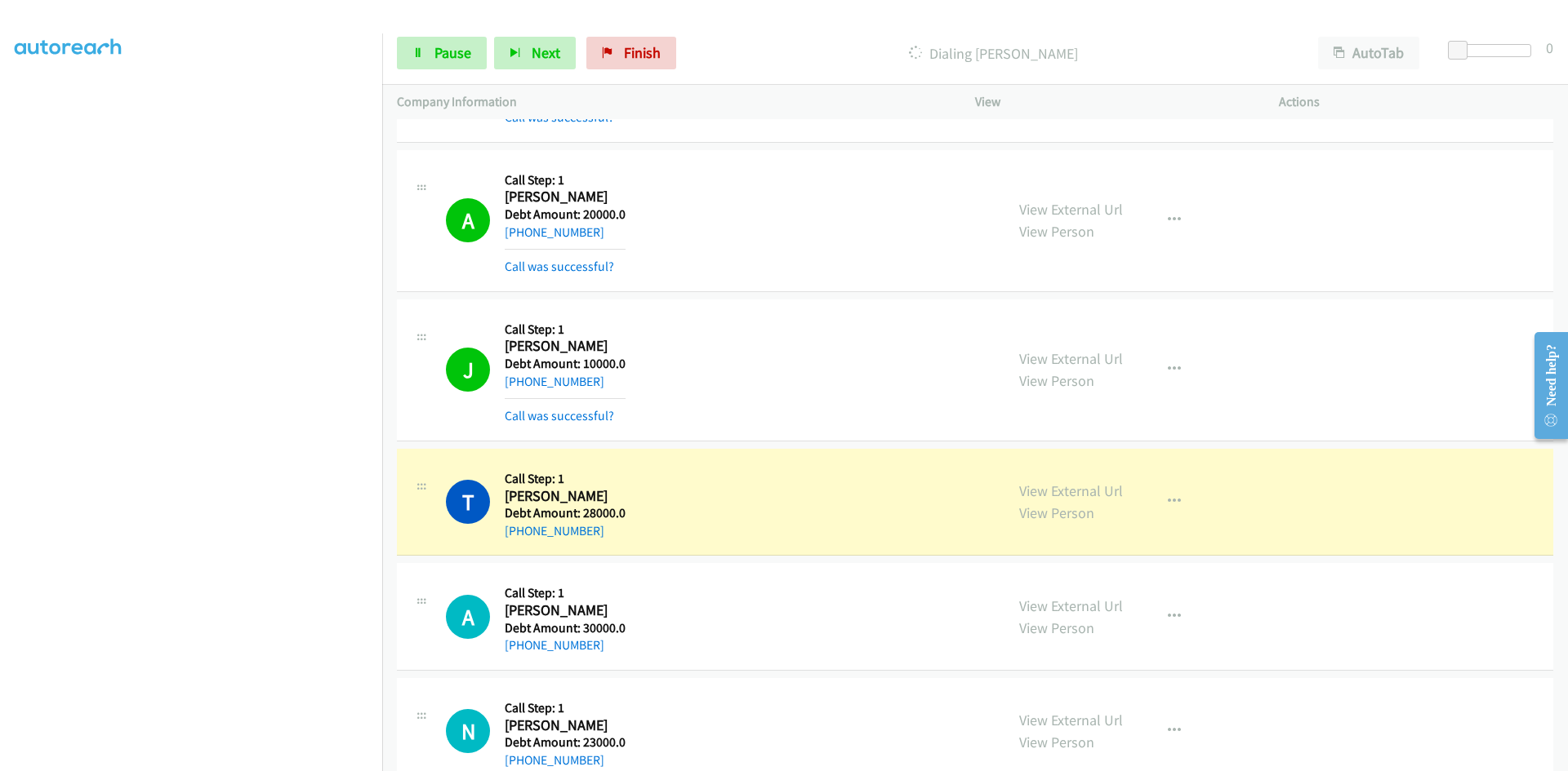
click at [1193, 698] on div "View External Url View Person View External Url Schedule/Manage Callback Skip C…" at bounding box center [1164, 731] width 319 height 77
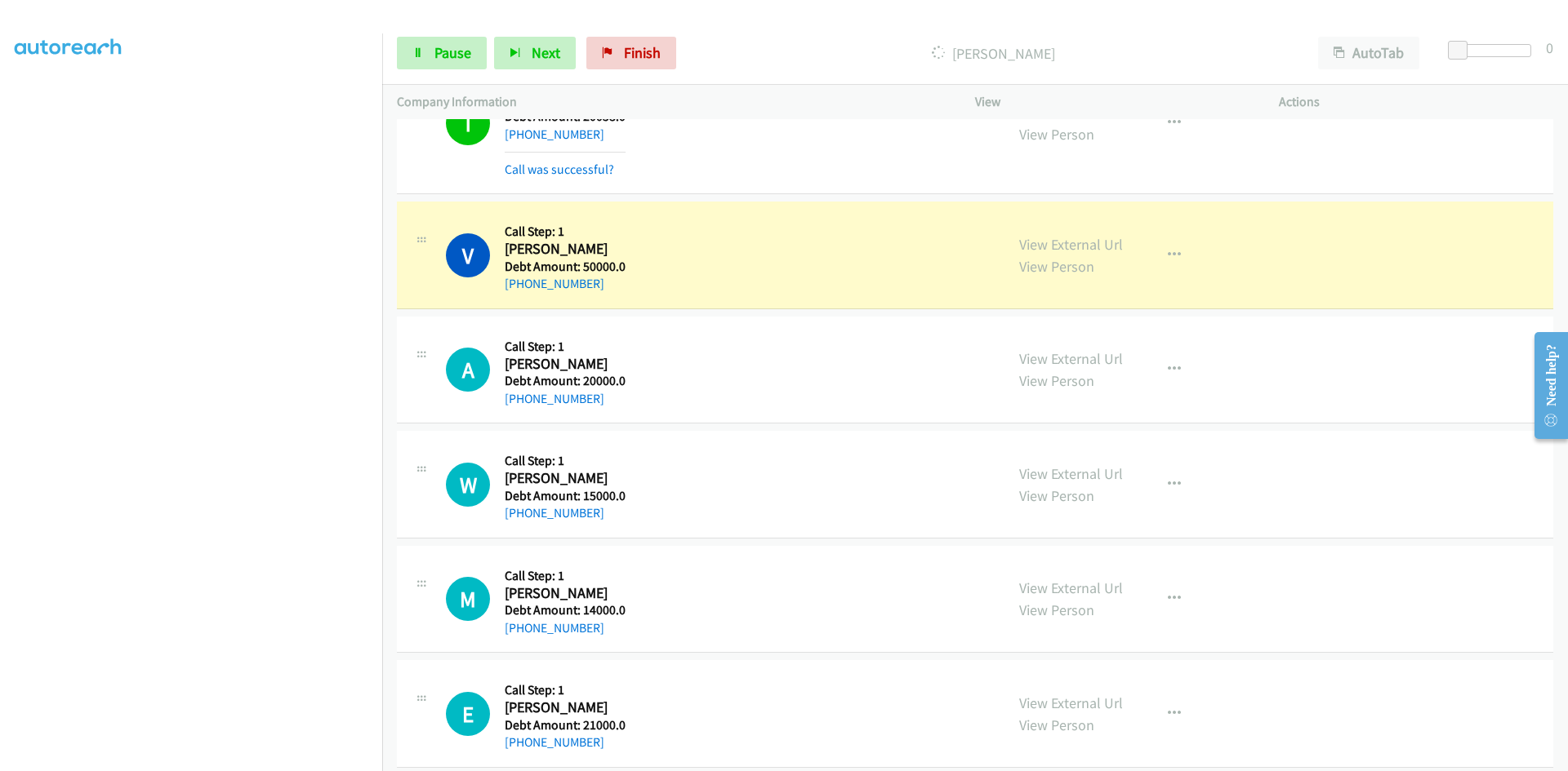
scroll to position [10844, 0]
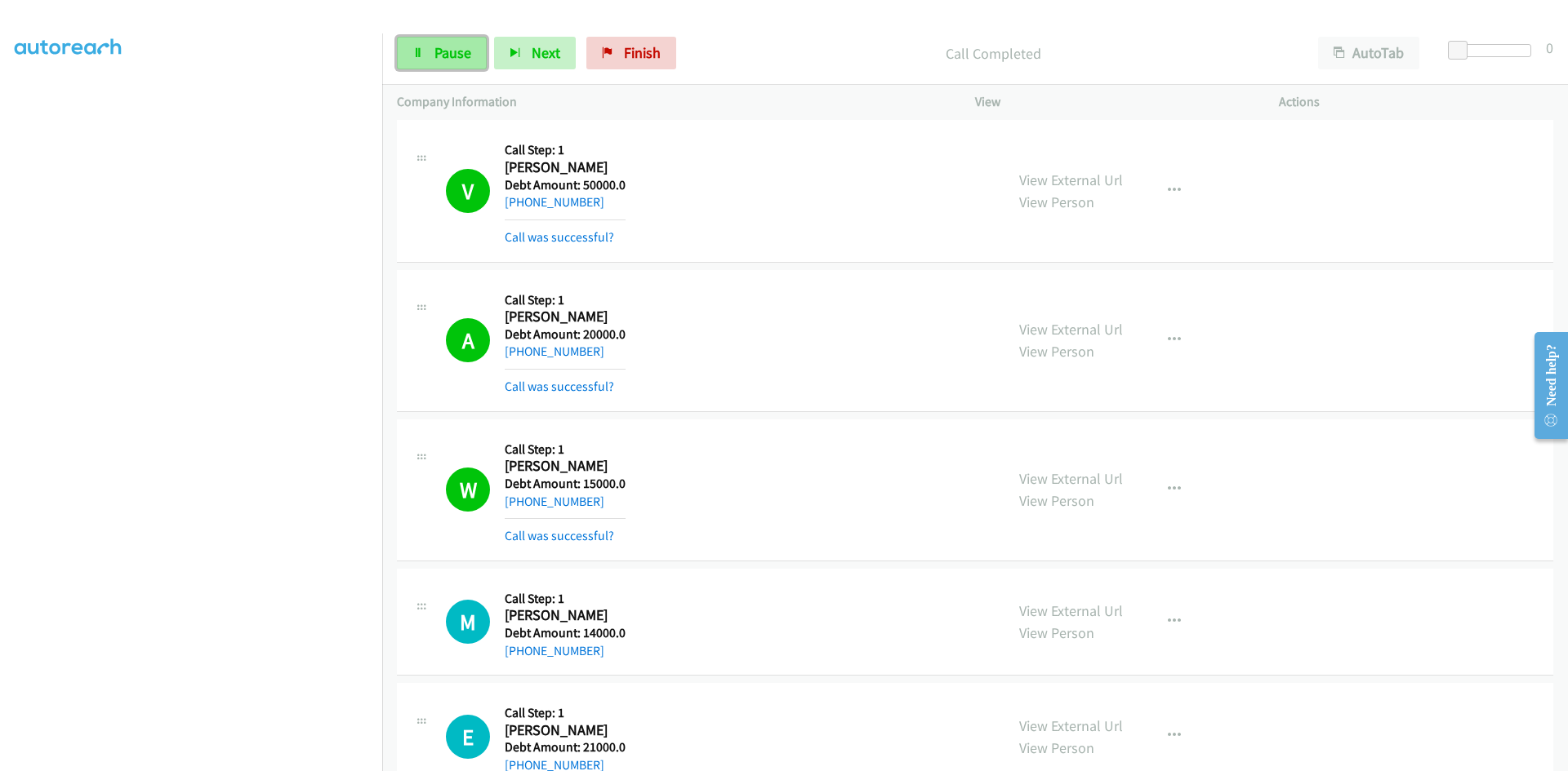
click at [425, 56] on link "Pause" at bounding box center [442, 52] width 89 height 33
click at [450, 44] on span "Start Calls" at bounding box center [466, 52] width 63 height 19
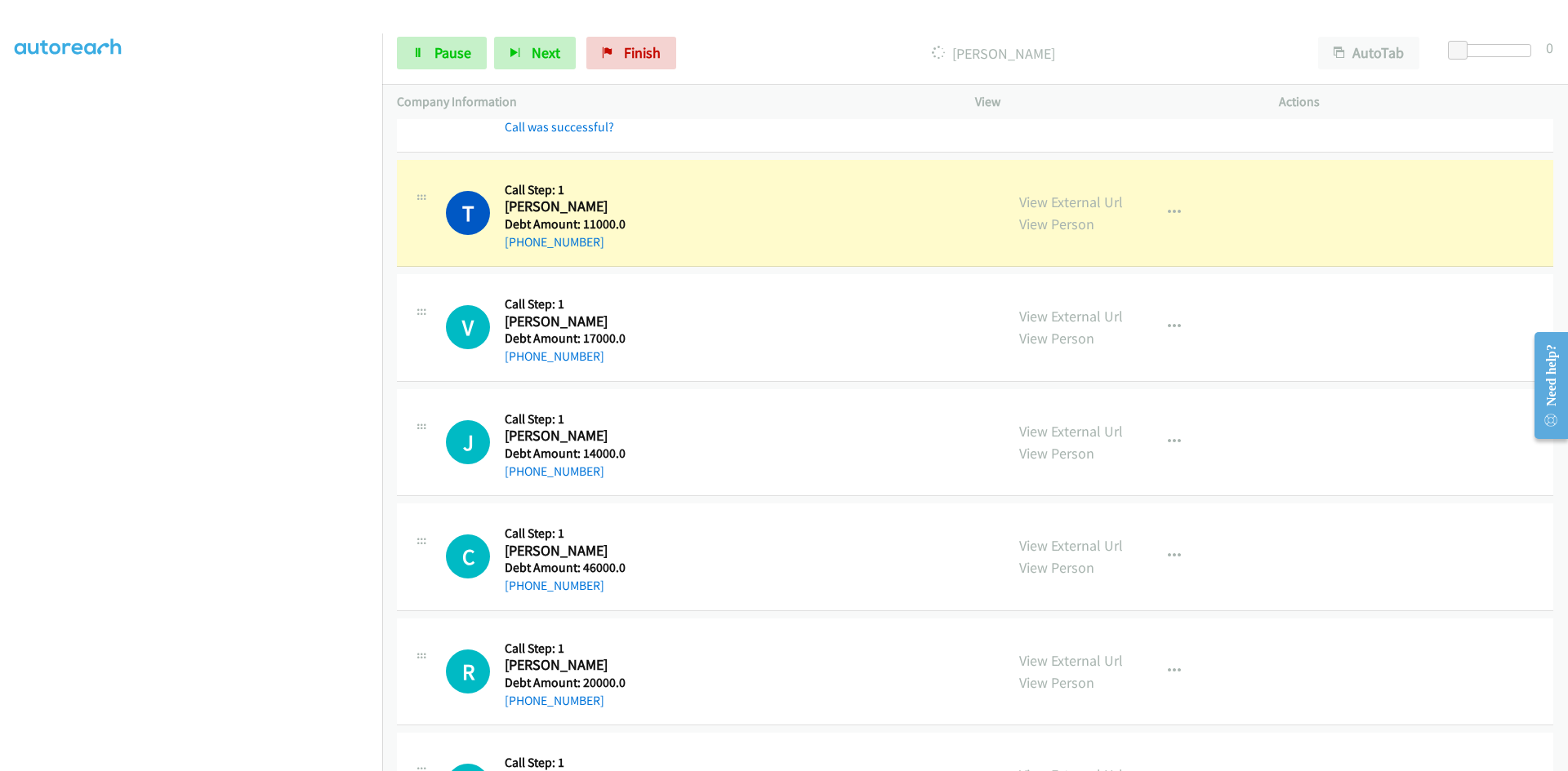
scroll to position [15252, 0]
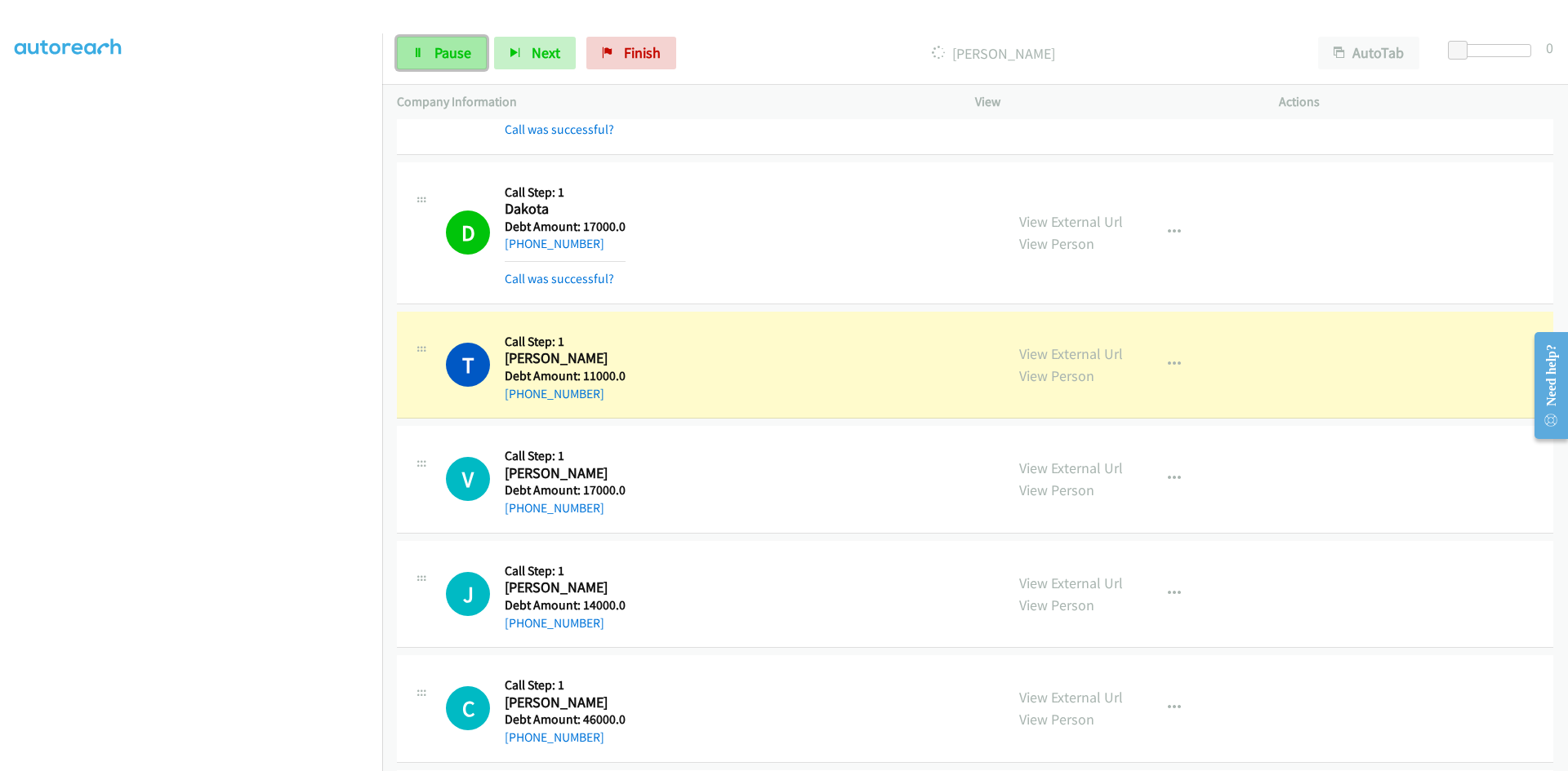
click at [425, 51] on link "Pause" at bounding box center [442, 52] width 89 height 33
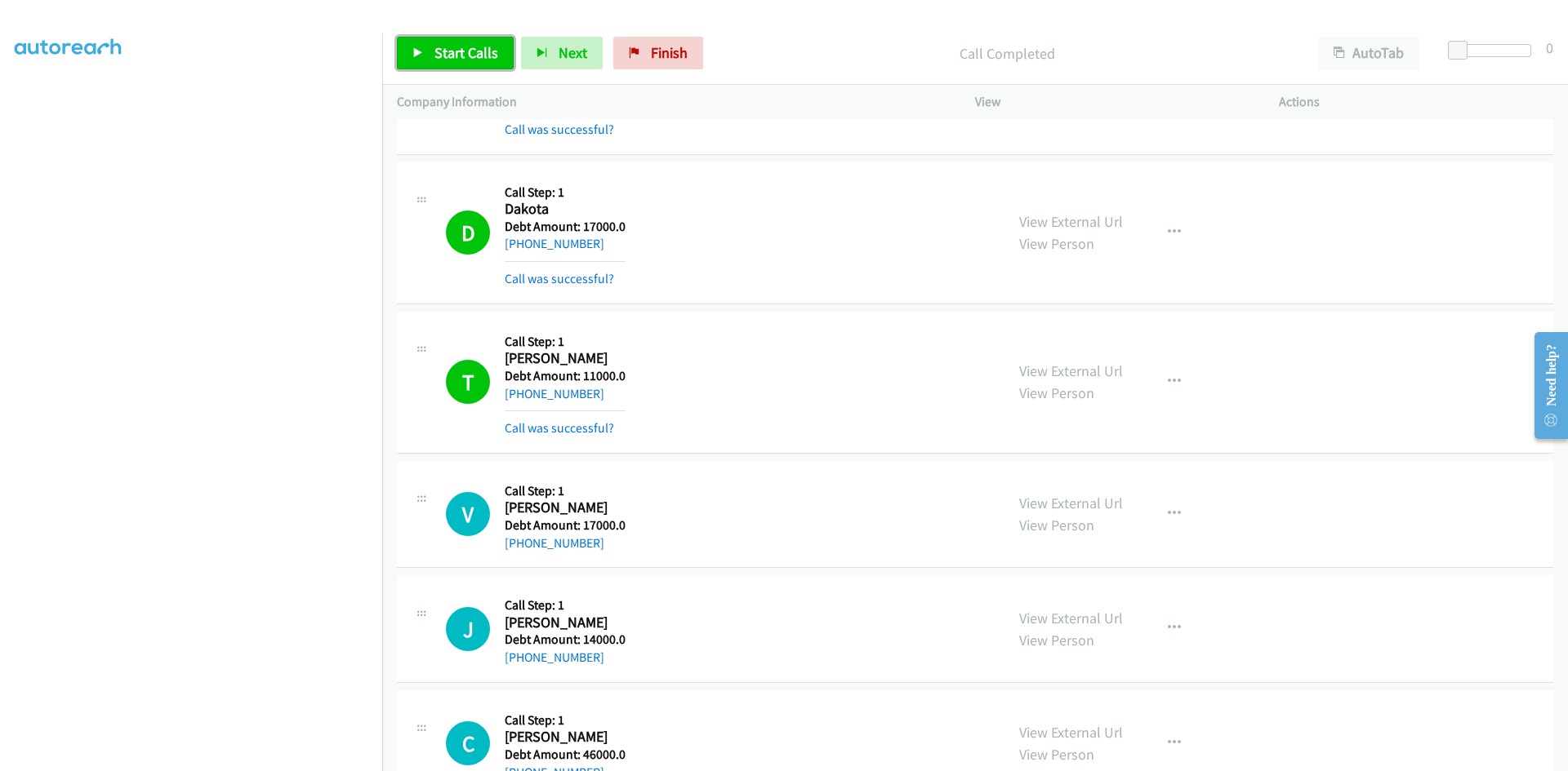
click at [429, 55] on link "Start Calls" at bounding box center [455, 52] width 116 height 33
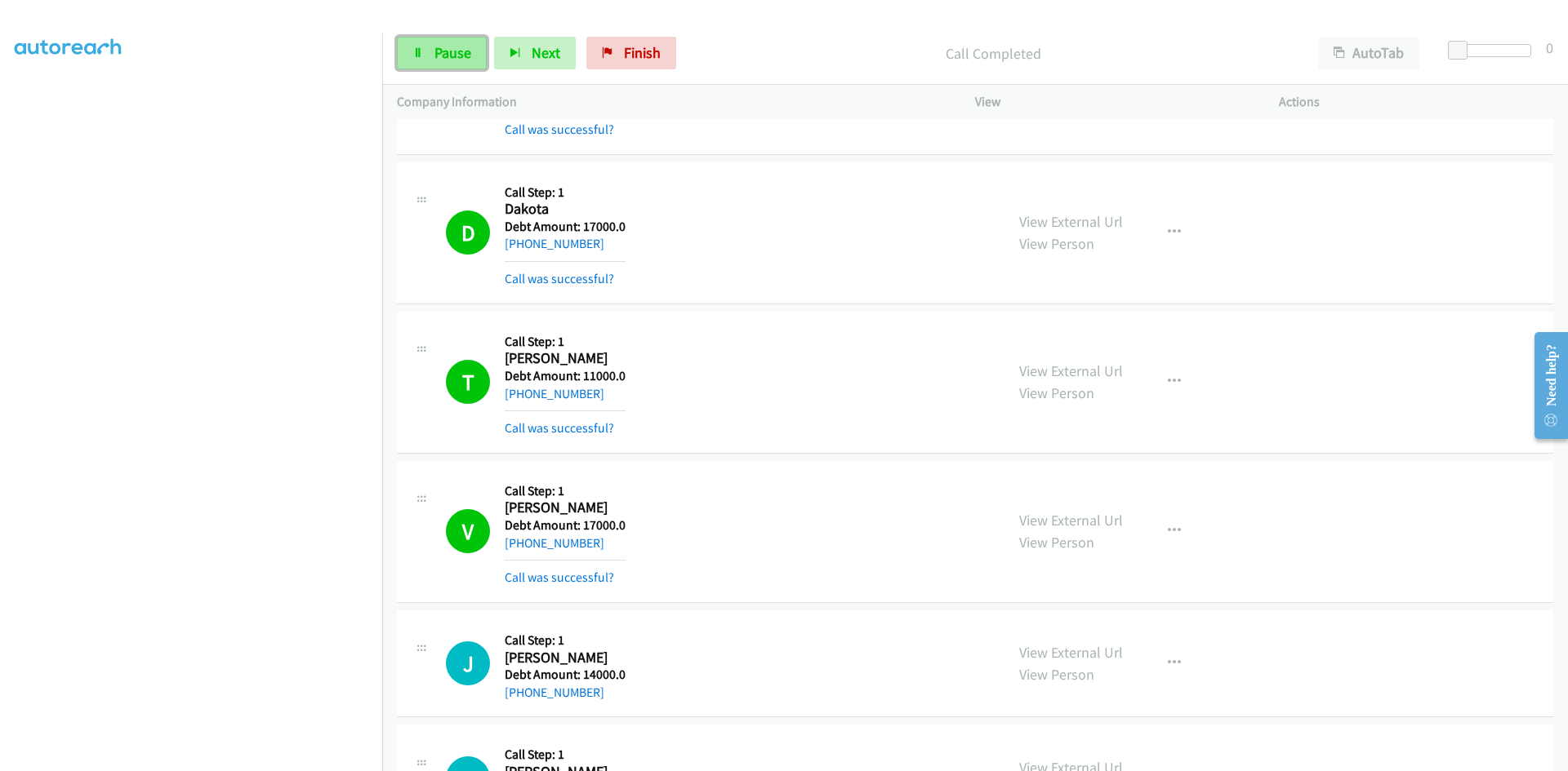
click at [438, 48] on span "Pause" at bounding box center [452, 52] width 36 height 19
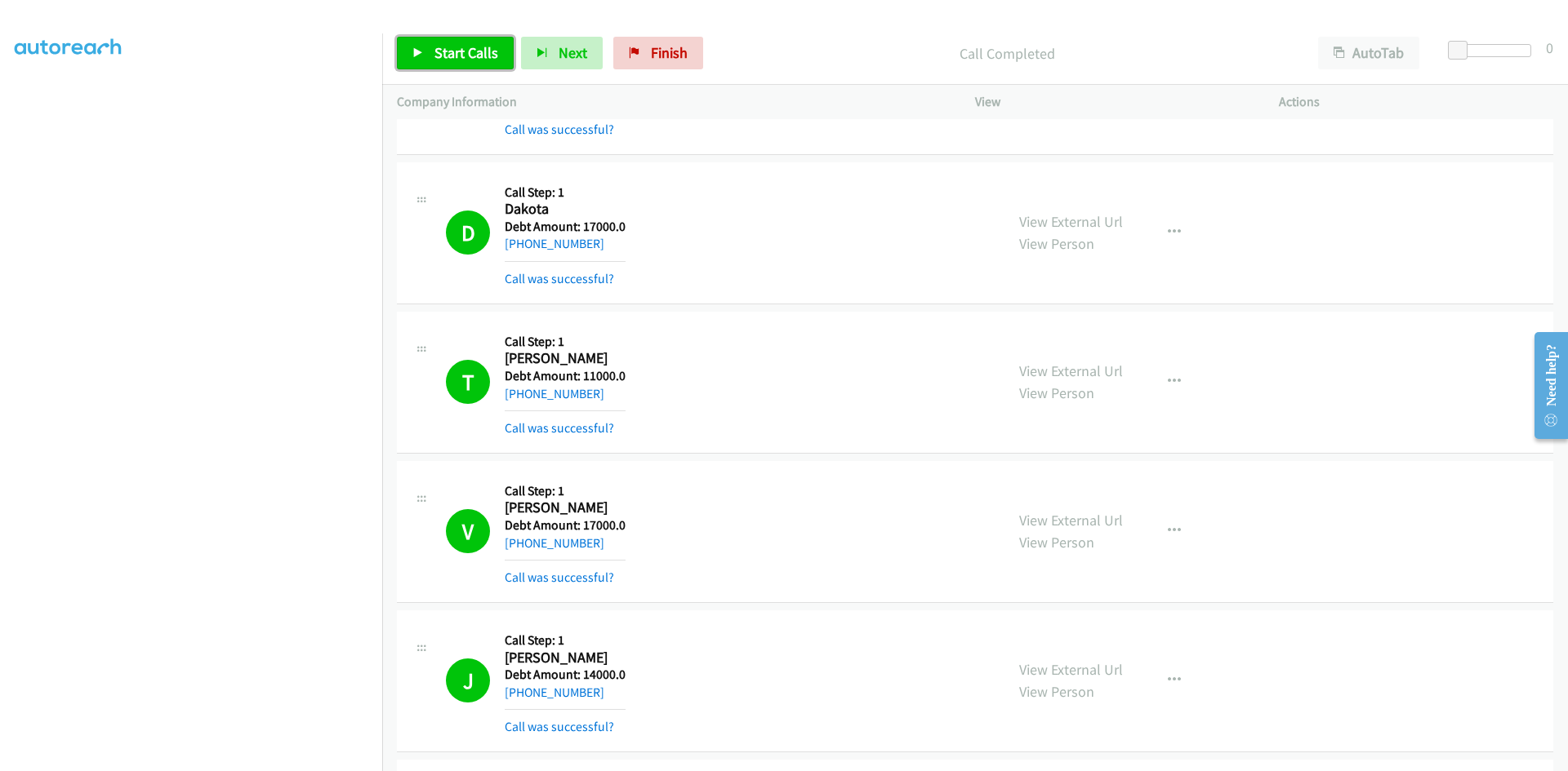
click at [466, 54] on span "Start Calls" at bounding box center [466, 52] width 63 height 19
click at [467, 54] on span "Pause" at bounding box center [452, 52] width 36 height 19
